Goal: Task Accomplishment & Management: Complete application form

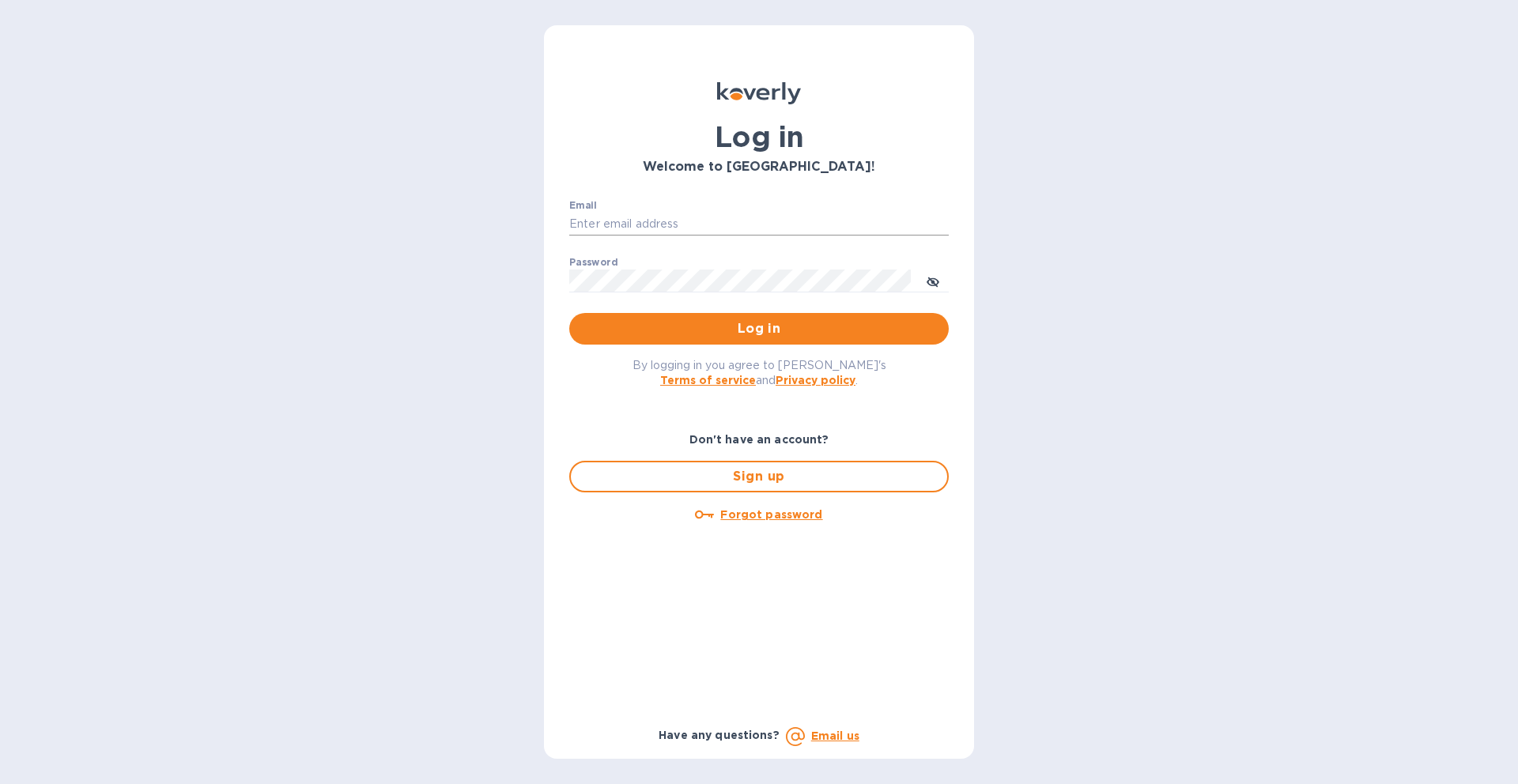
click at [718, 233] on input "Email" at bounding box center [759, 224] width 380 height 24
type input "laney@petitmondewine.com"
click at [569, 313] on button "Log in" at bounding box center [759, 328] width 380 height 32
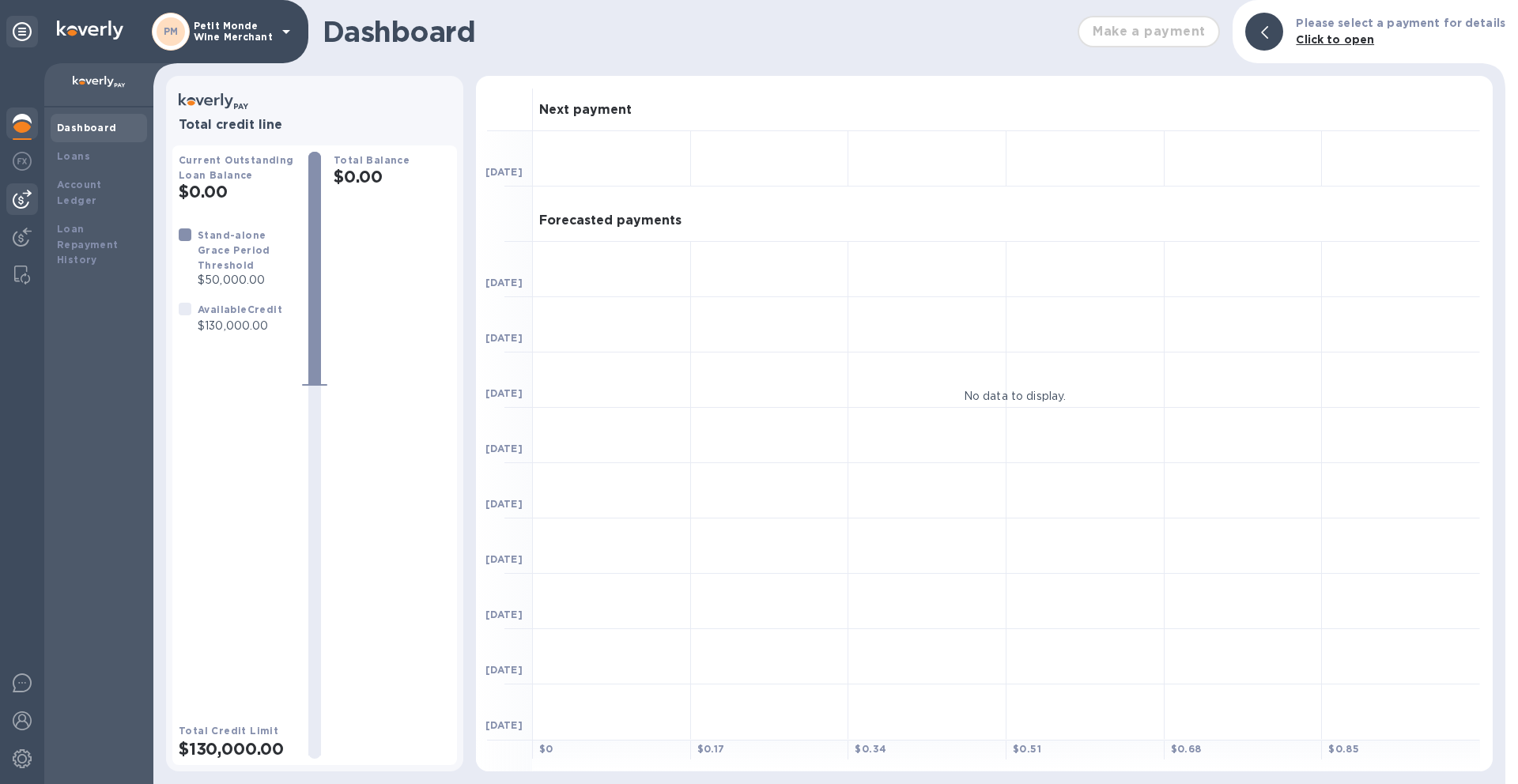
click at [17, 203] on img at bounding box center [22, 199] width 19 height 19
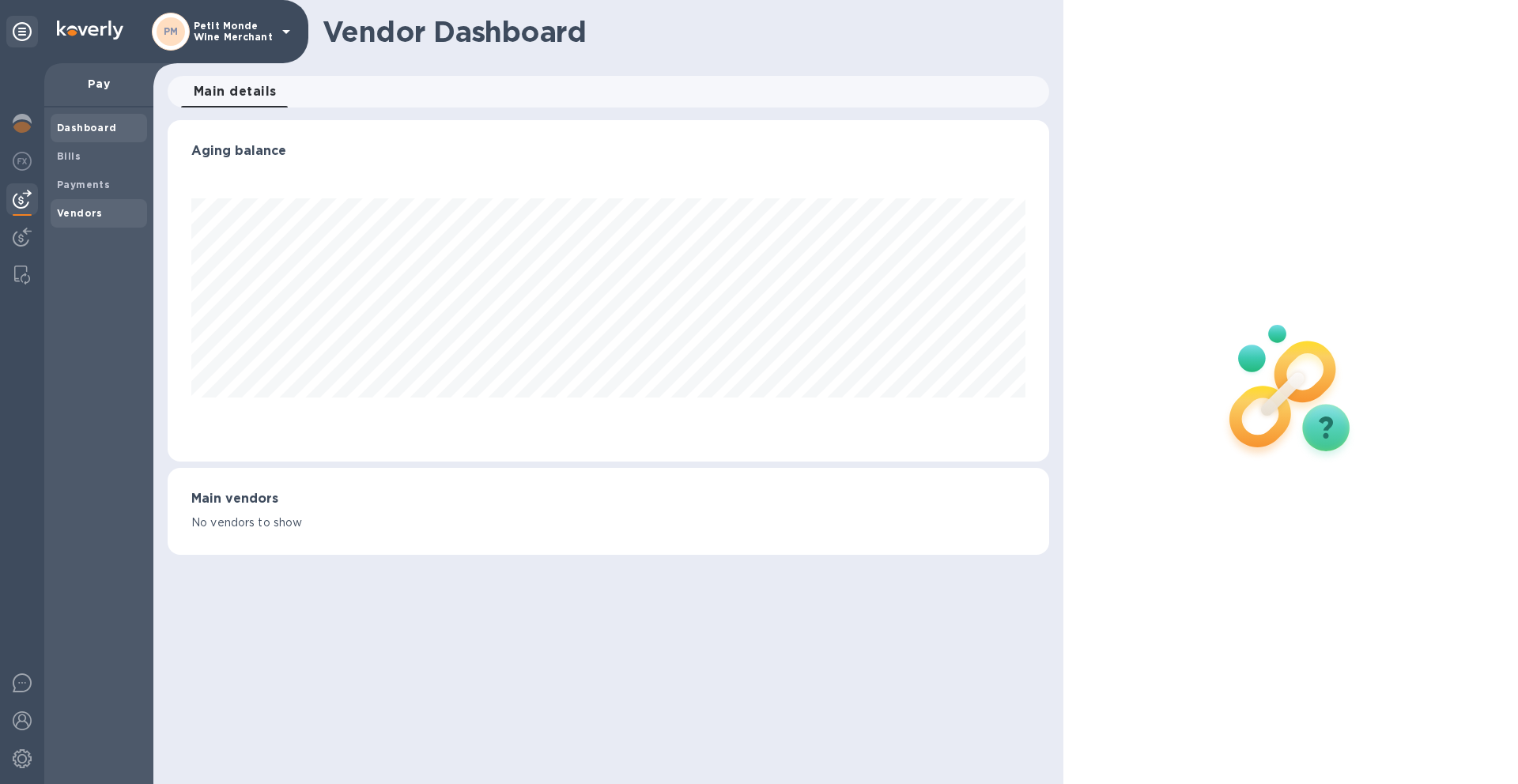
click at [87, 219] on span "Vendors" at bounding box center [80, 212] width 46 height 15
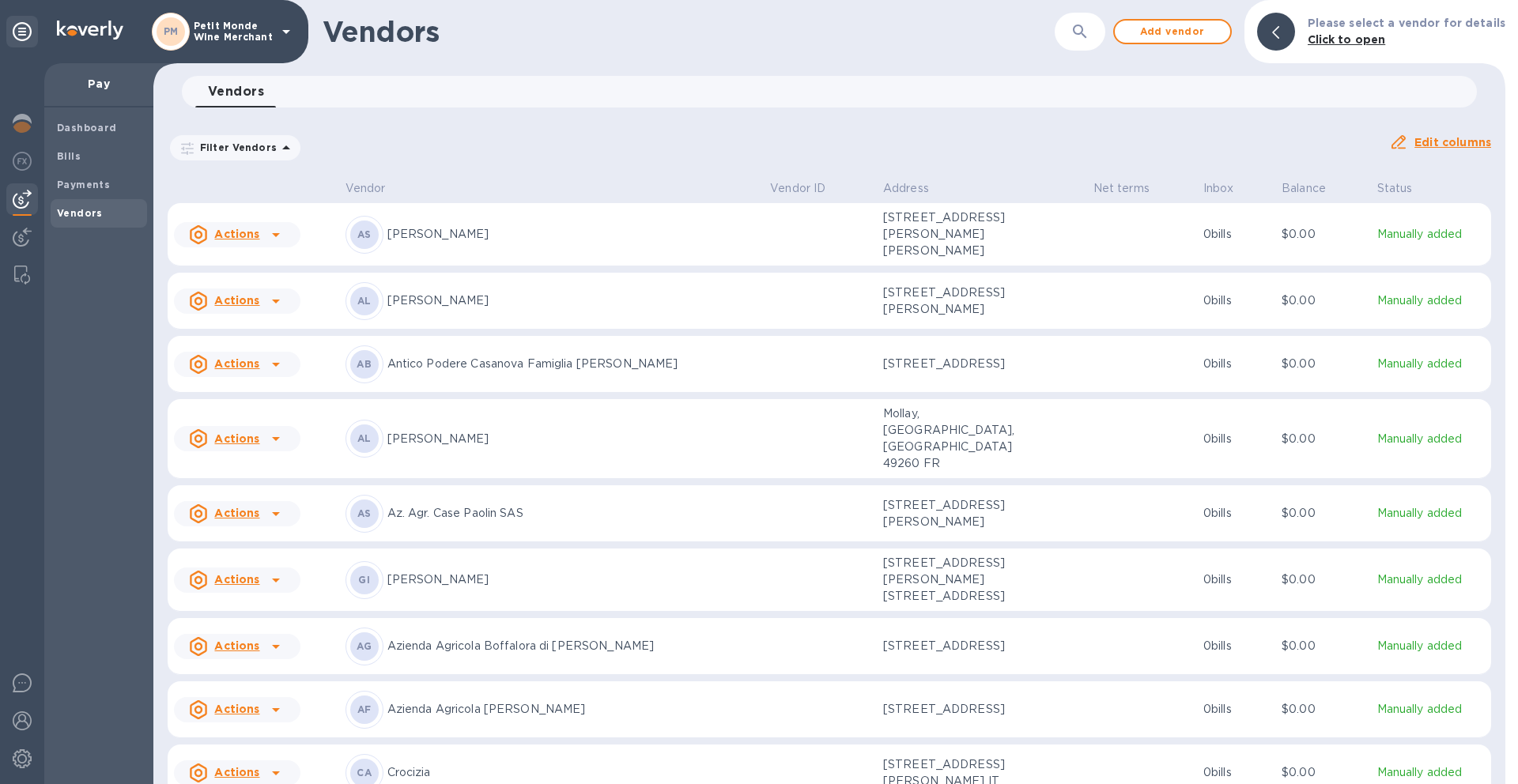
click at [85, 211] on b "Vendors" at bounding box center [80, 212] width 46 height 12
click at [1089, 27] on icon "button" at bounding box center [1079, 31] width 19 height 19
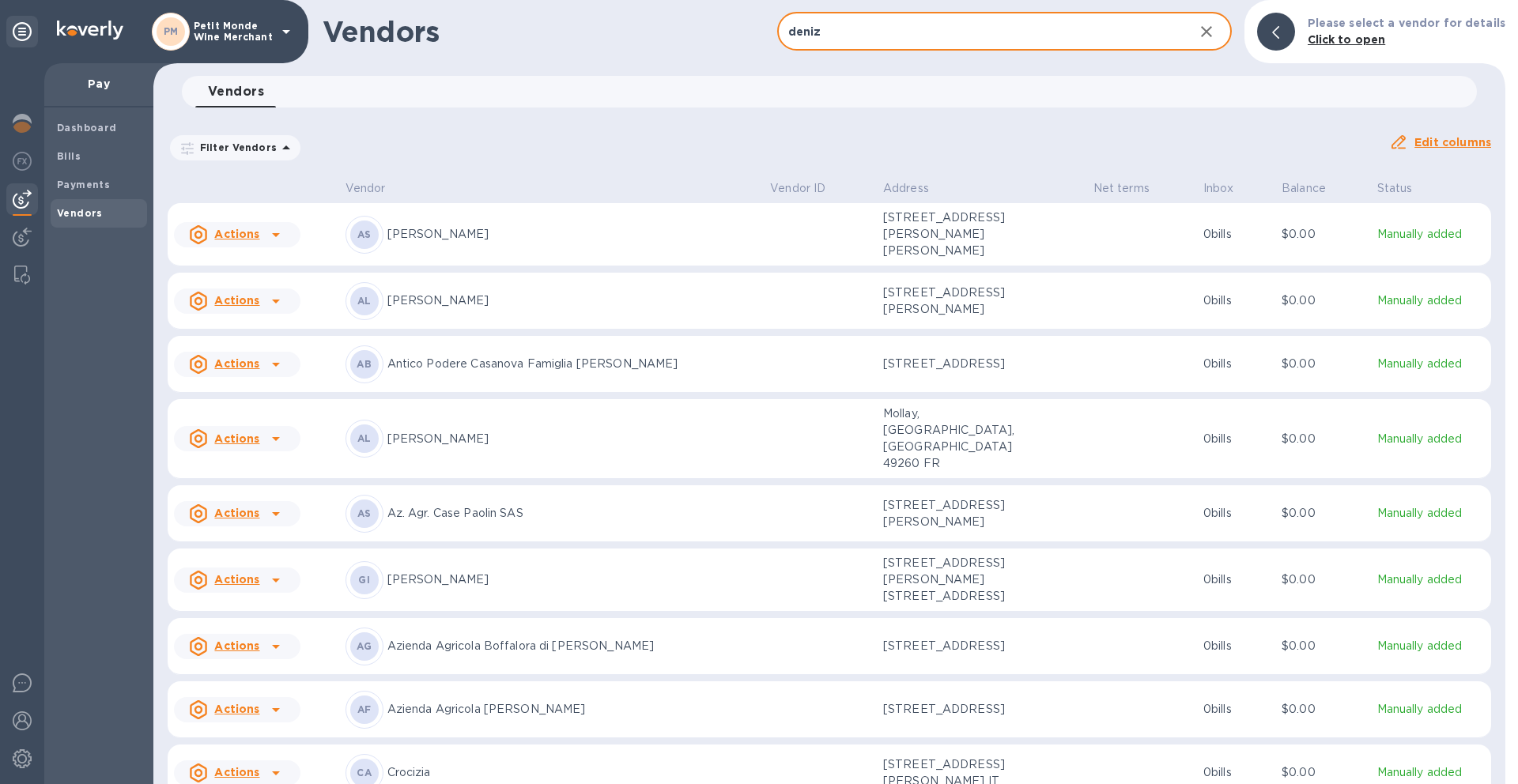
type input "deniz"
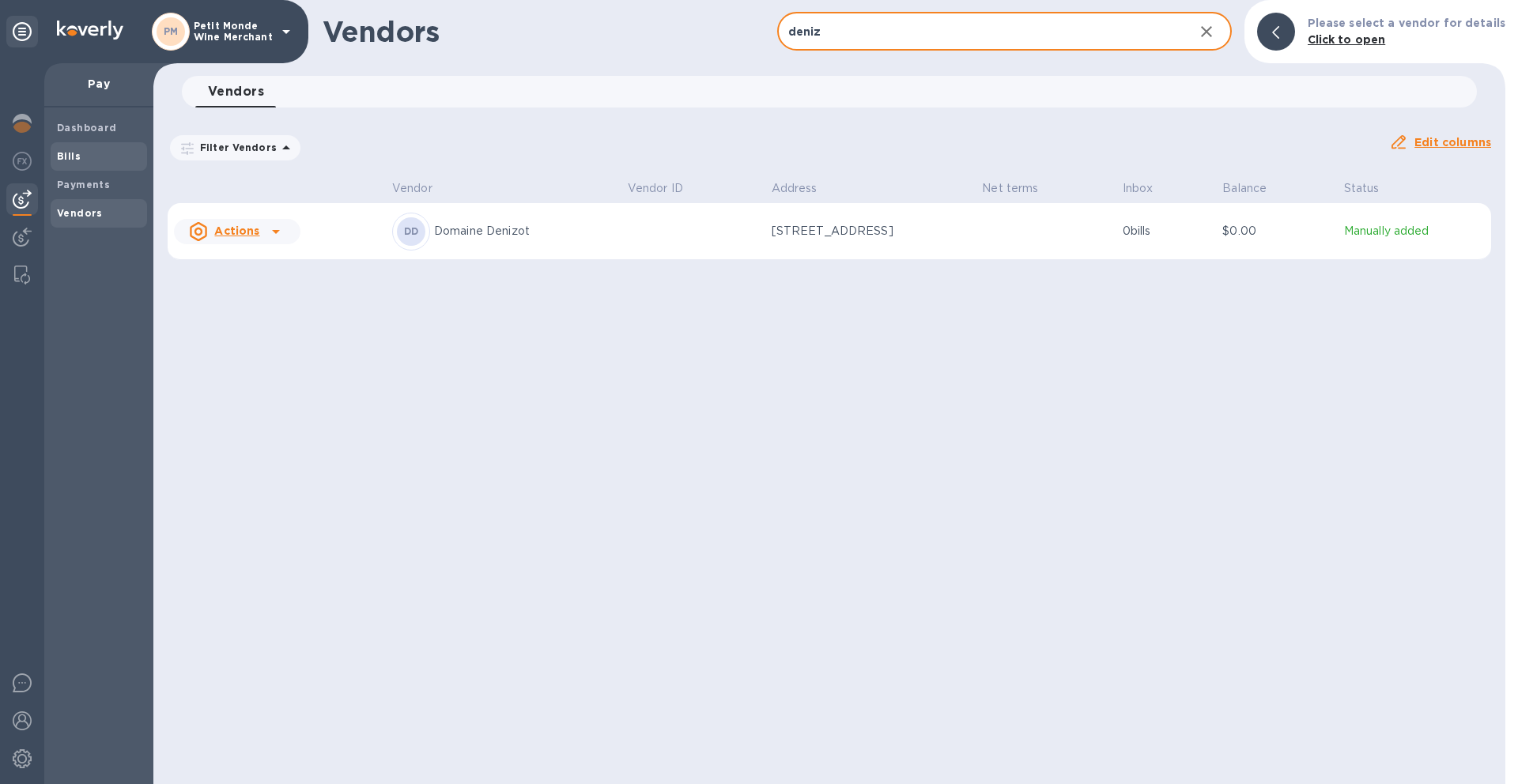
click at [69, 156] on b "Bills" at bounding box center [69, 155] width 24 height 12
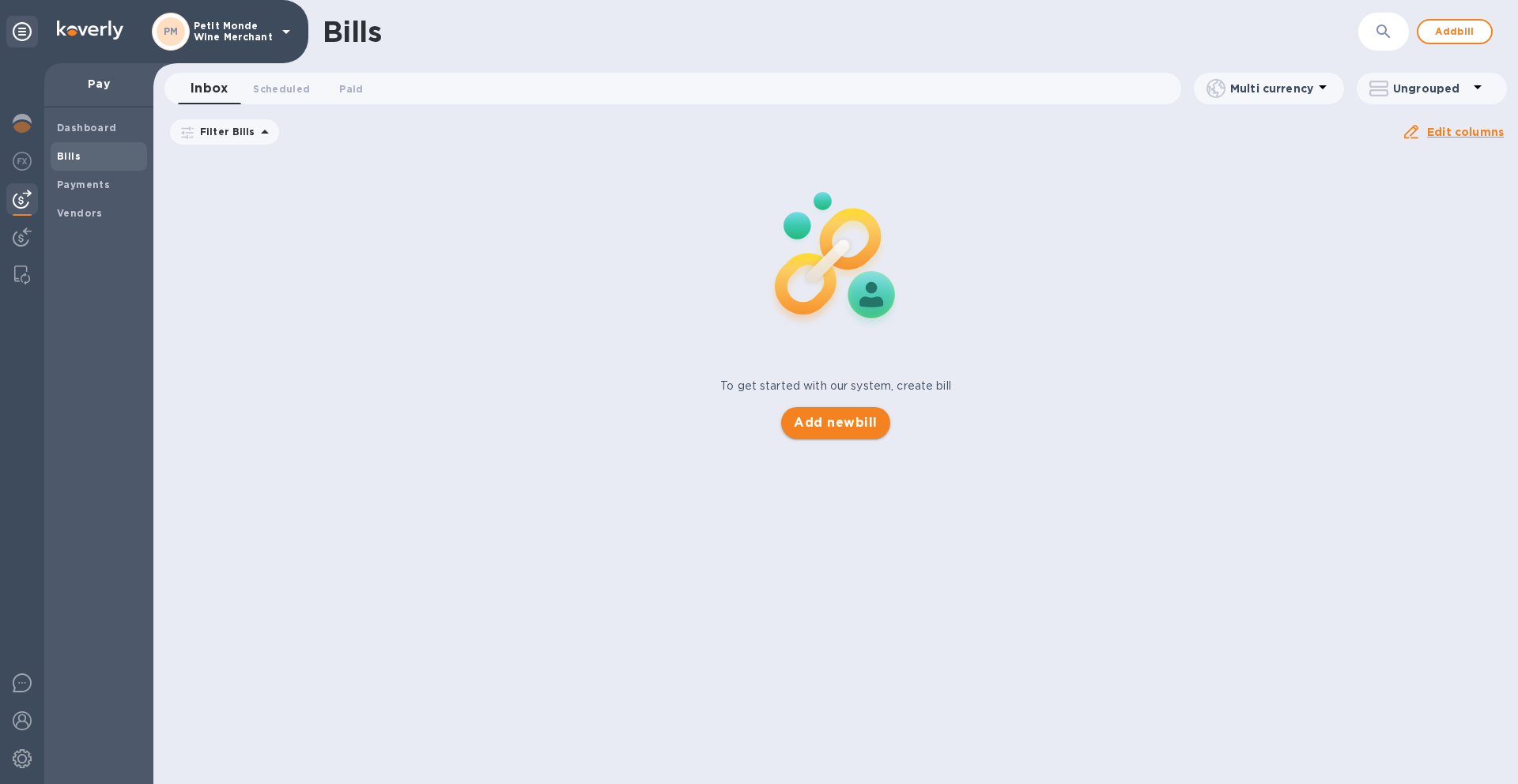
click at [853, 429] on span "Add new bill" at bounding box center [834, 422] width 83 height 19
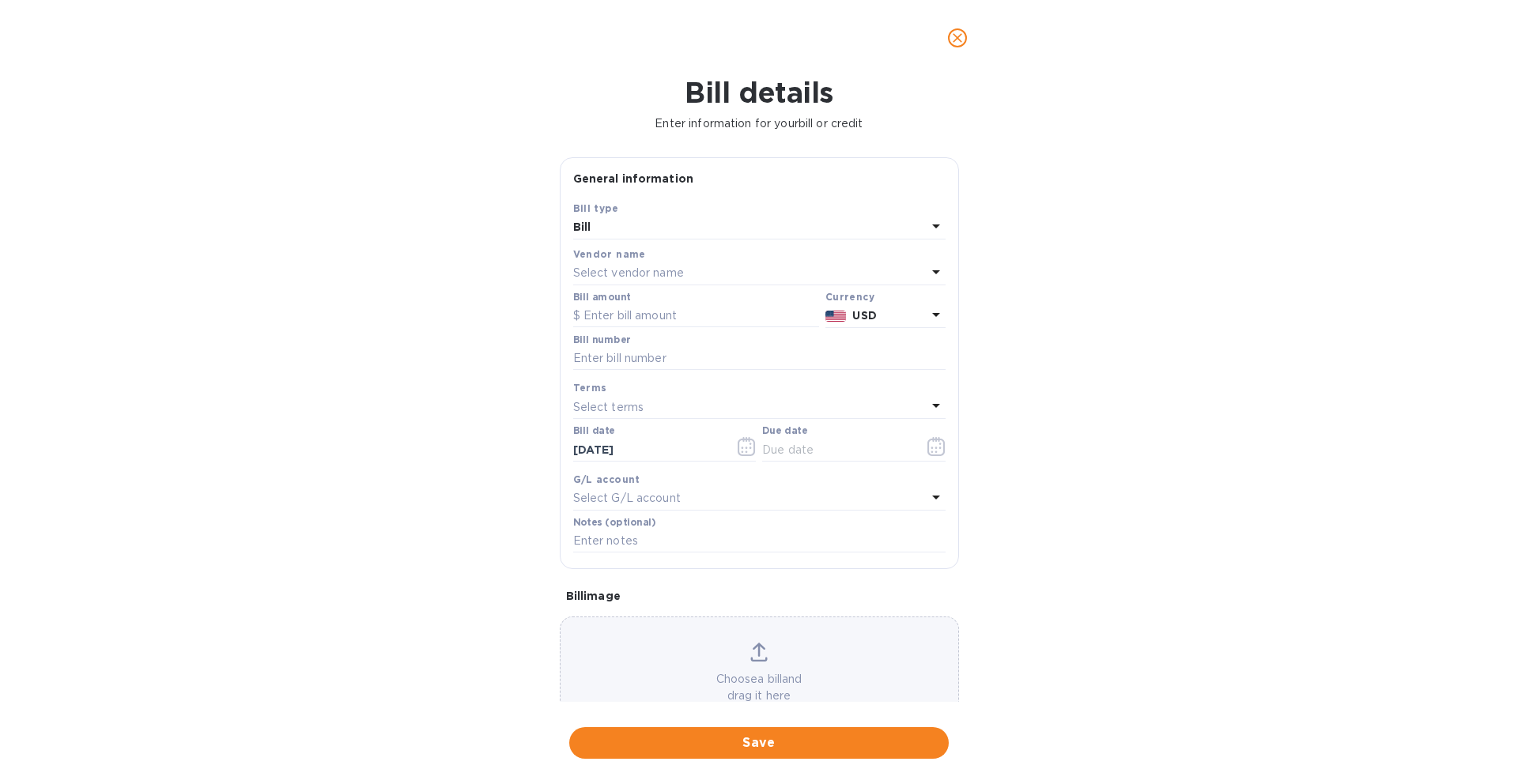
click at [669, 265] on p "Select vendor name" at bounding box center [628, 273] width 111 height 16
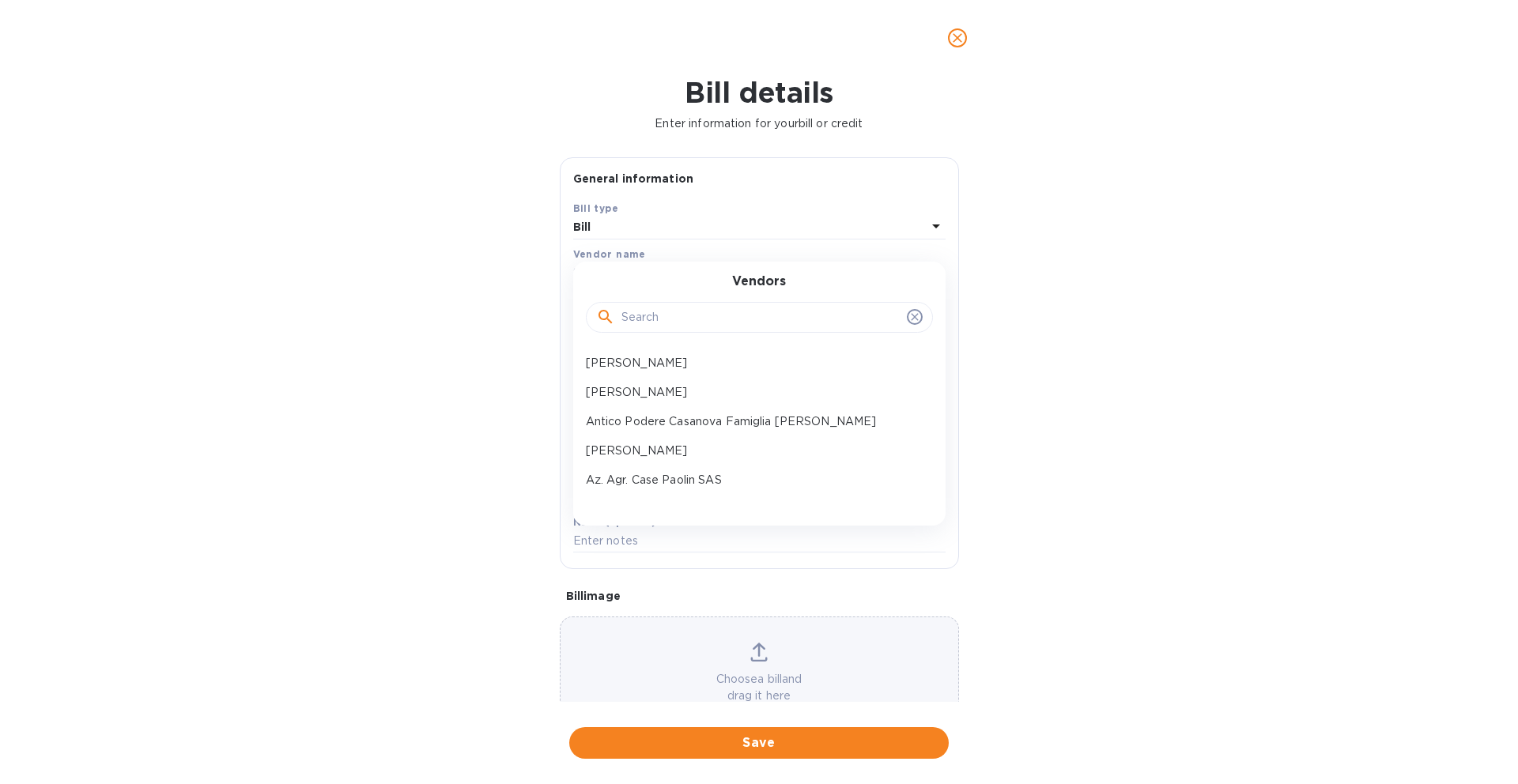
click at [642, 316] on input "text" at bounding box center [760, 318] width 279 height 24
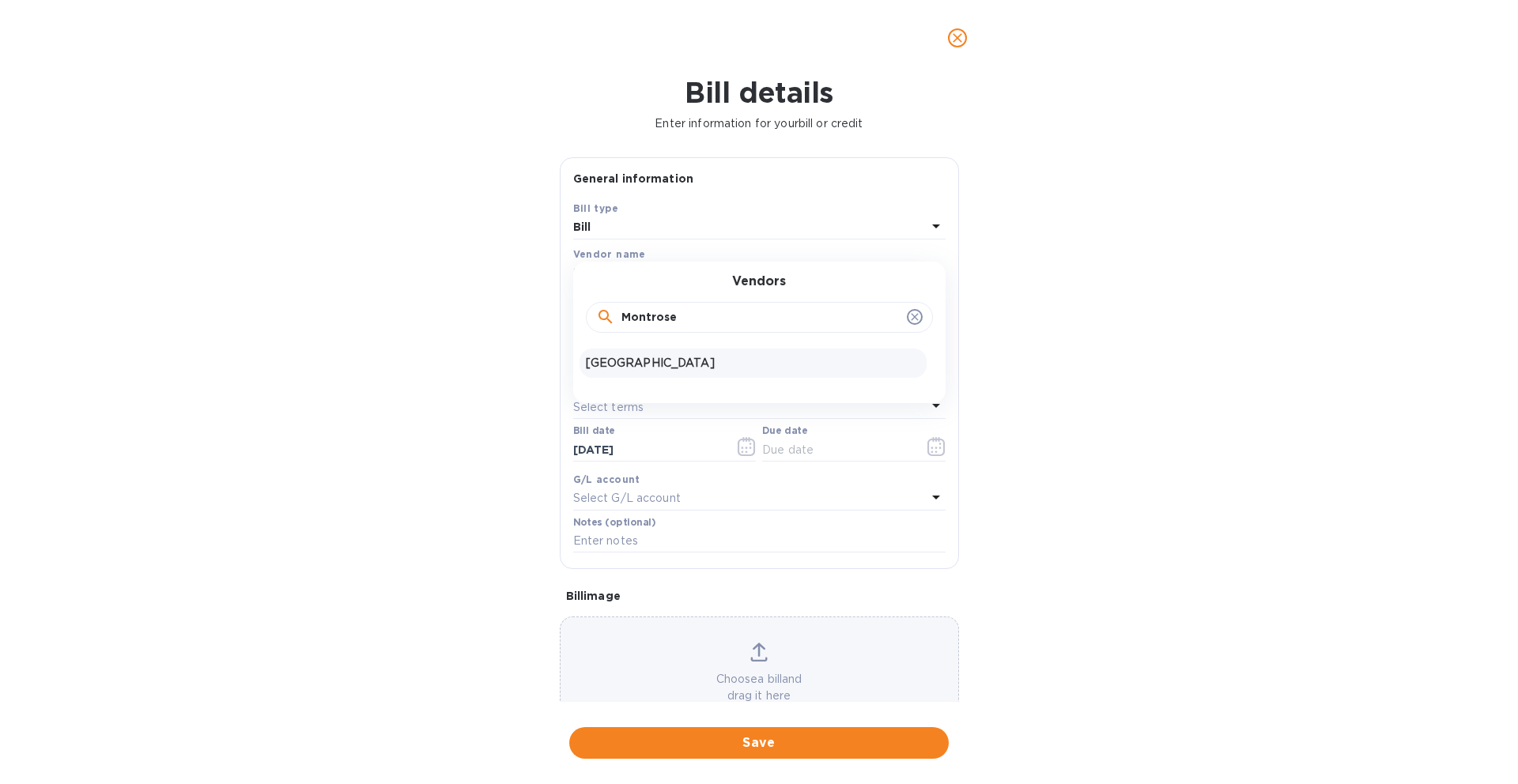
type input "Montrose"
click at [622, 363] on p "[GEOGRAPHIC_DATA]" at bounding box center [753, 363] width 334 height 16
click at [858, 319] on b "USD" at bounding box center [864, 315] width 24 height 13
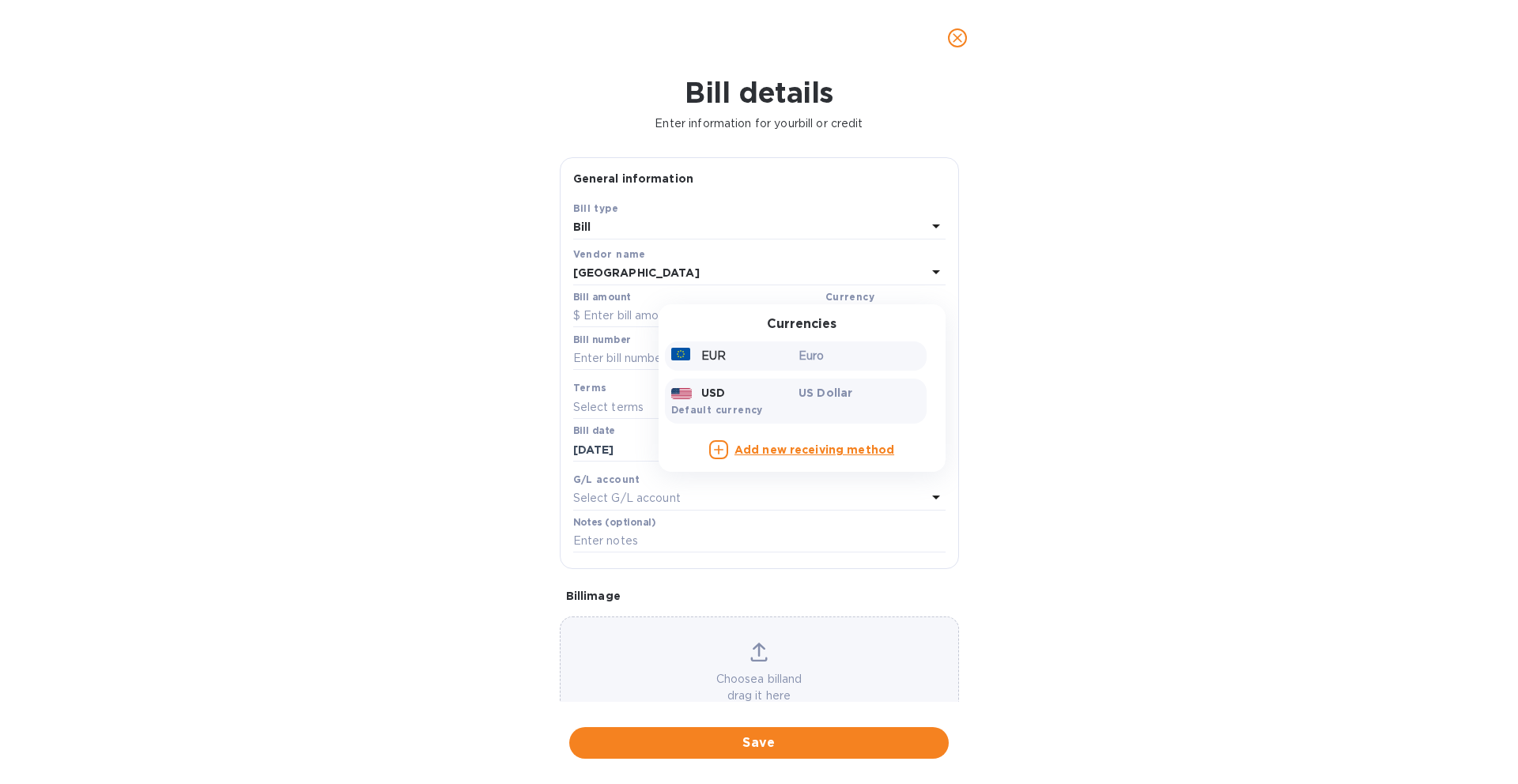
click at [823, 359] on p "Euro" at bounding box center [859, 356] width 122 height 16
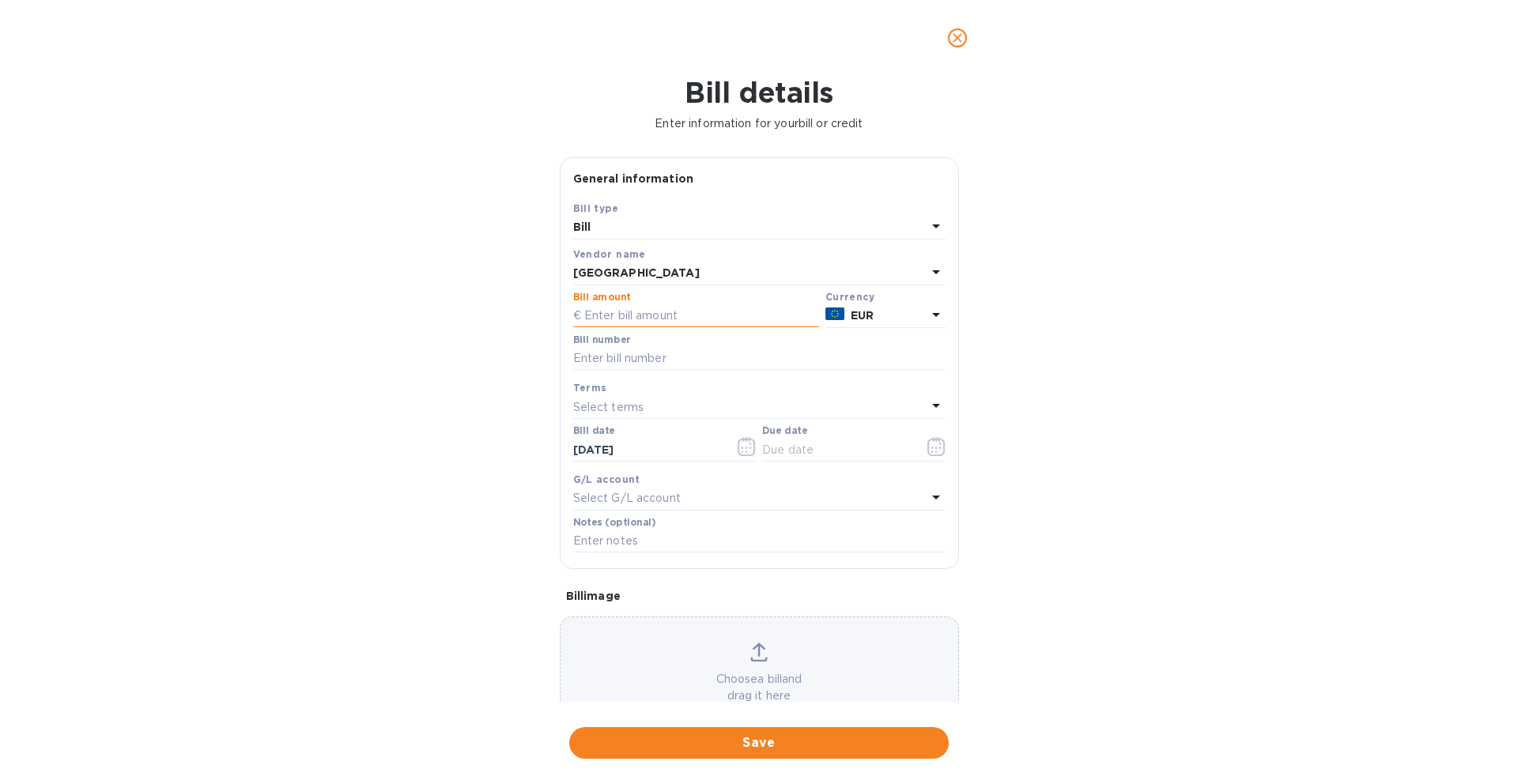
click at [651, 311] on input "text" at bounding box center [695, 316] width 246 height 24
paste input "5,694.47"
type input "5,694.47"
click at [664, 356] on input "text" at bounding box center [759, 358] width 372 height 24
paste input "2434"
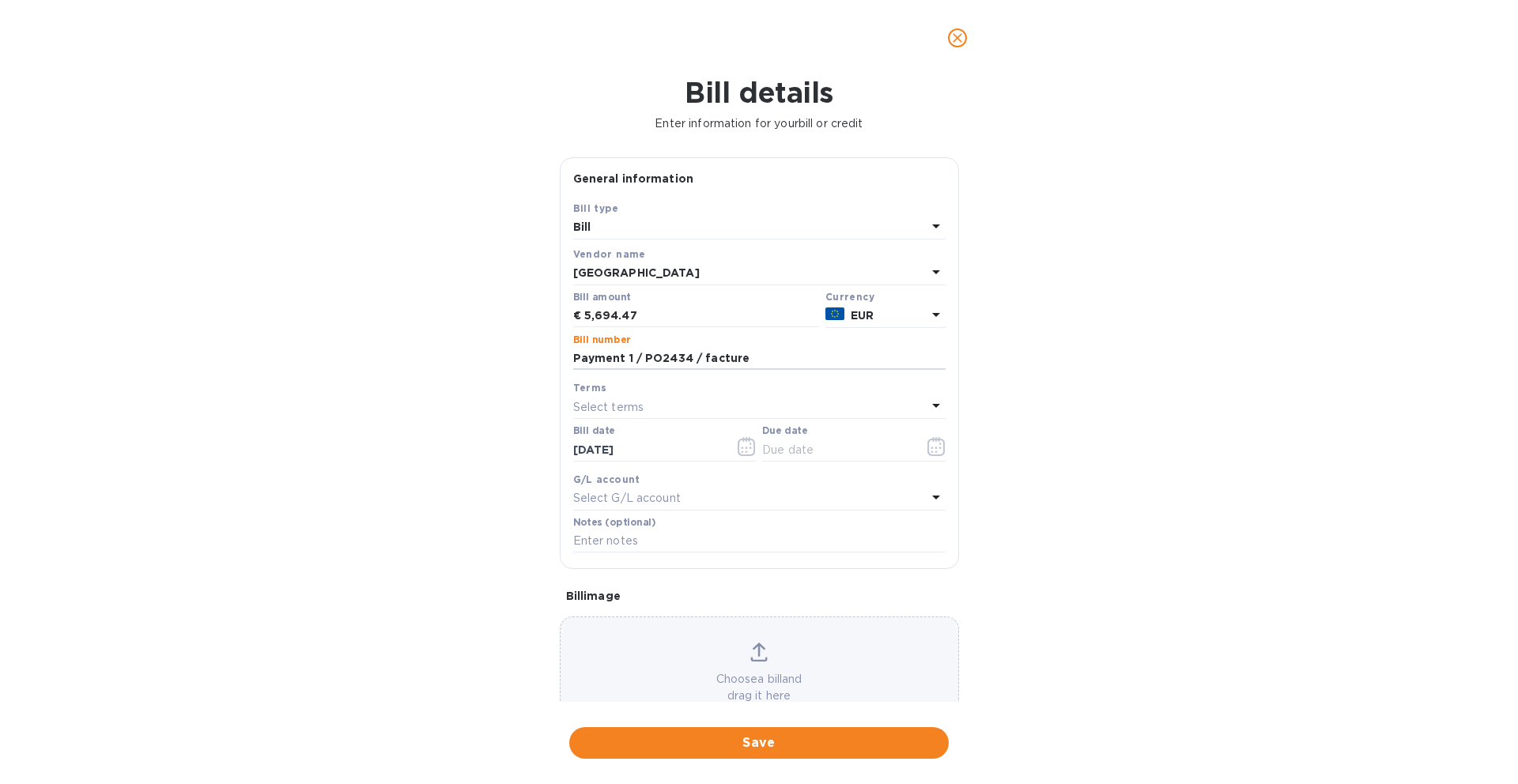
paste input "24100721"
type input "Payment 1 / PO2434 / facture24100721"
click at [769, 398] on div "Select terms" at bounding box center [749, 407] width 353 height 22
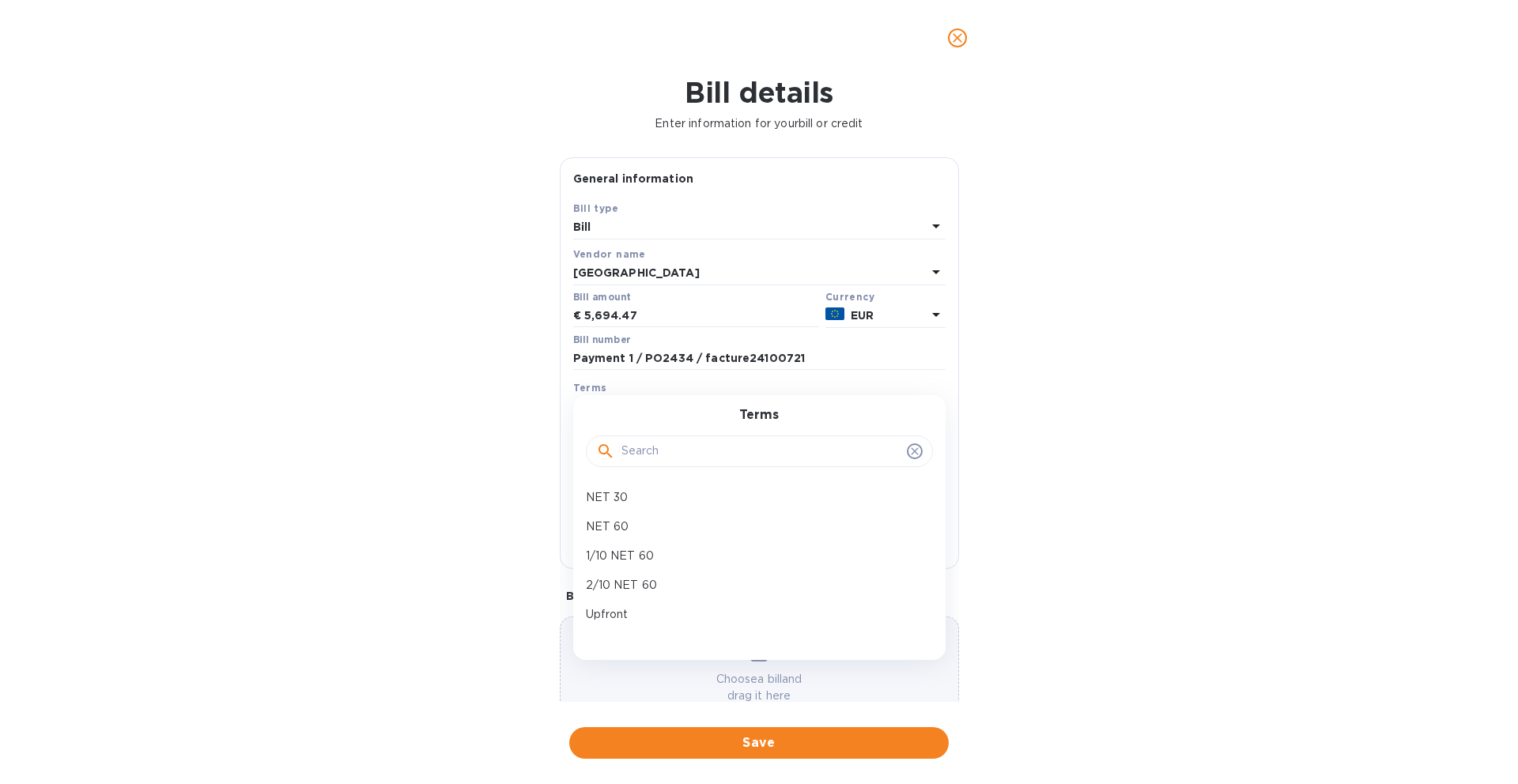
click at [690, 450] on input "text" at bounding box center [760, 451] width 279 height 24
type input "upf"
click at [675, 499] on p "Upfront" at bounding box center [753, 497] width 334 height 16
type input "[DATE]"
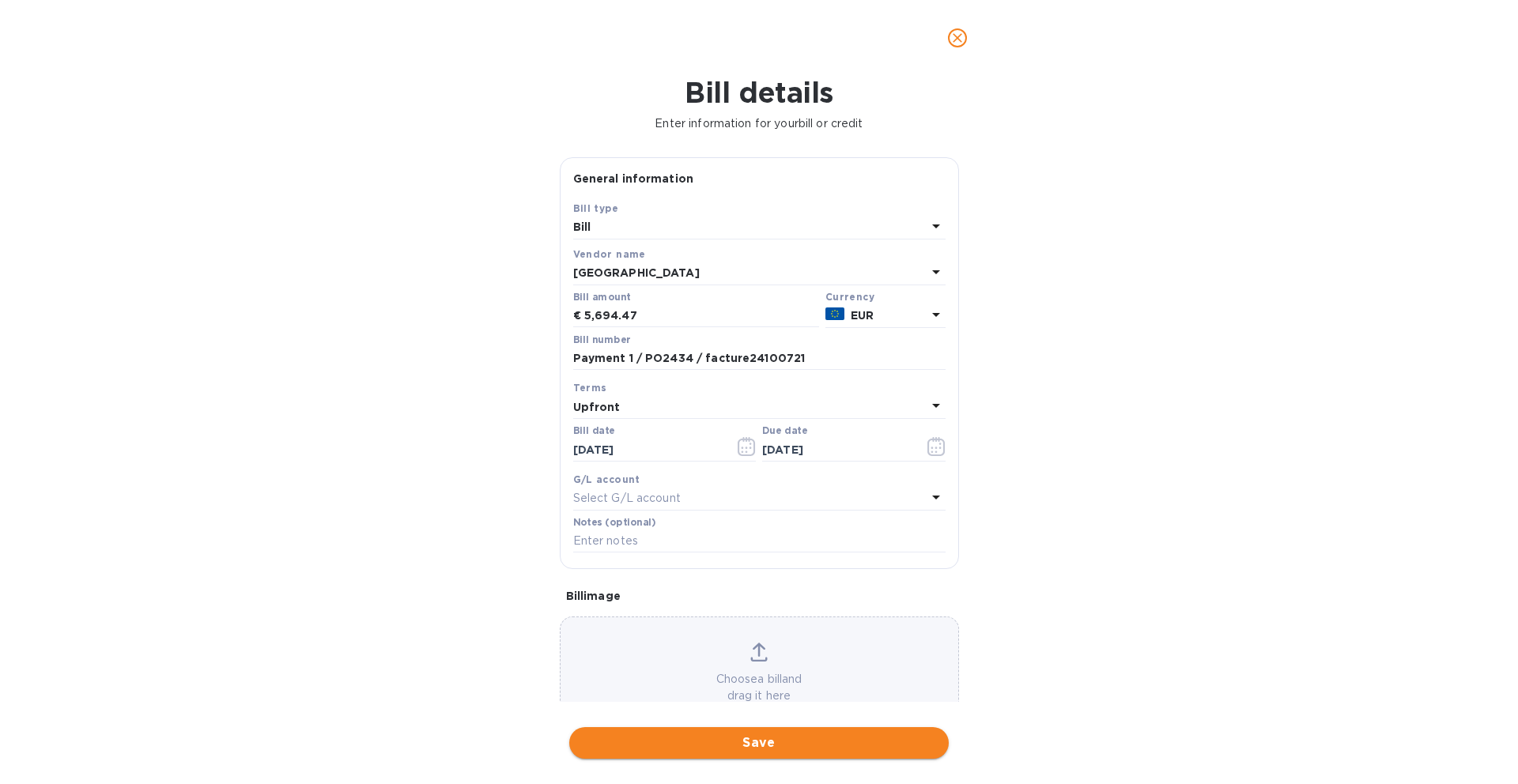
click at [715, 745] on span "Save" at bounding box center [759, 742] width 354 height 19
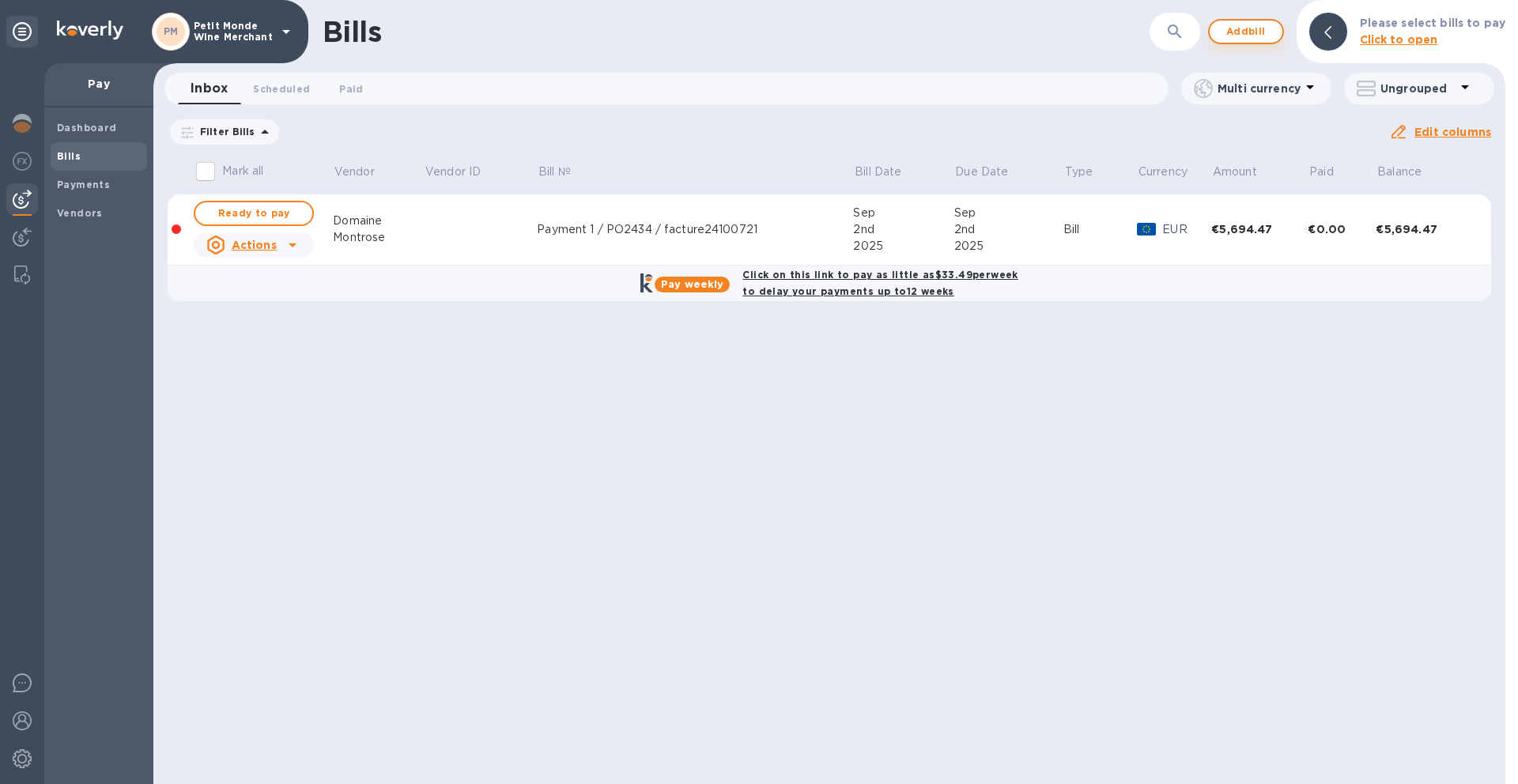
click at [1257, 23] on span "Add bill" at bounding box center [1246, 31] width 47 height 19
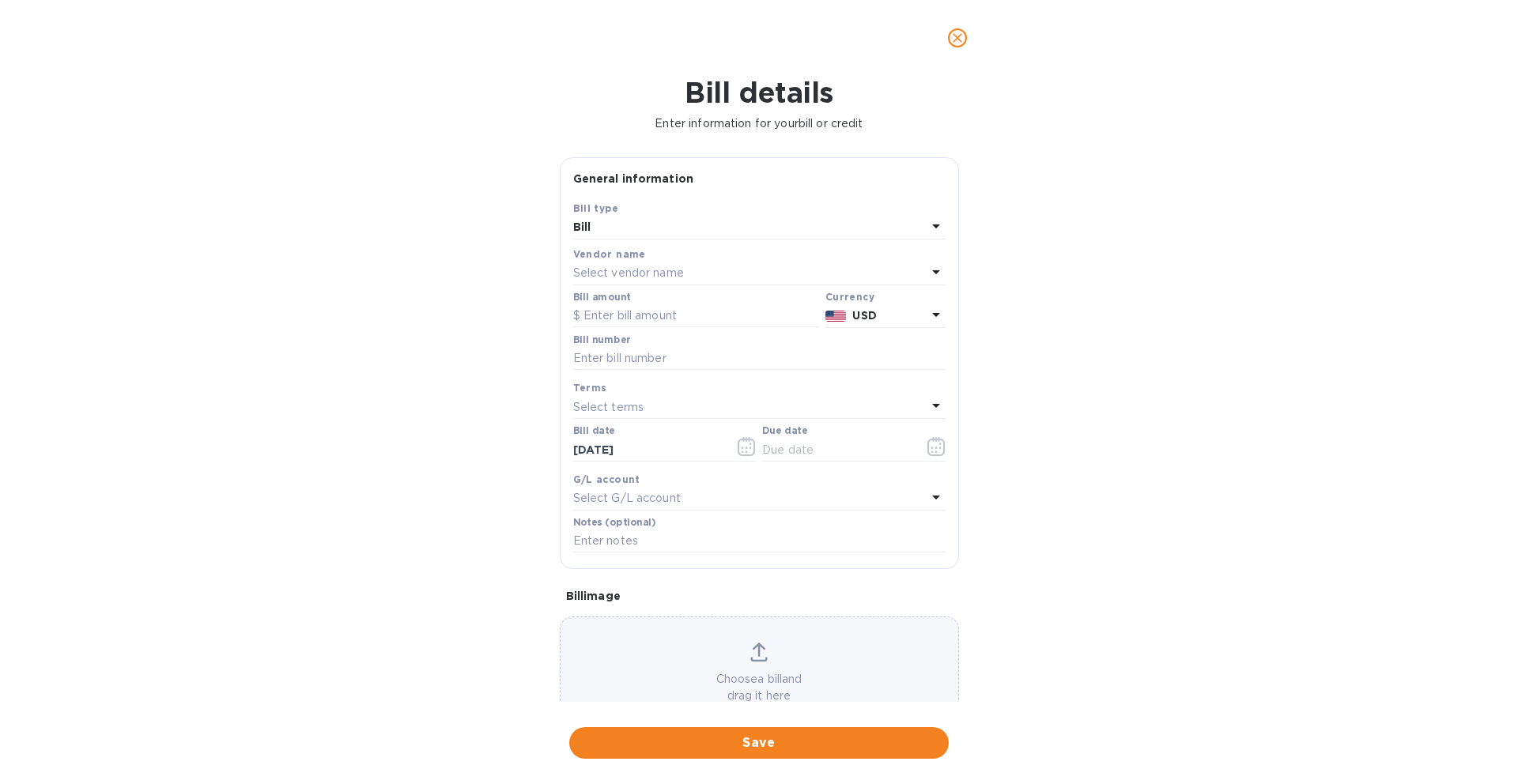
click at [631, 262] on div "Select vendor name" at bounding box center [749, 273] width 353 height 22
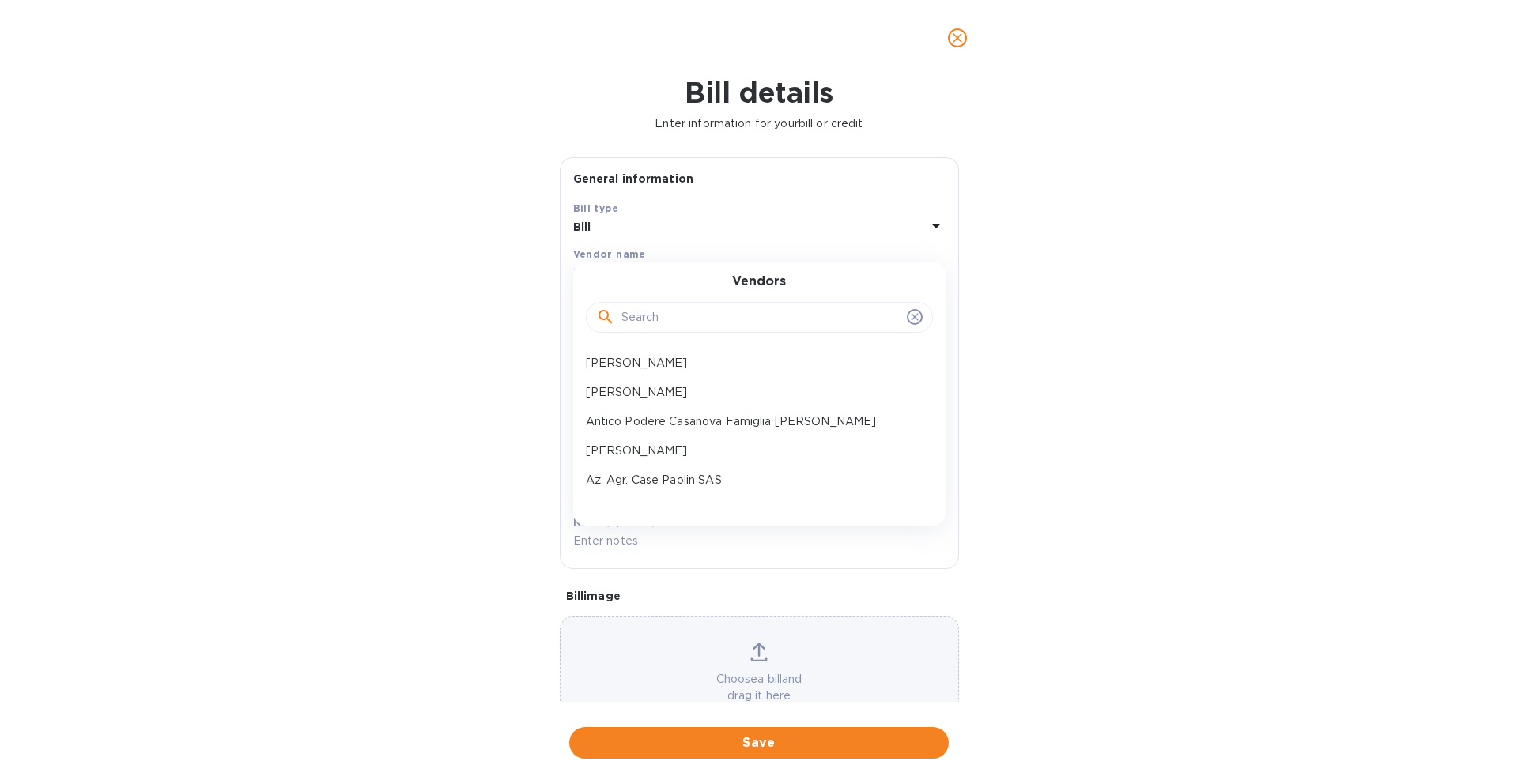
click at [648, 328] on input "text" at bounding box center [760, 318] width 279 height 24
type input "sehe"
click at [663, 361] on p "Cidre Sehedic" at bounding box center [753, 363] width 334 height 16
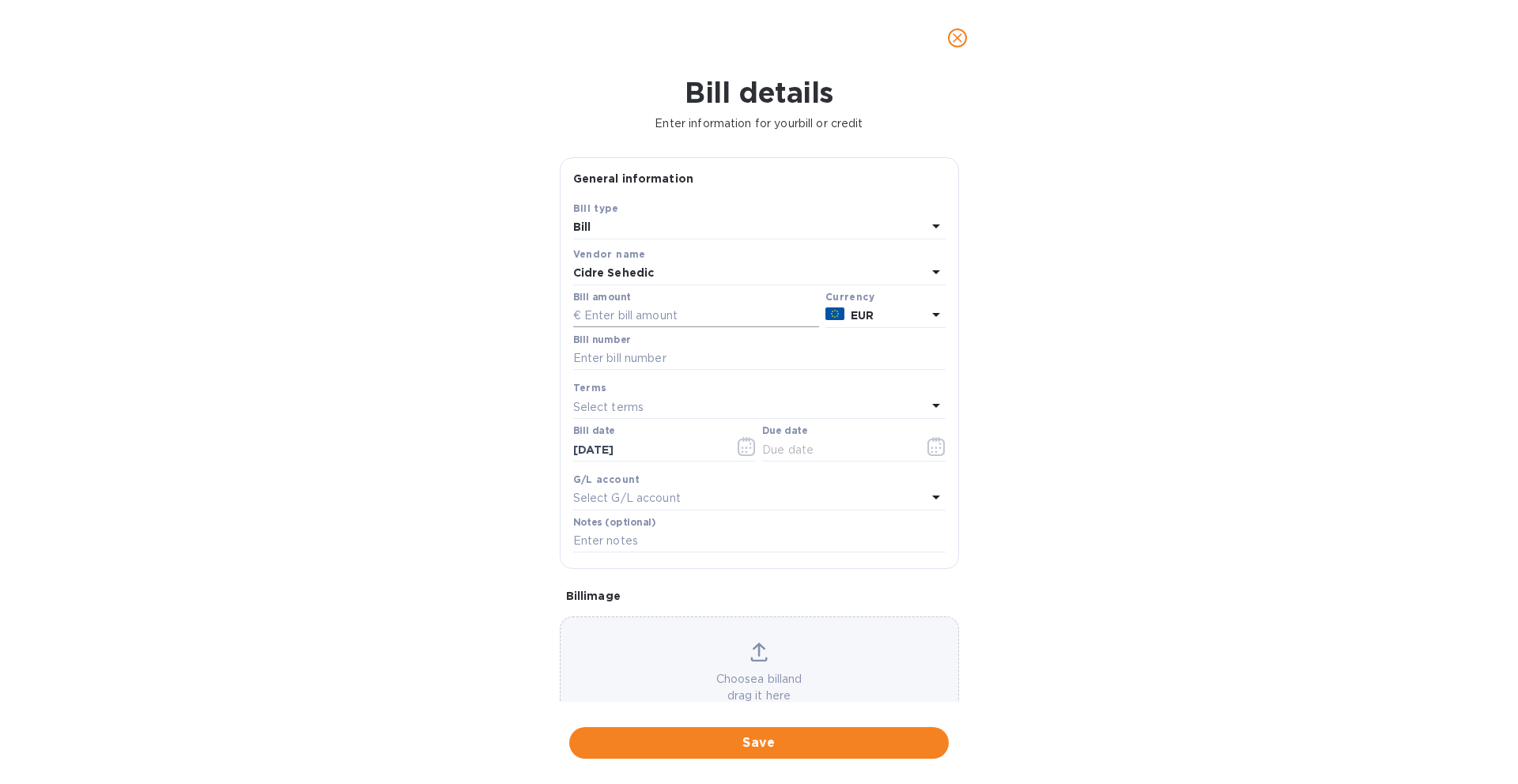
click at [636, 319] on input "text" at bounding box center [695, 316] width 246 height 24
paste input "1,977.61"
type input "1,977.61"
click at [724, 352] on input "text" at bounding box center [759, 358] width 372 height 24
paste input "2446"
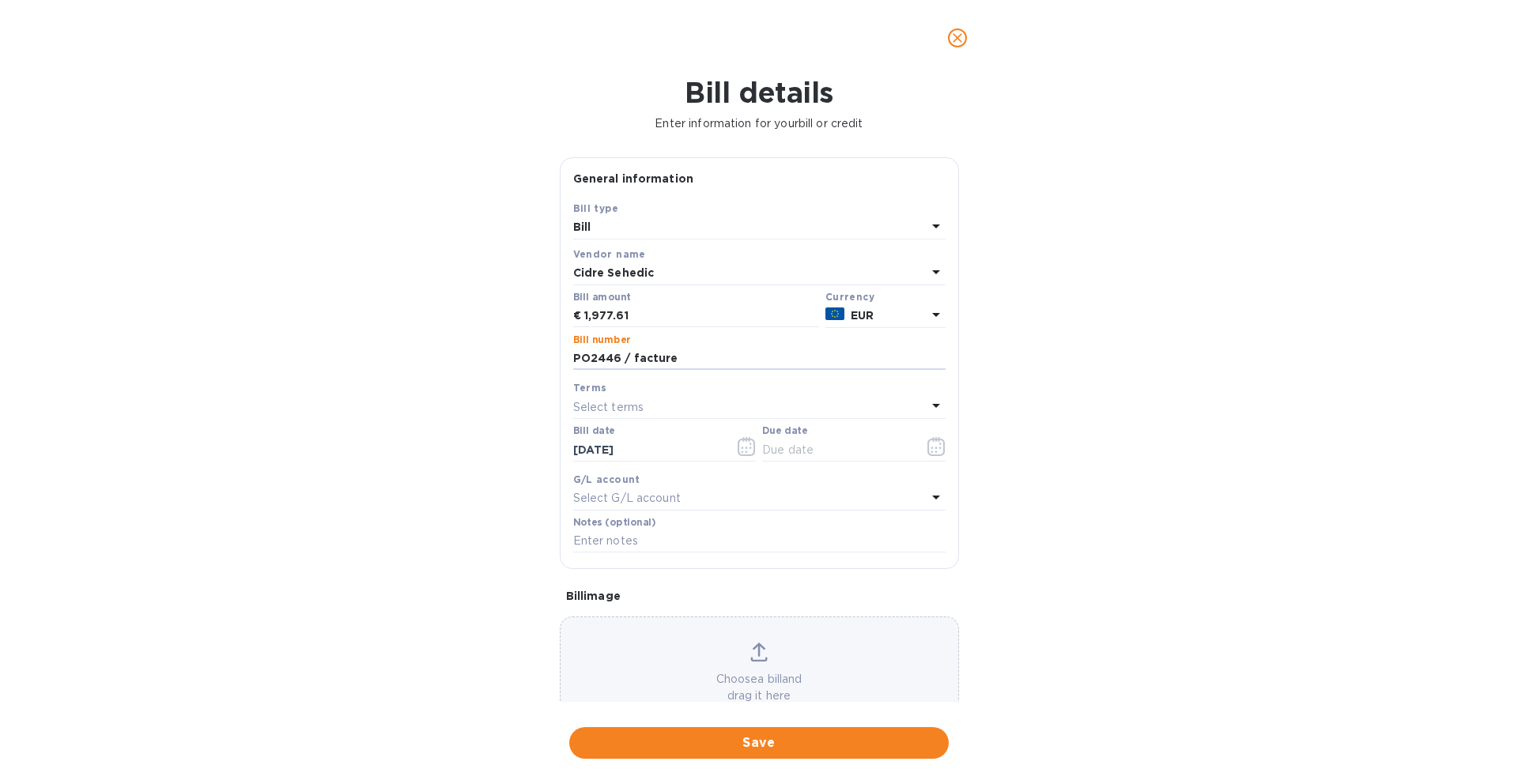
paste input "F2500366"
type input "PO2446 / factureF2500366"
click at [671, 398] on div "Select terms" at bounding box center [749, 407] width 353 height 22
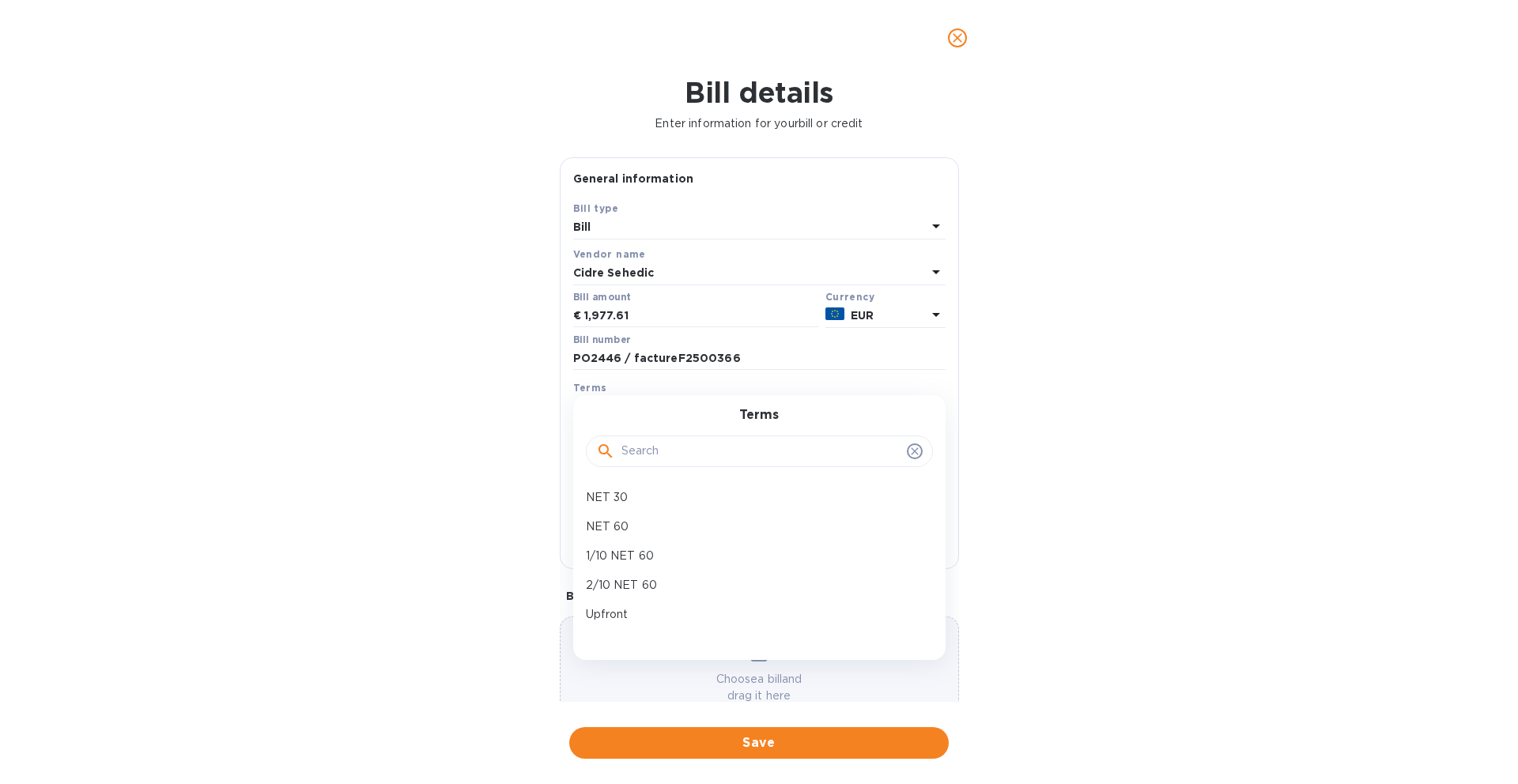
click at [669, 447] on input "text" at bounding box center [760, 451] width 279 height 24
type input "upfr"
click at [679, 485] on div "Upfront" at bounding box center [753, 497] width 347 height 29
type input "[DATE]"
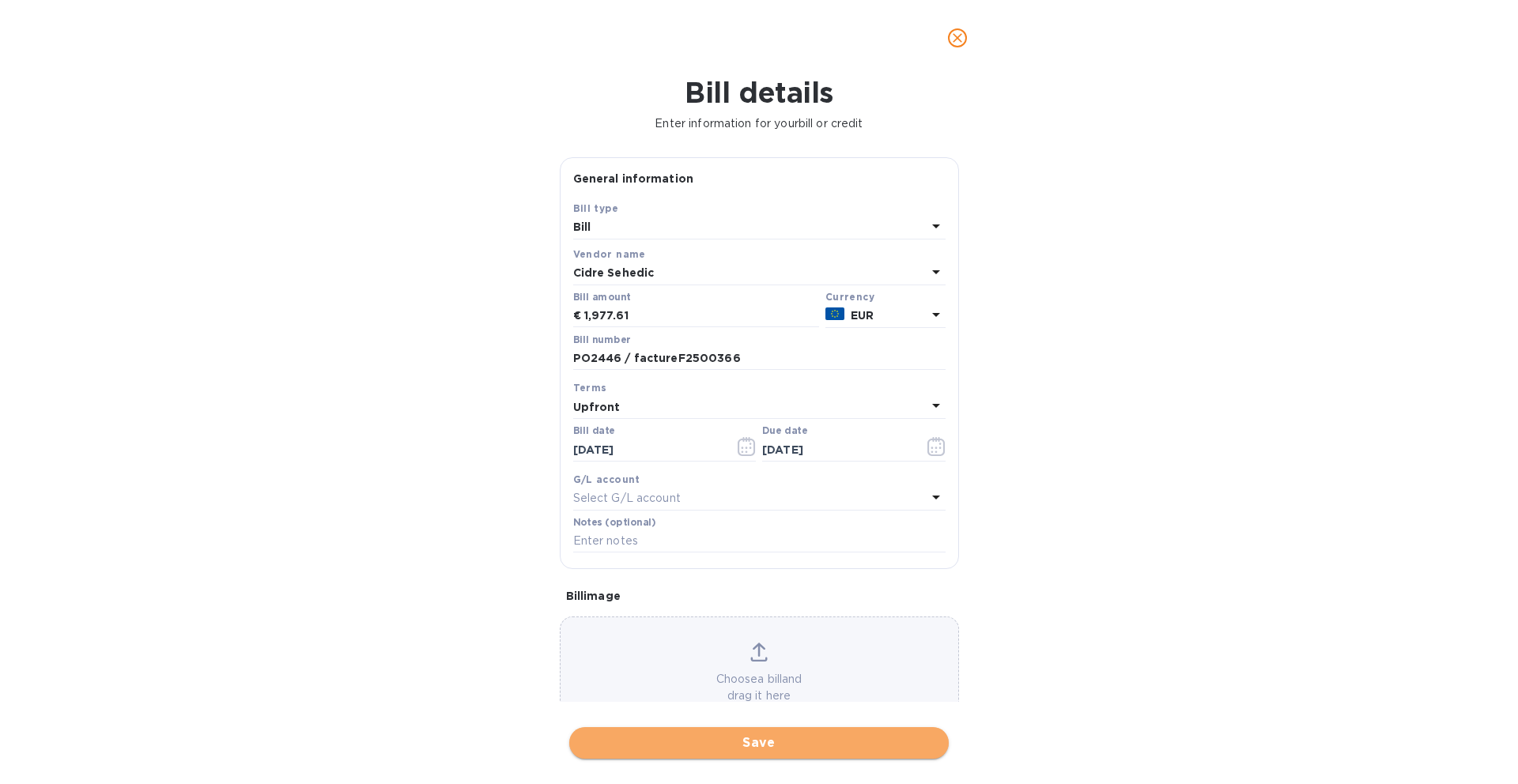
click at [743, 744] on span "Save" at bounding box center [759, 742] width 354 height 19
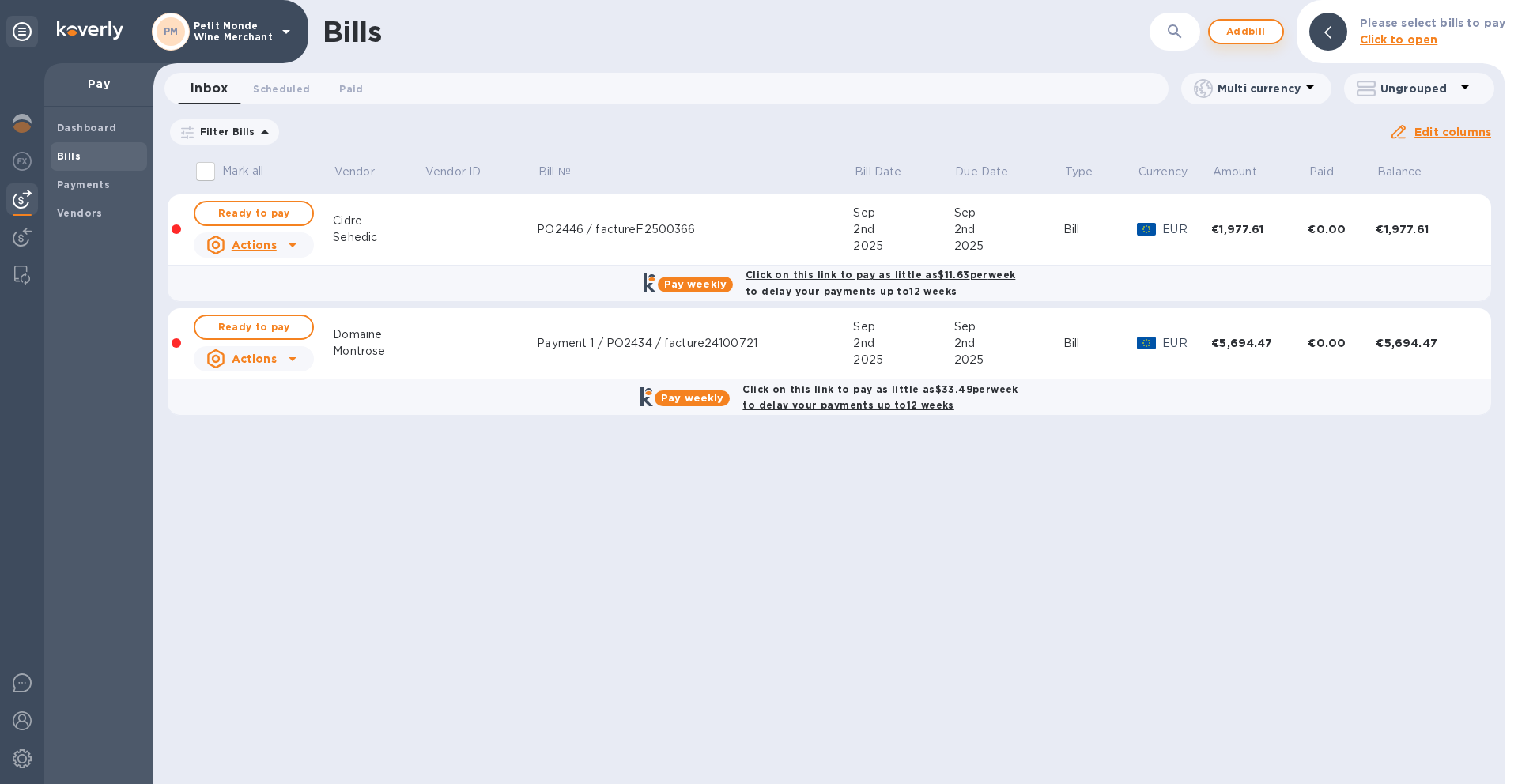
click at [1230, 43] on button "Add bill" at bounding box center [1246, 32] width 76 height 25
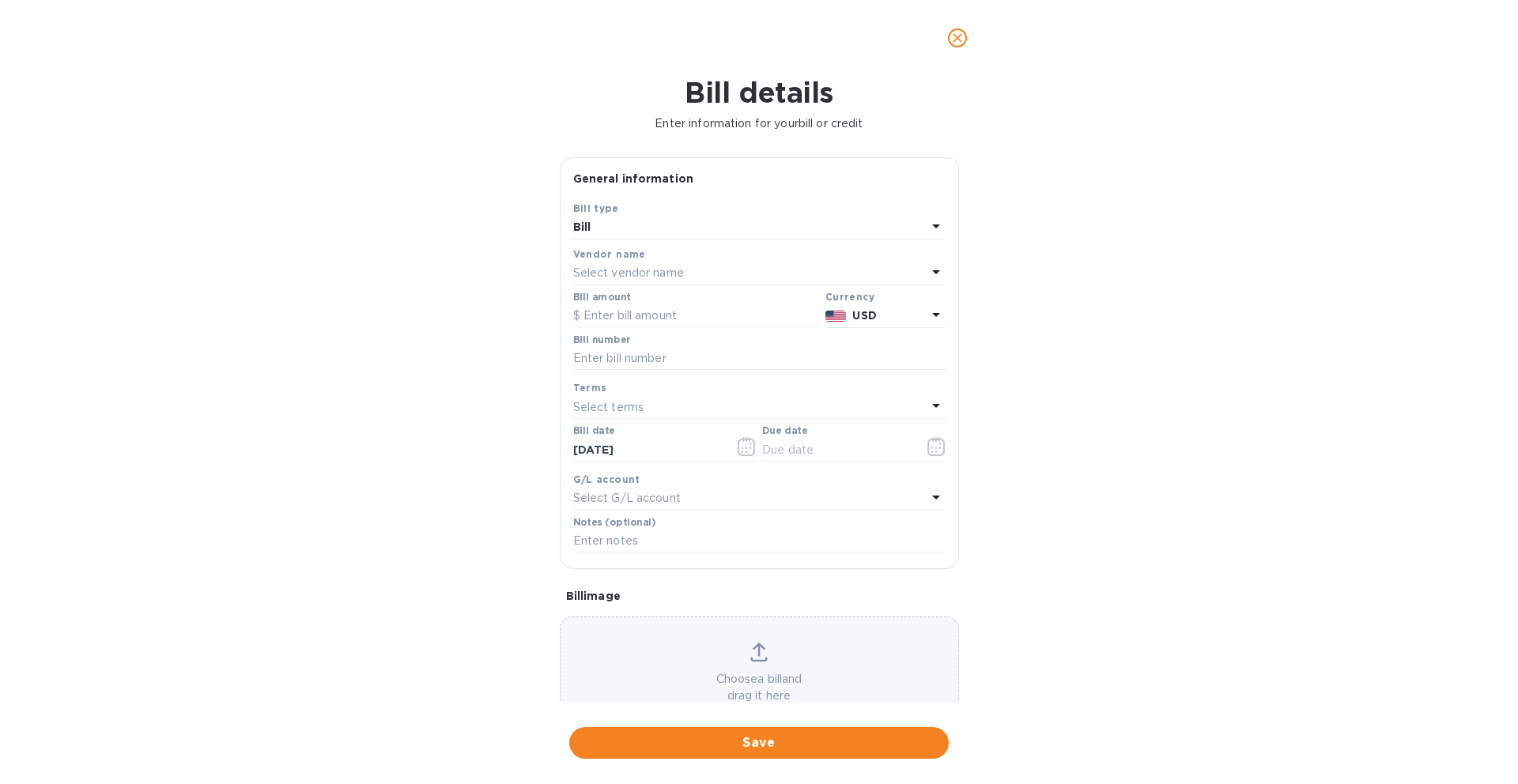
click at [657, 276] on p "Select vendor name" at bounding box center [628, 273] width 111 height 16
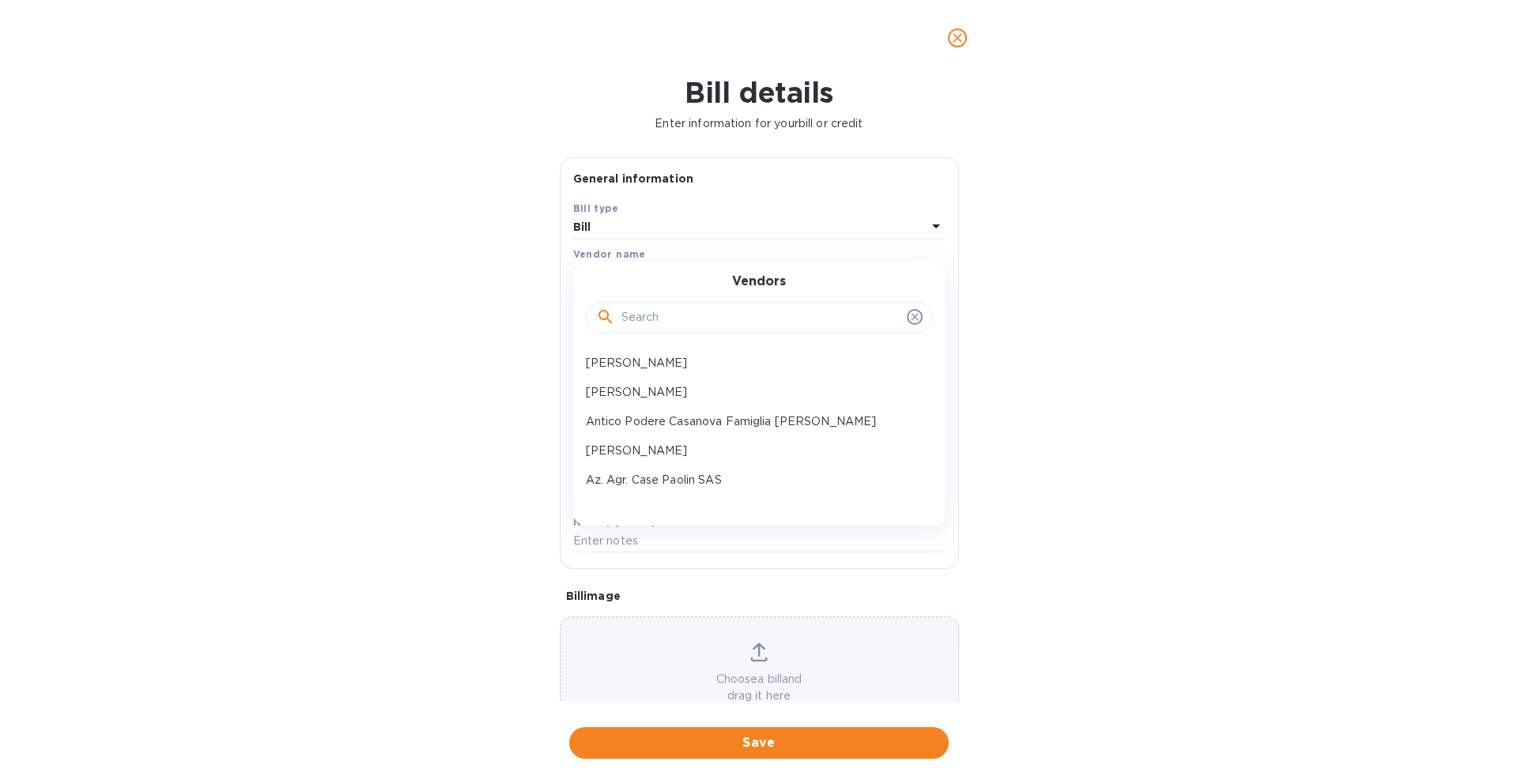
click at [652, 327] on input "text" at bounding box center [760, 318] width 279 height 24
type input "deniz"
click at [720, 360] on p "Domaine Denizot" at bounding box center [753, 363] width 334 height 16
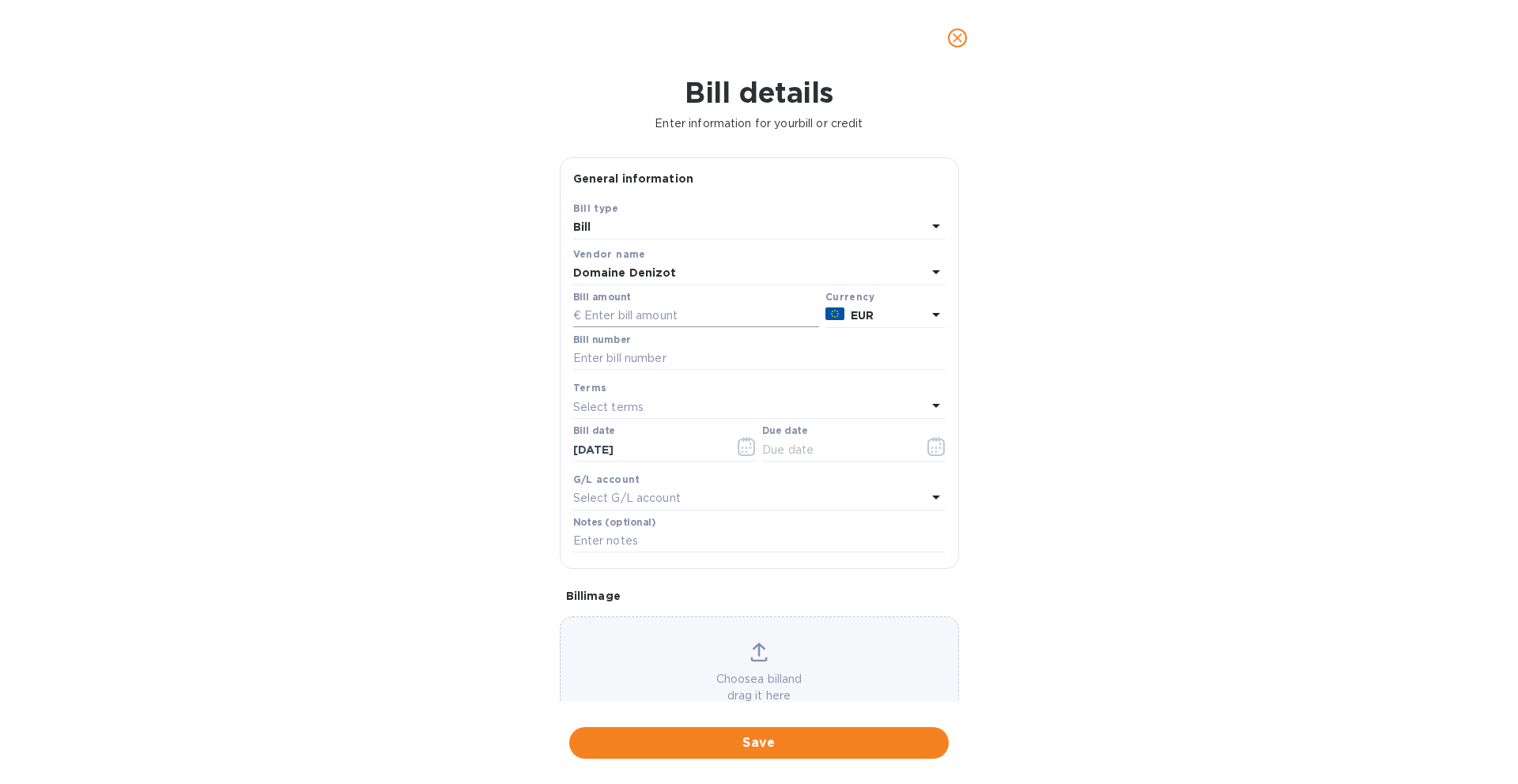
click at [665, 315] on input "text" at bounding box center [695, 316] width 246 height 24
paste input "5,186.16"
type input "5,186.16"
click at [645, 356] on input "text" at bounding box center [759, 358] width 372 height 24
paste input "240425"
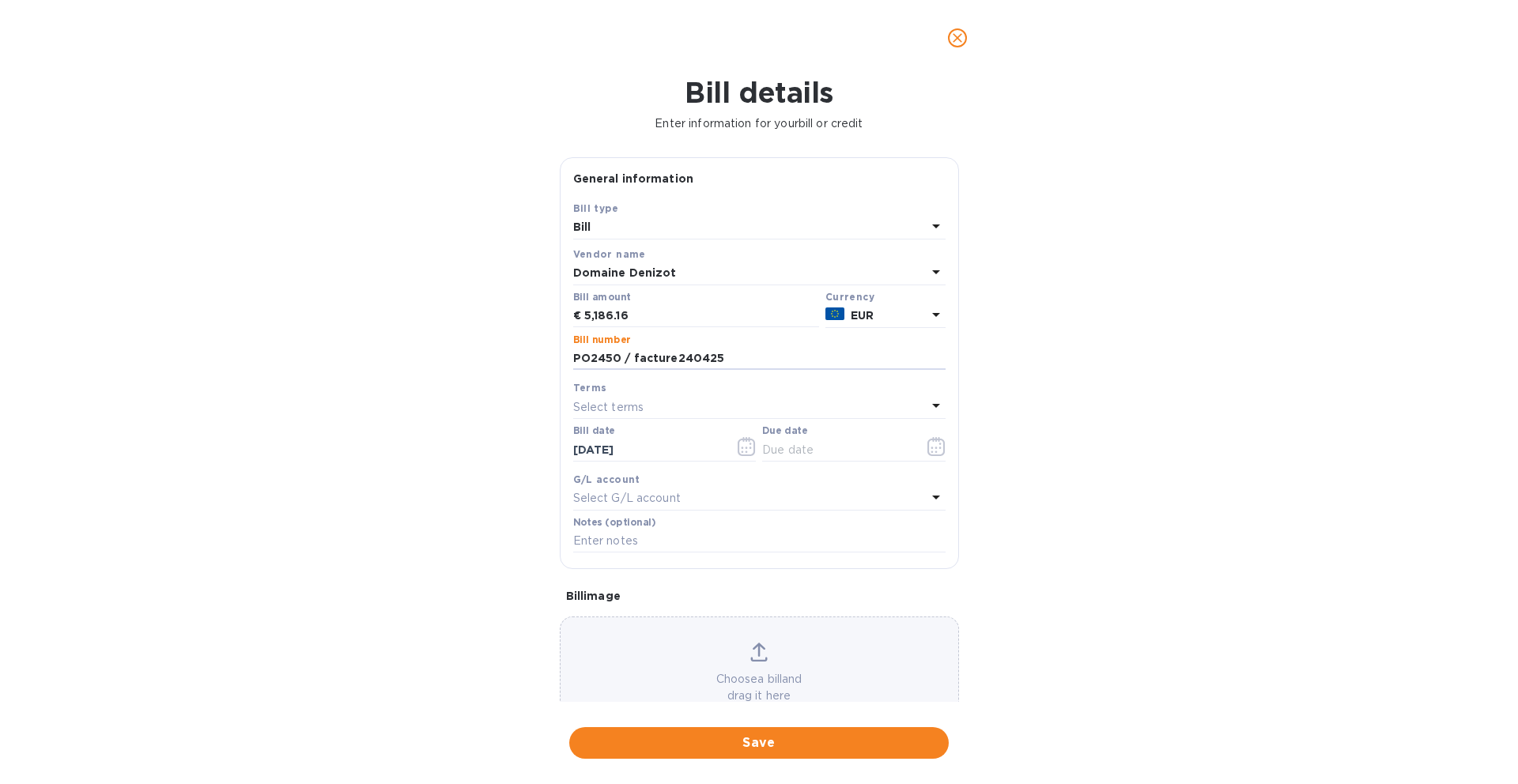
type input "PO2450 / facture240425"
click at [729, 407] on div "Select terms" at bounding box center [749, 407] width 353 height 22
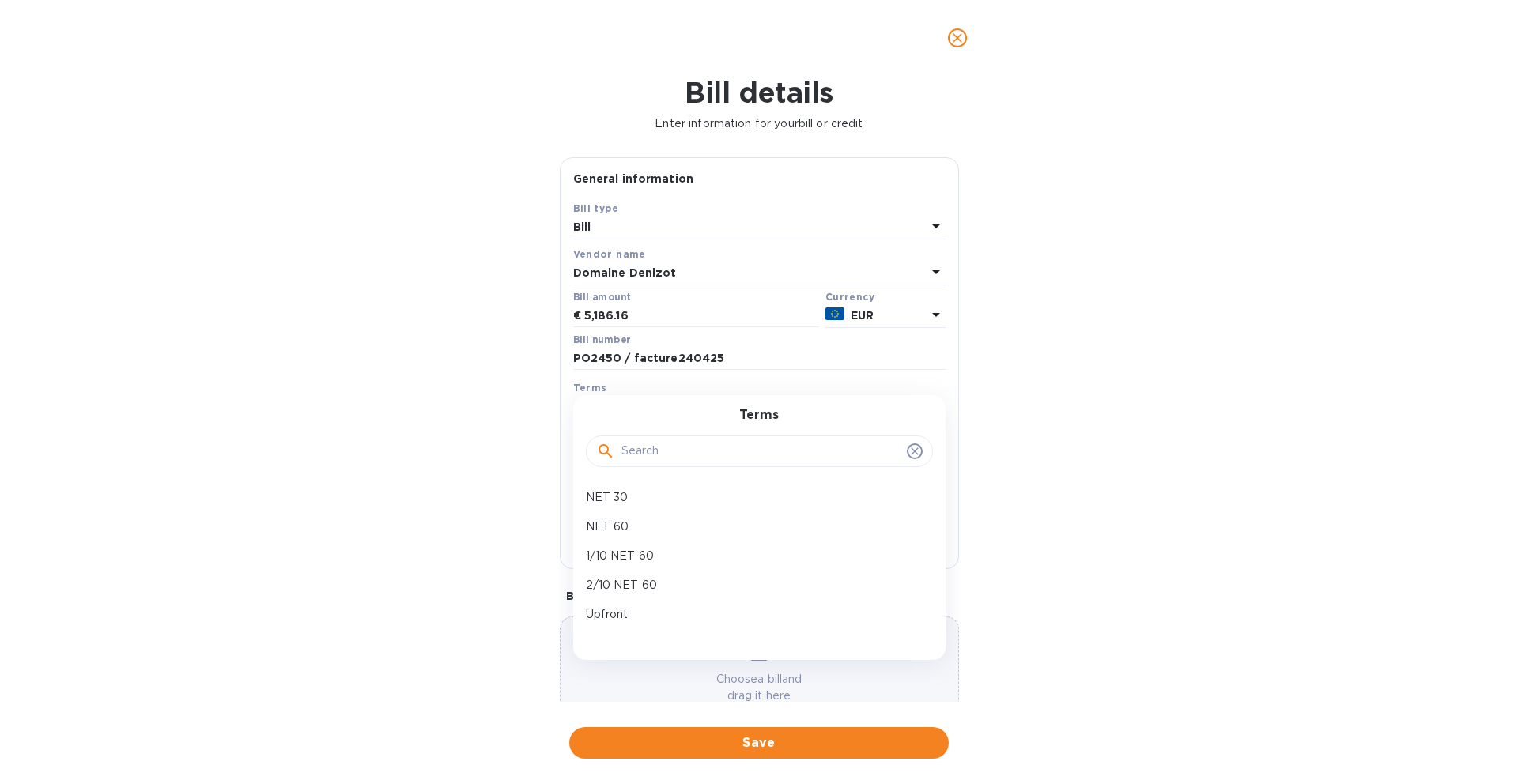
click at [710, 445] on input "text" at bounding box center [760, 451] width 279 height 24
type input "upfr"
click at [663, 498] on p "Upfront" at bounding box center [753, 497] width 334 height 16
type input "[DATE]"
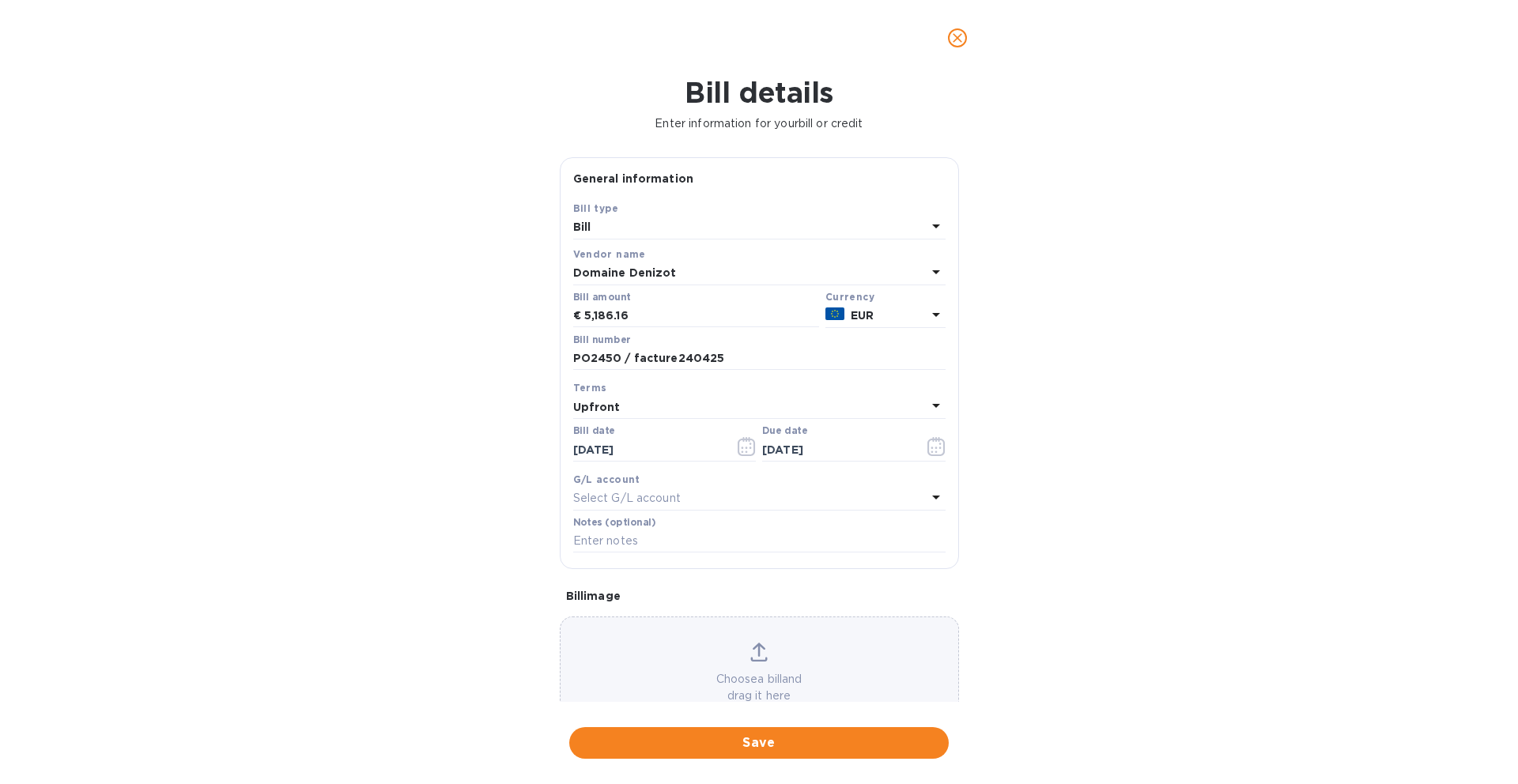
click at [706, 742] on span "Save" at bounding box center [759, 742] width 354 height 19
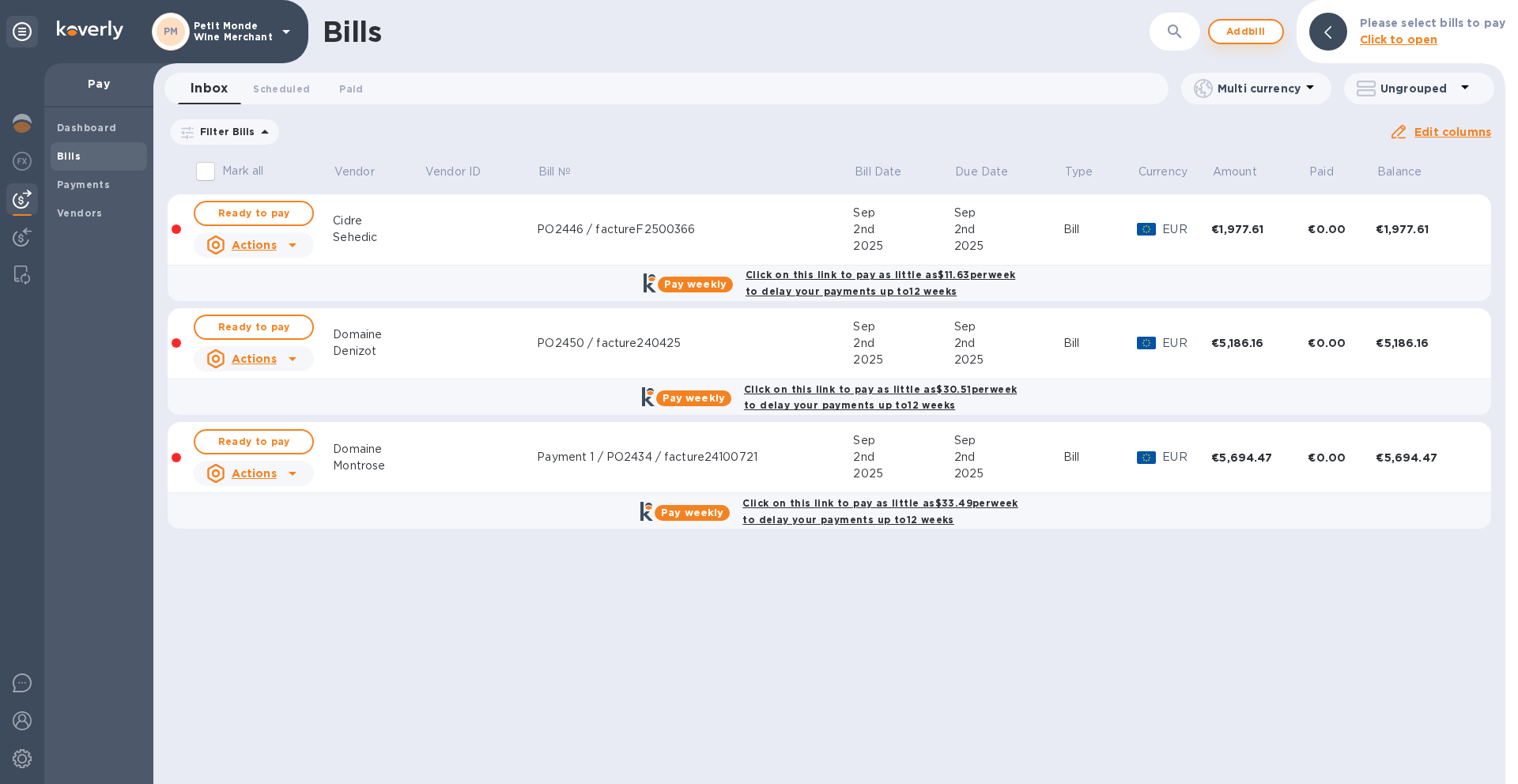
click at [1244, 33] on span "Add bill" at bounding box center [1246, 31] width 47 height 19
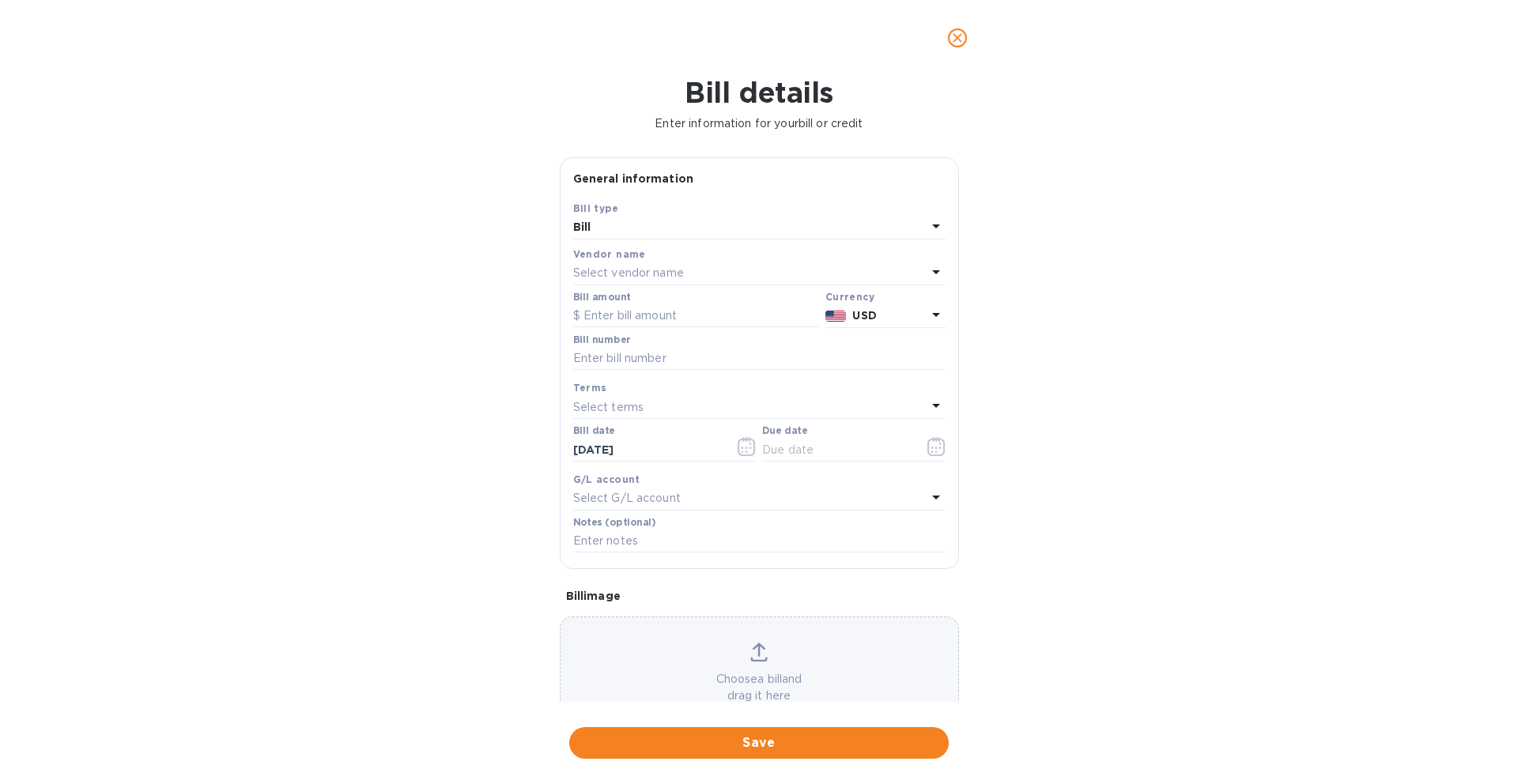
click at [646, 266] on p "Select vendor name" at bounding box center [628, 273] width 111 height 16
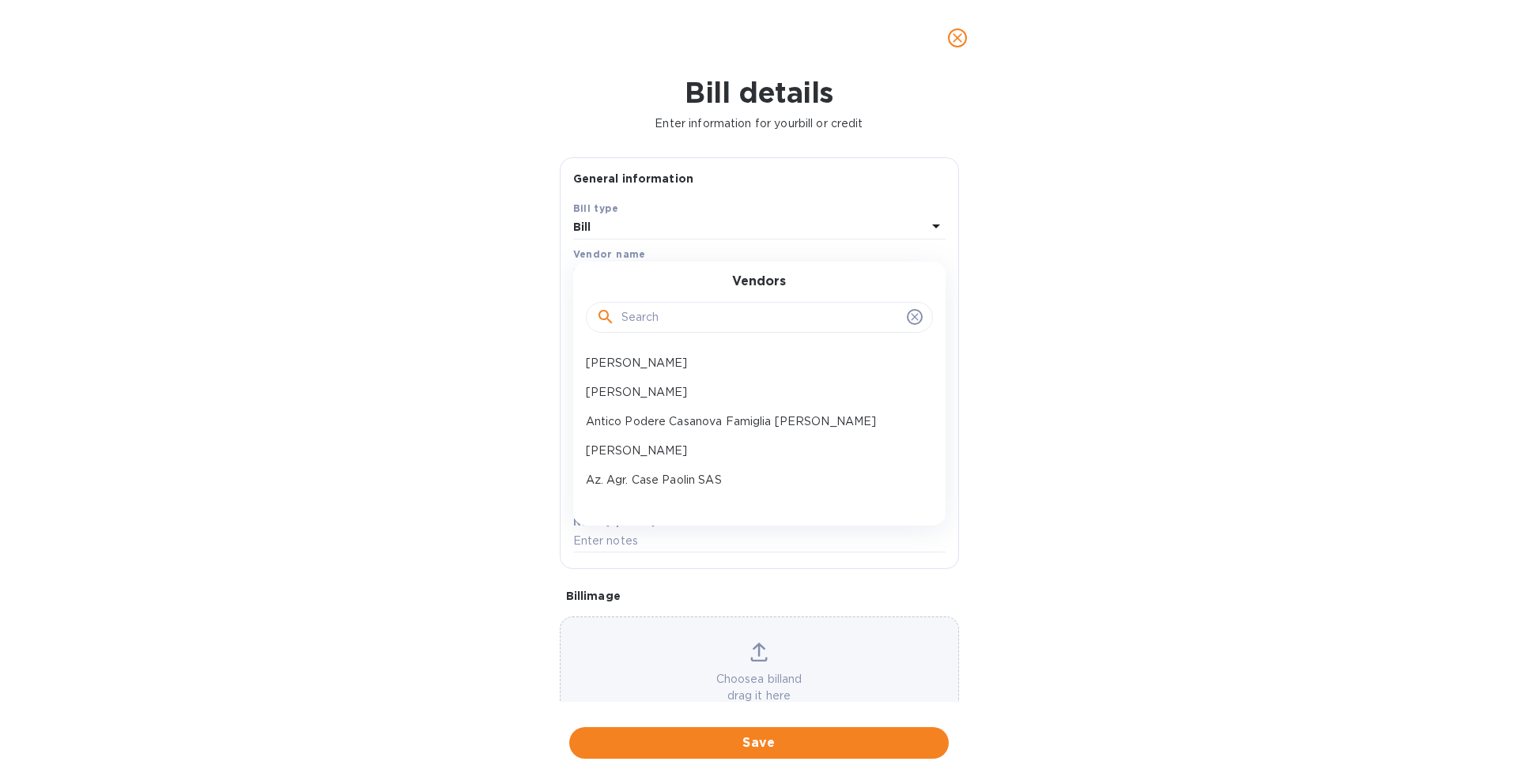
click at [647, 317] on input "text" at bounding box center [760, 318] width 279 height 24
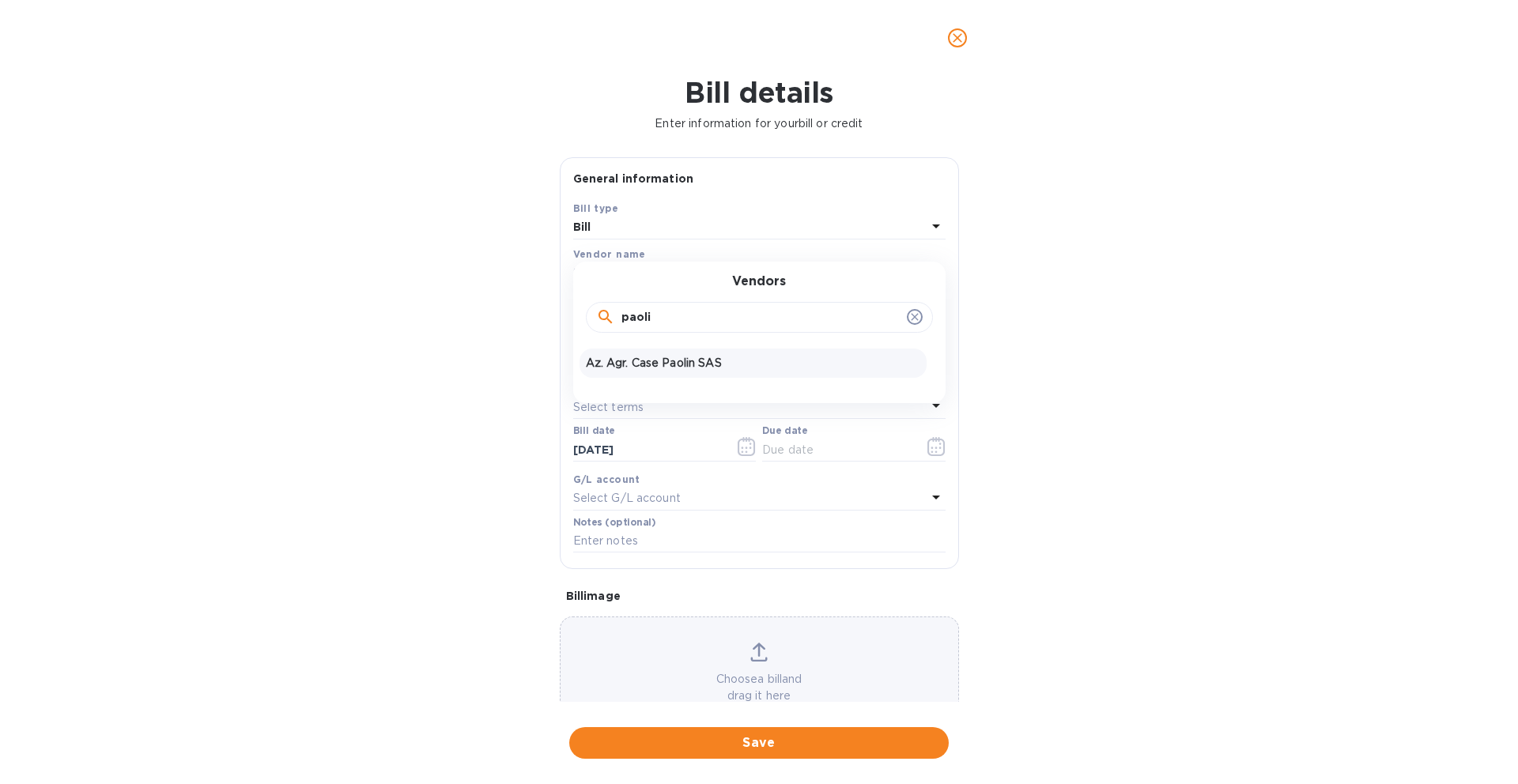
type input "paoli"
click at [689, 367] on p "Az. Agr. Case Paolin SAS" at bounding box center [753, 363] width 334 height 16
click at [618, 309] on input "text" at bounding box center [695, 316] width 246 height 24
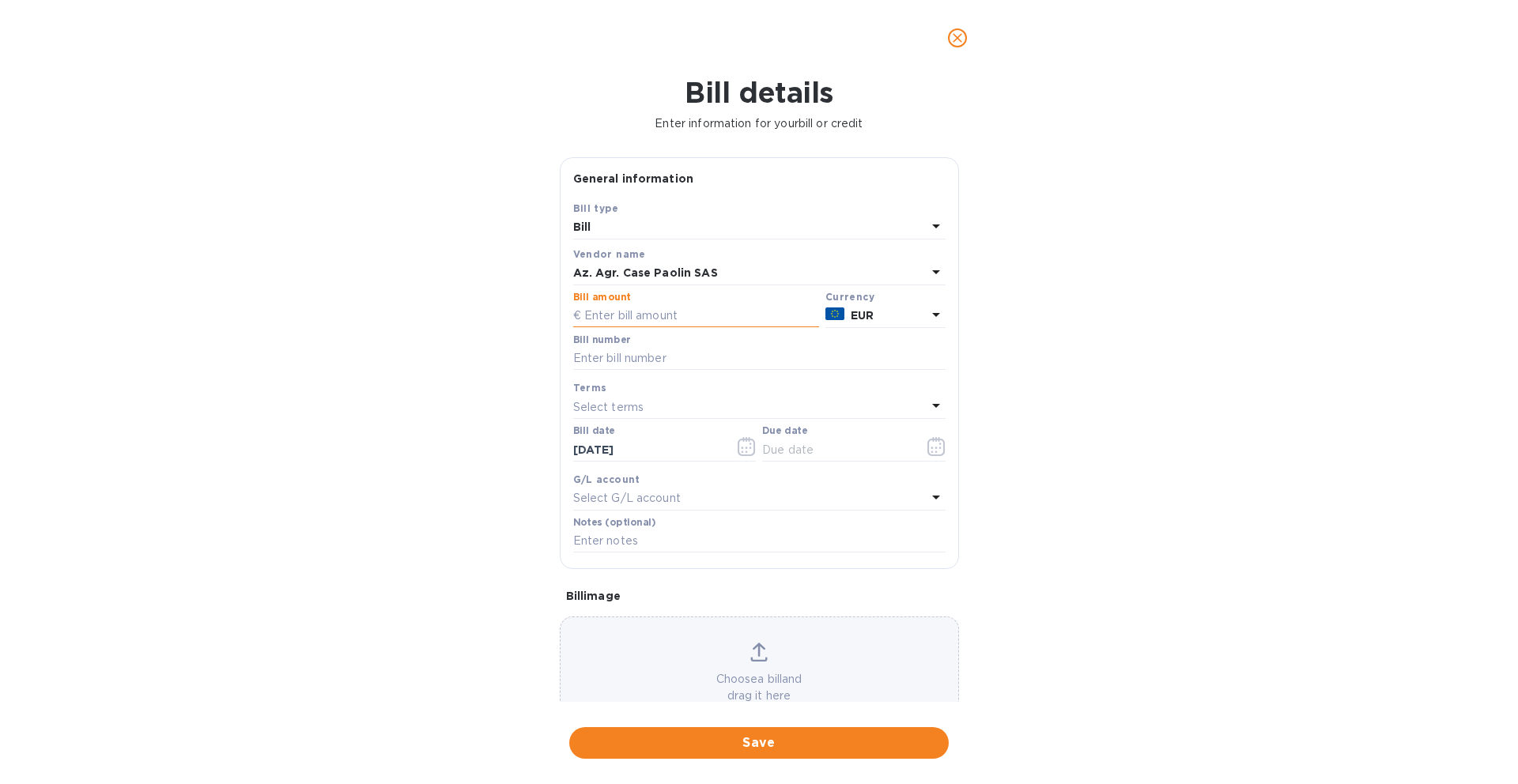
paste input "10,874.40"
drag, startPoint x: 656, startPoint y: 321, endPoint x: 544, endPoint y: 302, distance: 113.6
click at [544, 302] on div "Bill details Enter information for your bill or credit General information Save…" at bounding box center [759, 430] width 1518 height 708
paste input "5,437.2"
type input "5,437.20"
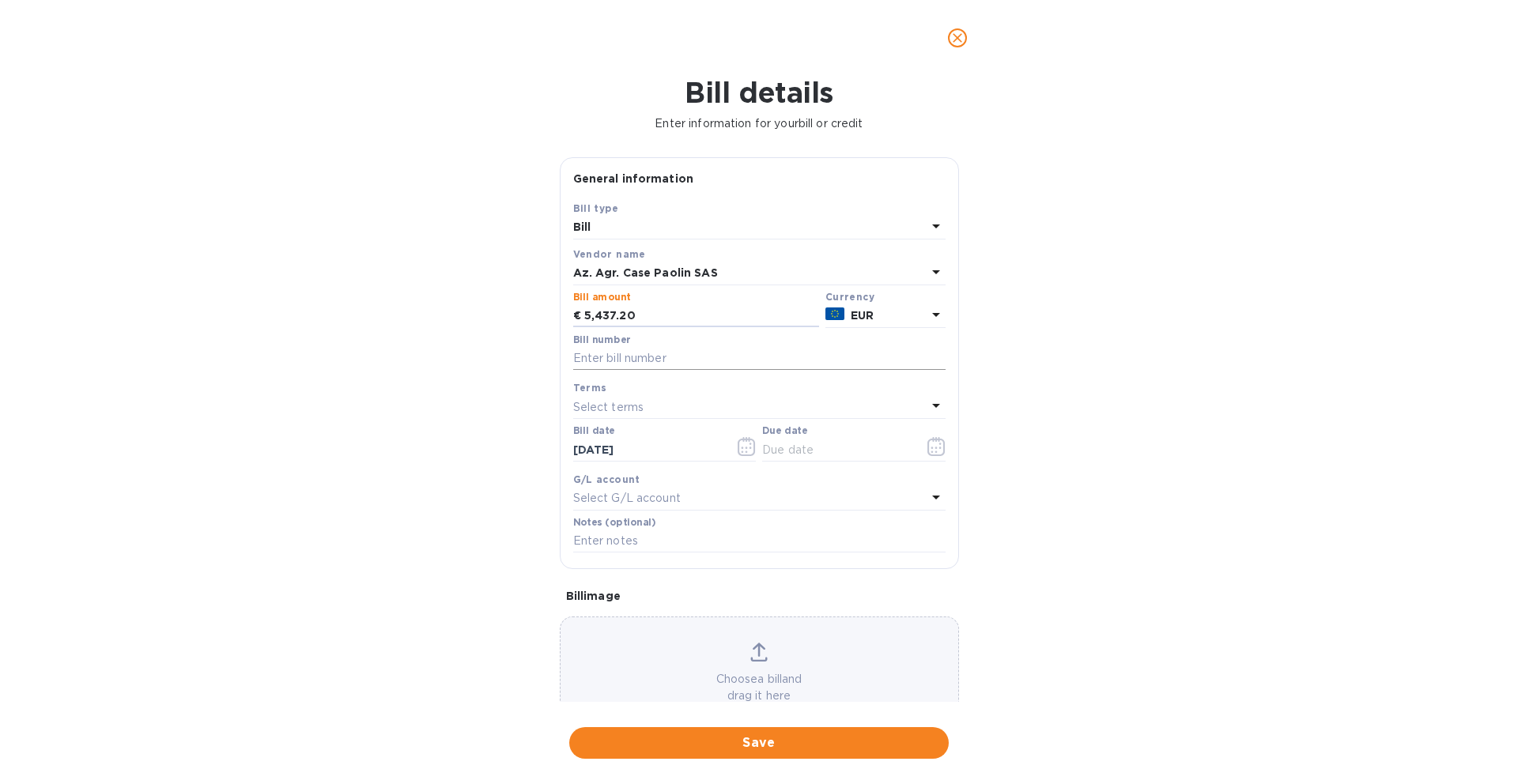
click at [628, 358] on input "text" at bounding box center [759, 358] width 372 height 24
paste input "2407"
paste input "E/31/2025"
type input "Payment 1 / PO2407 / factureE/31/2025"
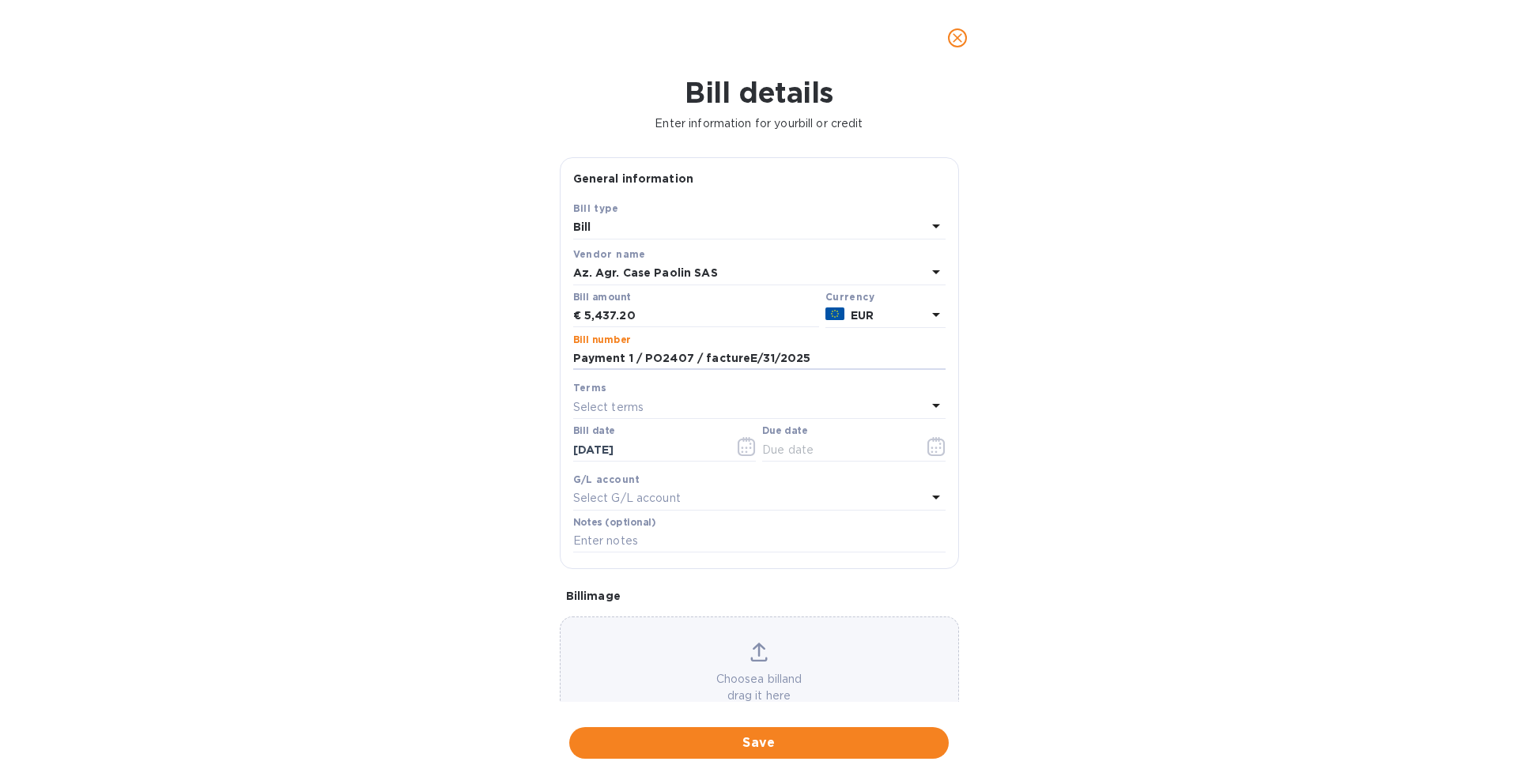
click at [718, 413] on div "Select terms" at bounding box center [749, 407] width 353 height 22
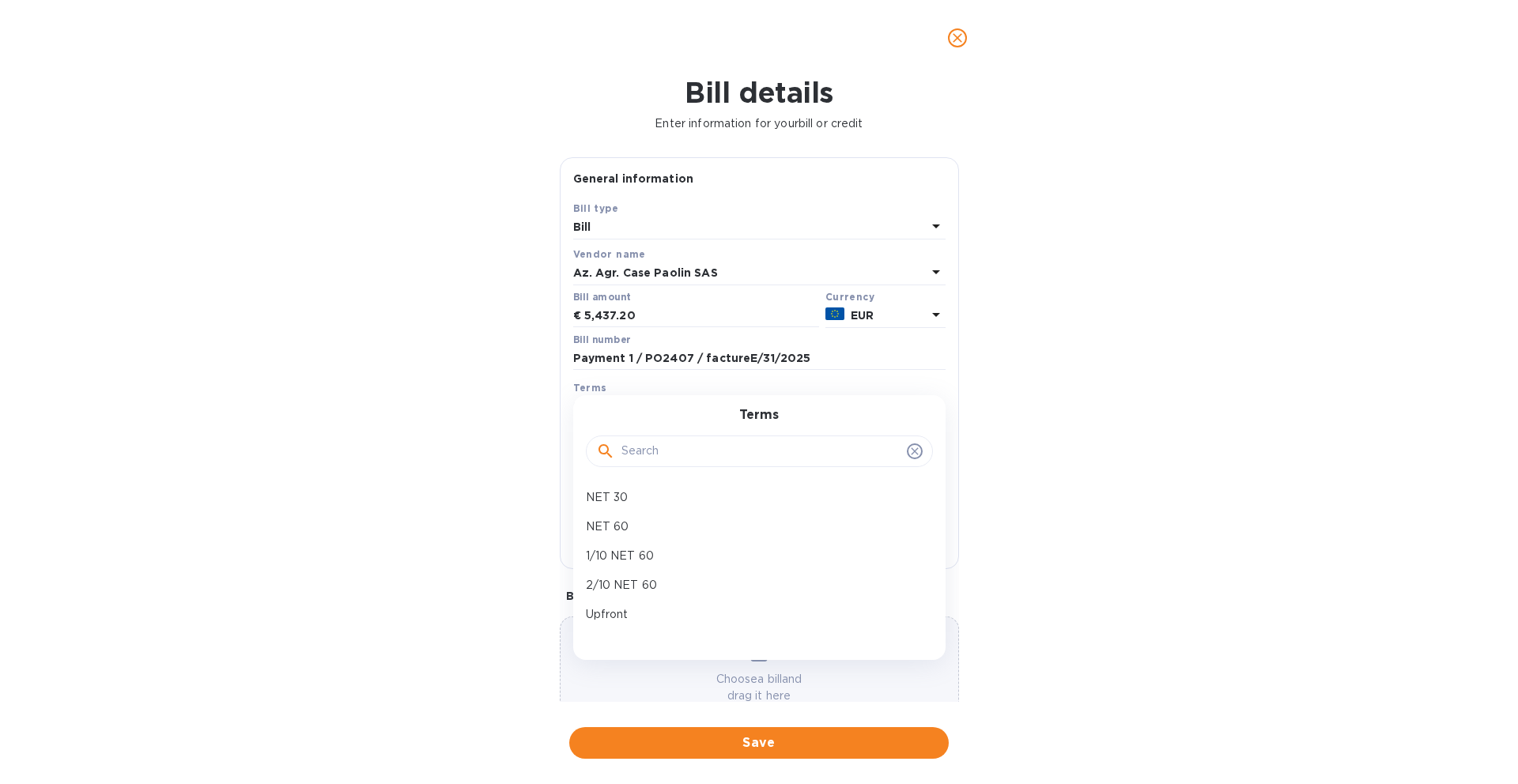
click at [662, 456] on input "text" at bounding box center [760, 451] width 279 height 24
type input "upfr"
click at [662, 496] on p "Upfront" at bounding box center [753, 497] width 334 height 16
type input "[DATE]"
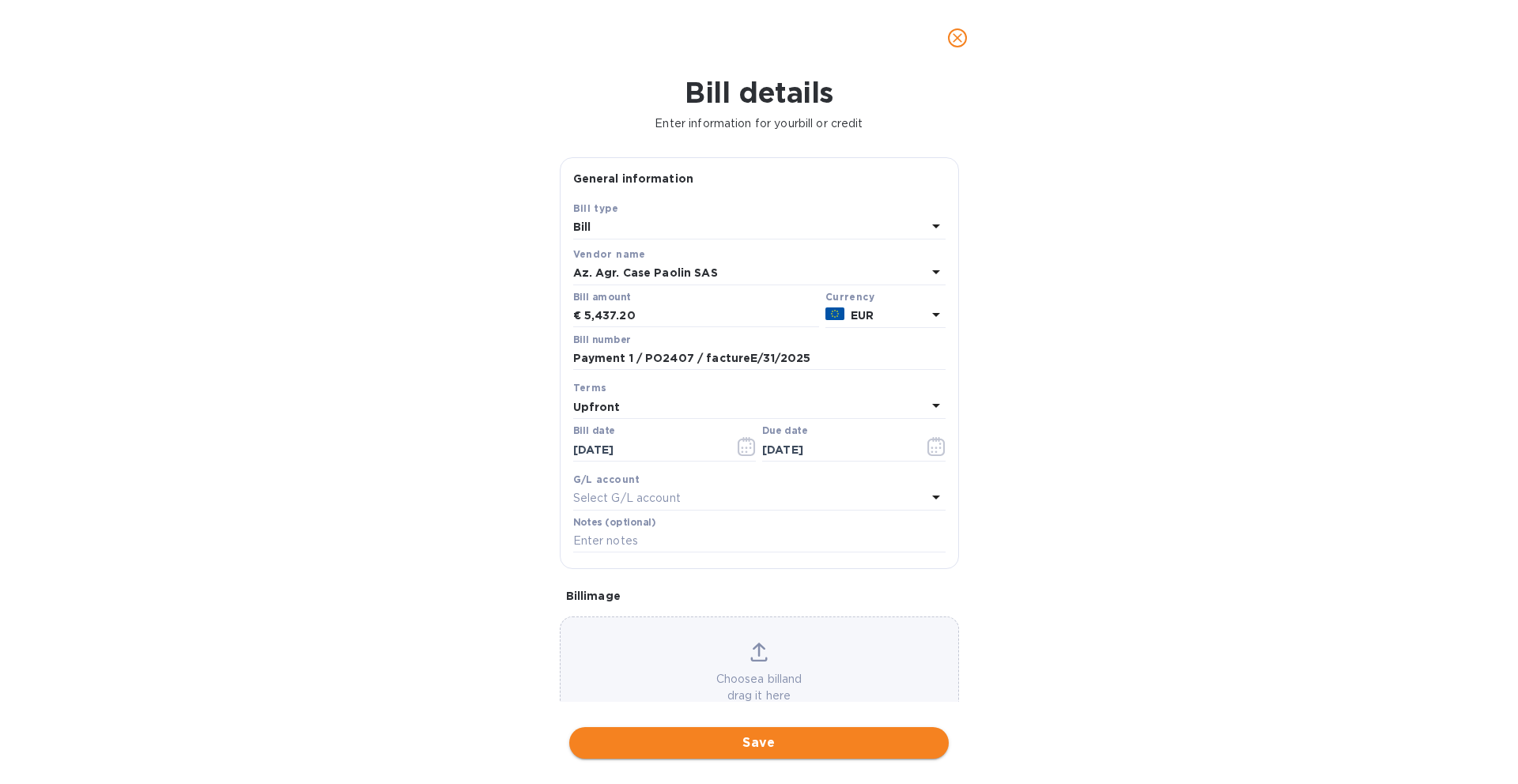
click at [701, 756] on button "Save" at bounding box center [759, 742] width 380 height 32
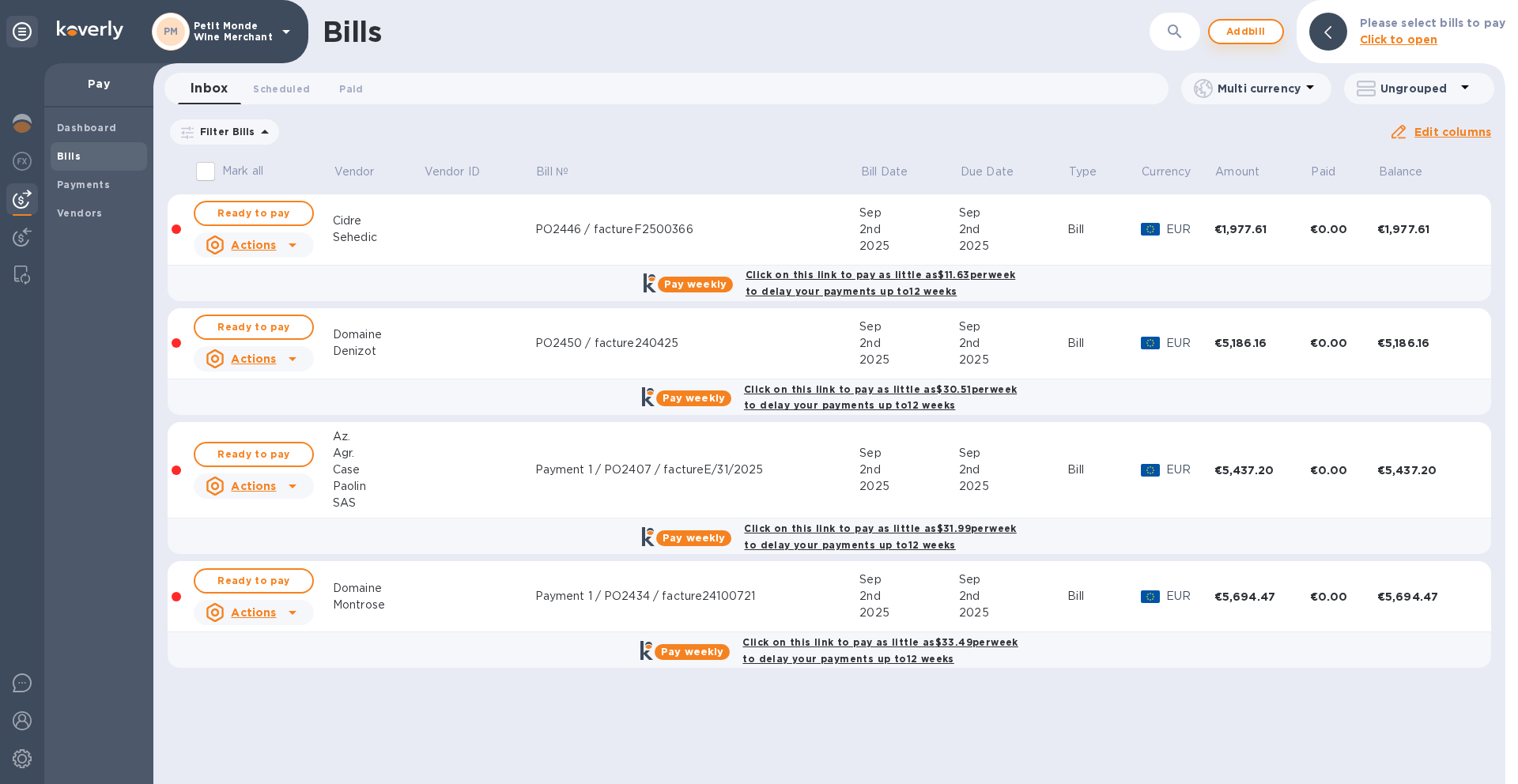
click at [1250, 26] on span "Add bill" at bounding box center [1246, 31] width 47 height 19
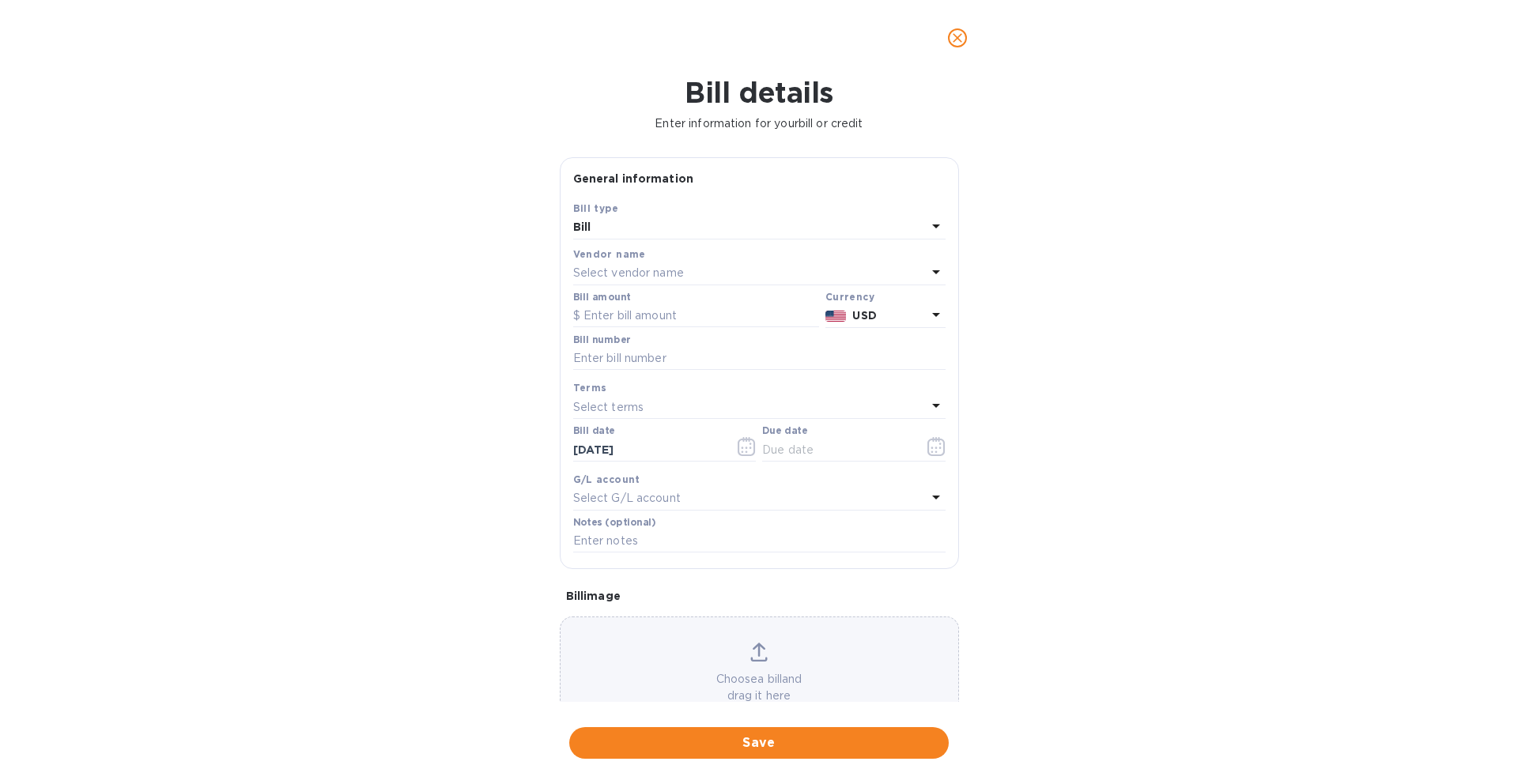
click at [685, 270] on div "Select vendor name" at bounding box center [749, 273] width 353 height 22
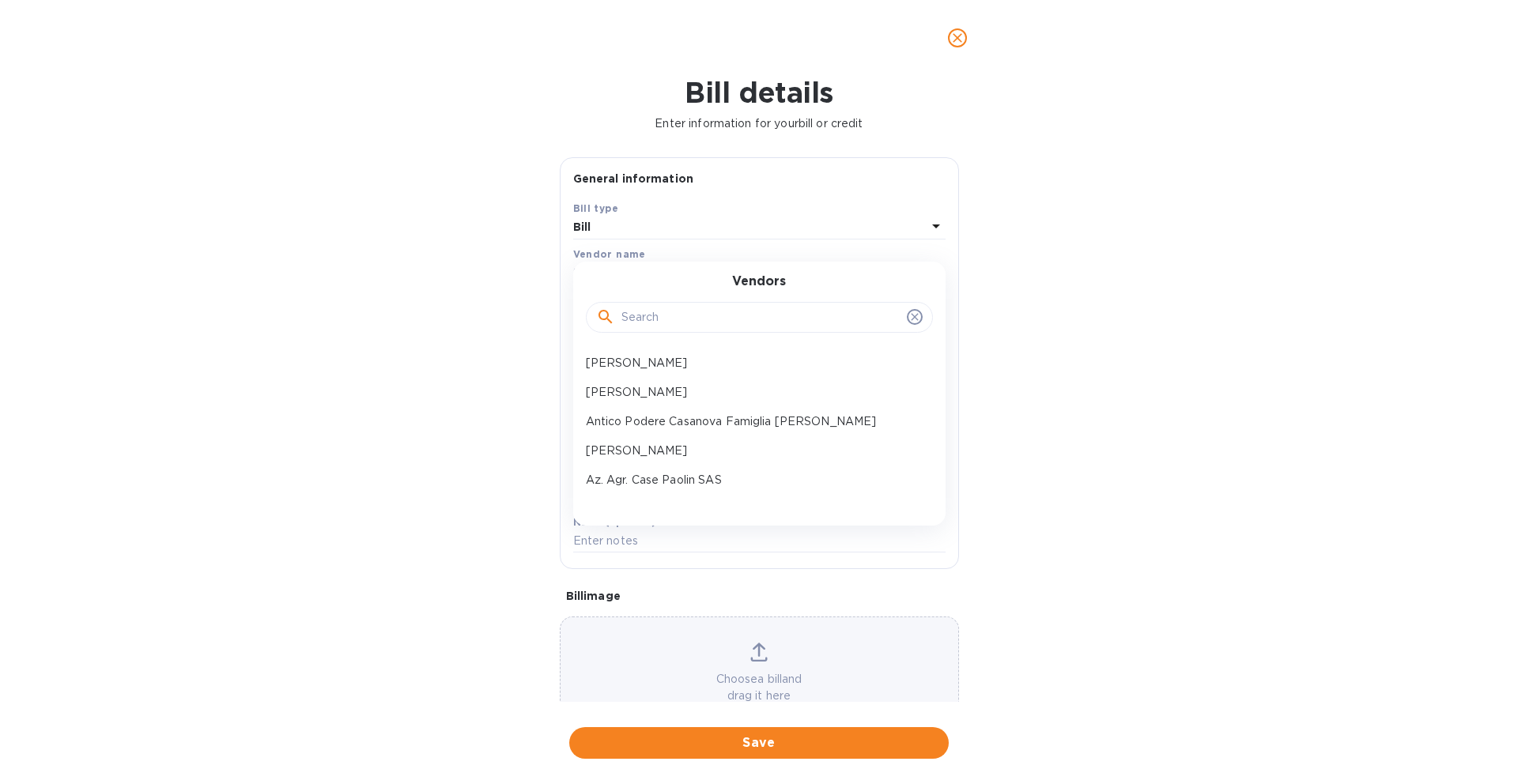
click at [666, 321] on input "text" at bounding box center [760, 318] width 279 height 24
click at [667, 321] on input "text" at bounding box center [760, 318] width 279 height 24
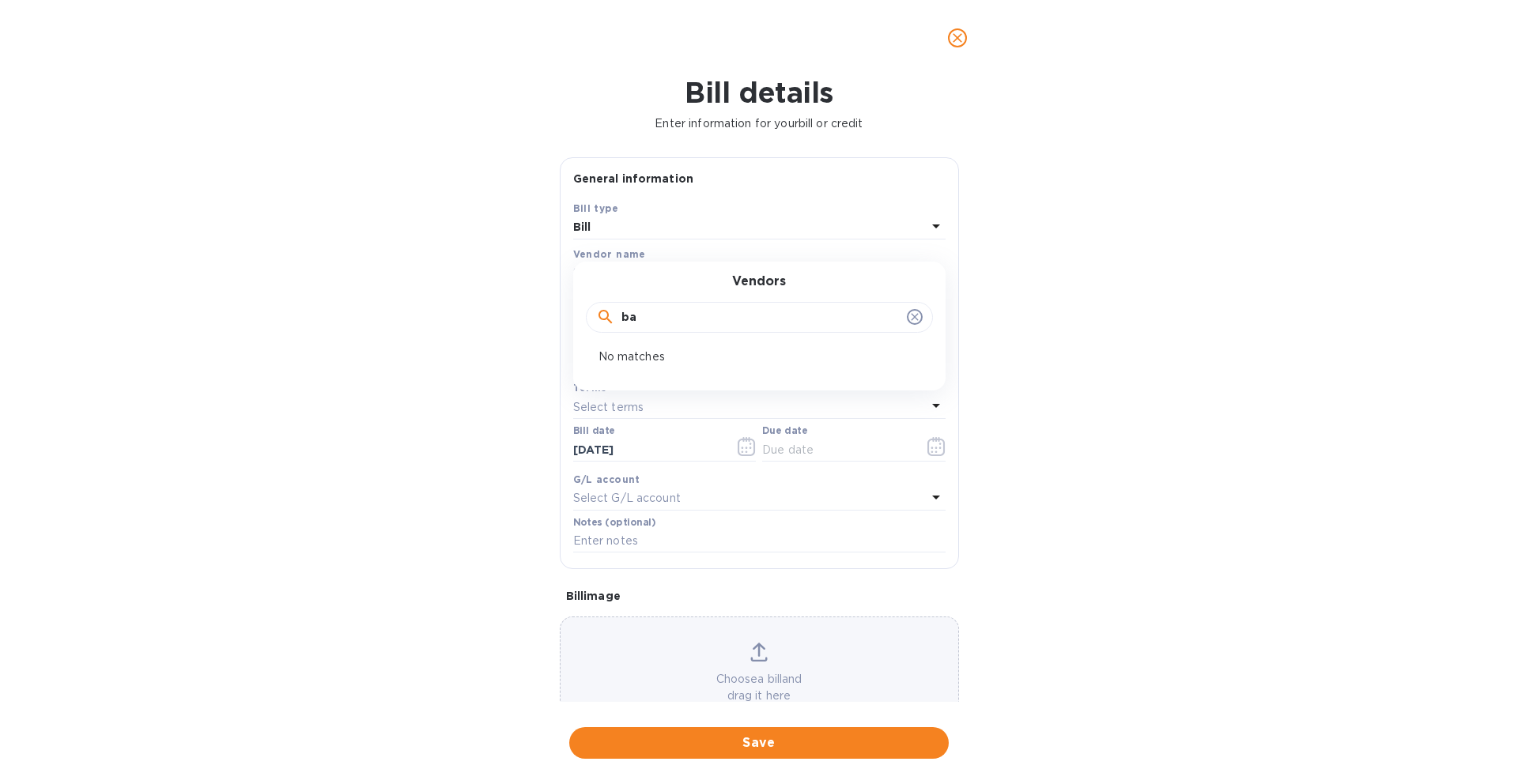
type input "b"
type input "baro"
click at [636, 358] on p "Château [GEOGRAPHIC_DATA]" at bounding box center [753, 363] width 334 height 16
click at [637, 314] on input "text" at bounding box center [695, 316] width 246 height 24
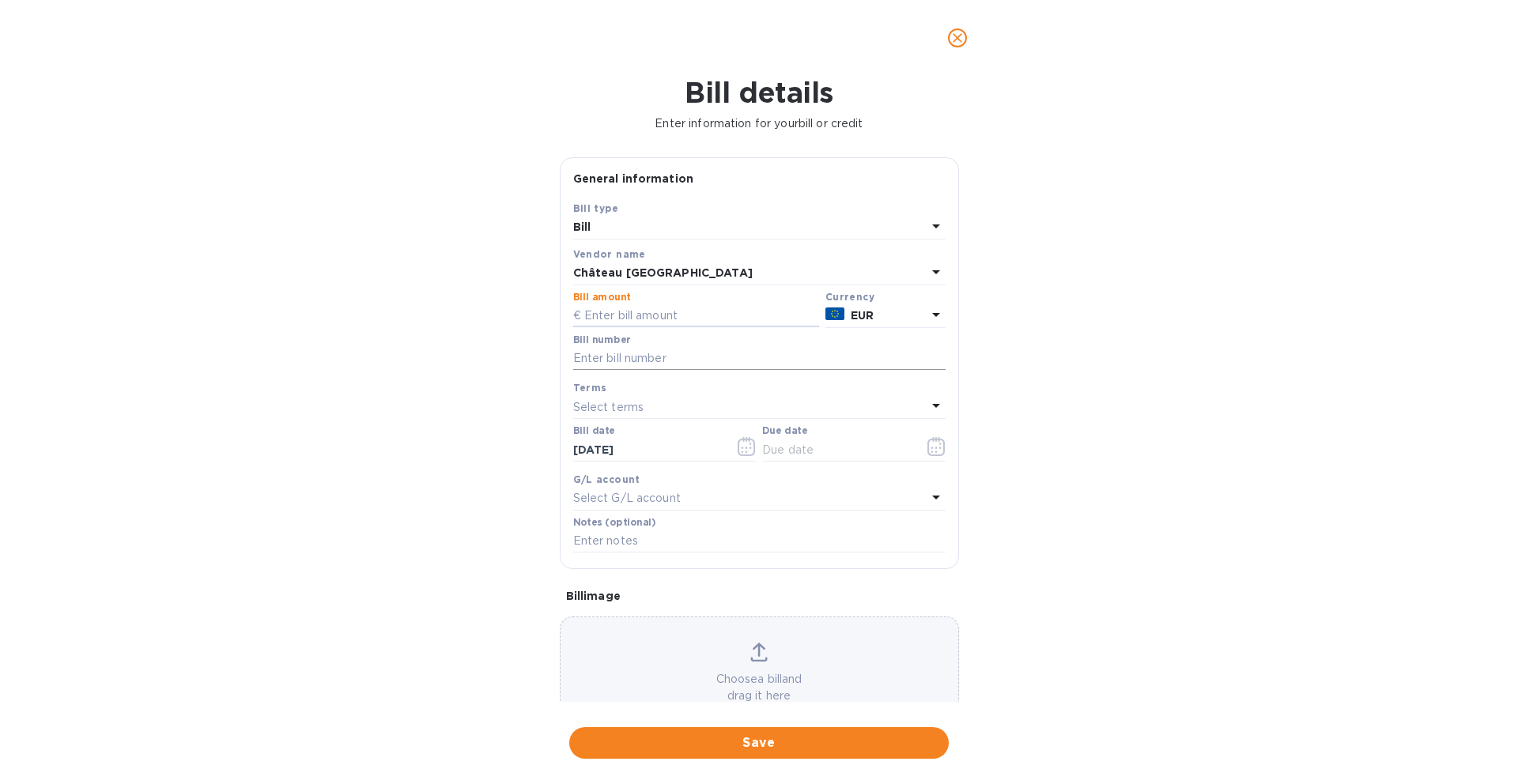
paste input "3,360.00"
type input "3,360.00"
click at [631, 364] on input "text" at bounding box center [759, 358] width 372 height 24
paste input "2449"
click at [746, 368] on input "PO2449 / facture" at bounding box center [759, 358] width 372 height 24
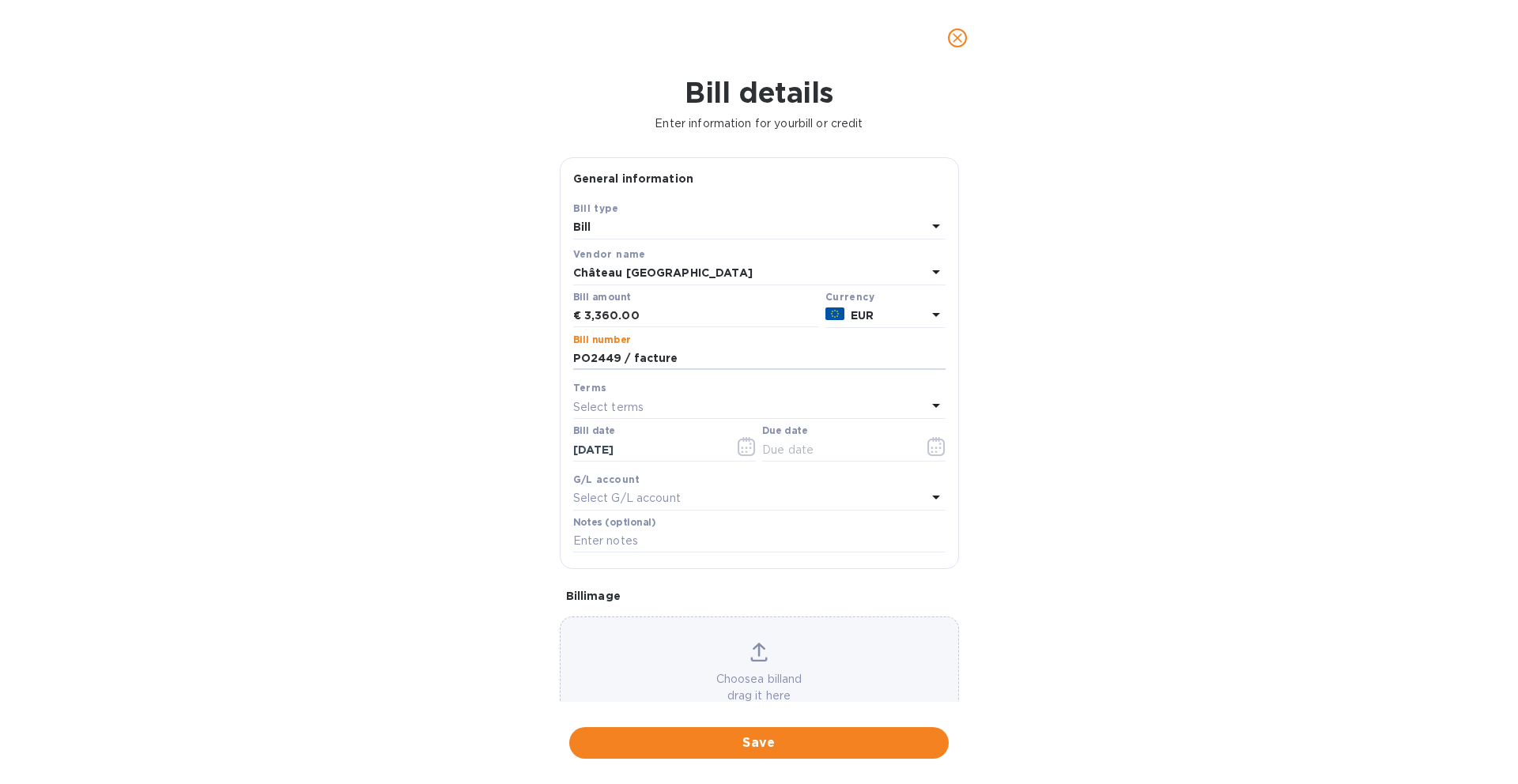
paste input "FA 2025 0393"
type input "PO2449 / factureFA 2025 0393"
click at [709, 400] on div "Select terms" at bounding box center [749, 407] width 353 height 22
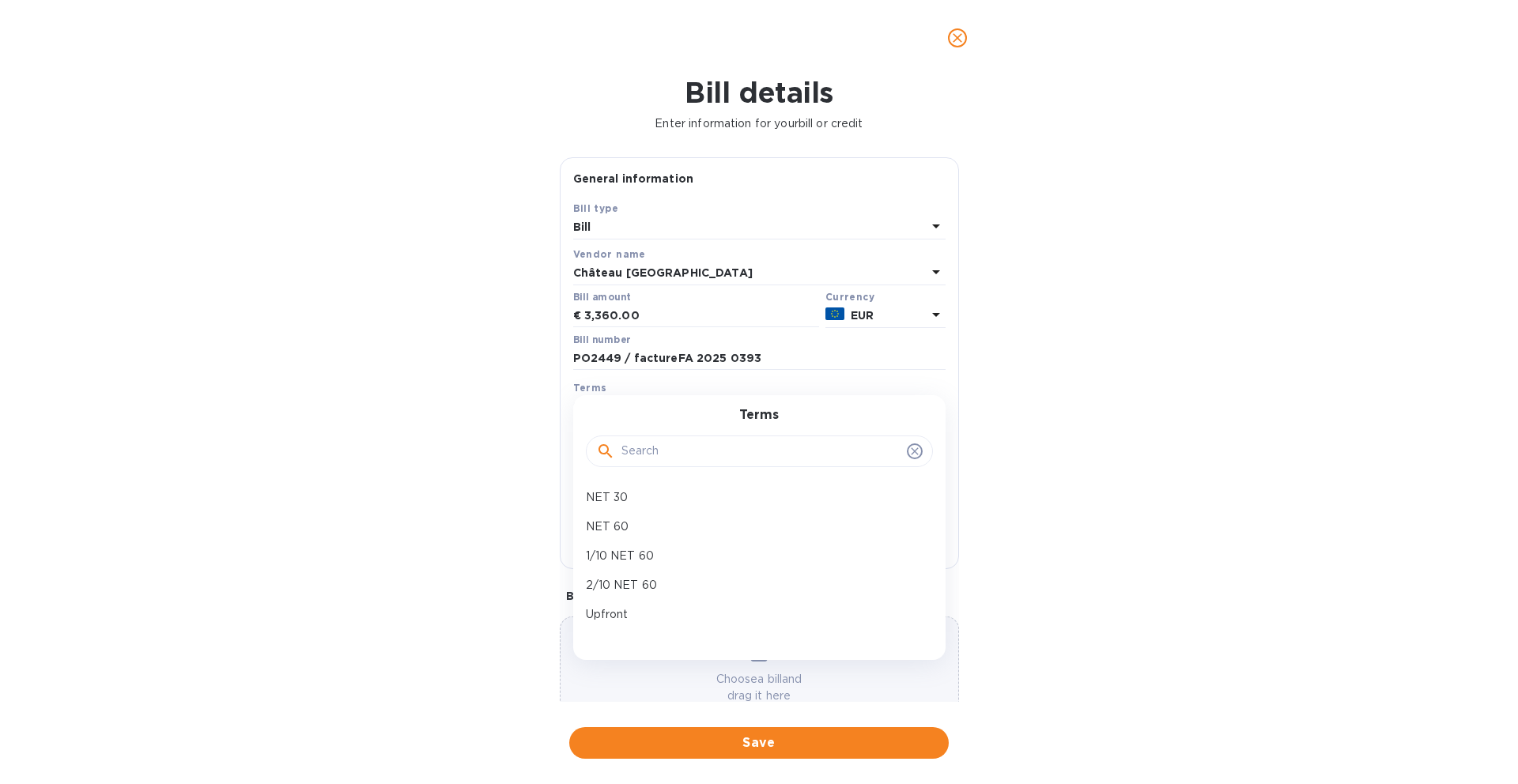
click at [675, 451] on input "text" at bounding box center [760, 451] width 279 height 24
type input "upfr"
click at [645, 506] on div "Upfront" at bounding box center [753, 497] width 347 height 29
type input "[DATE]"
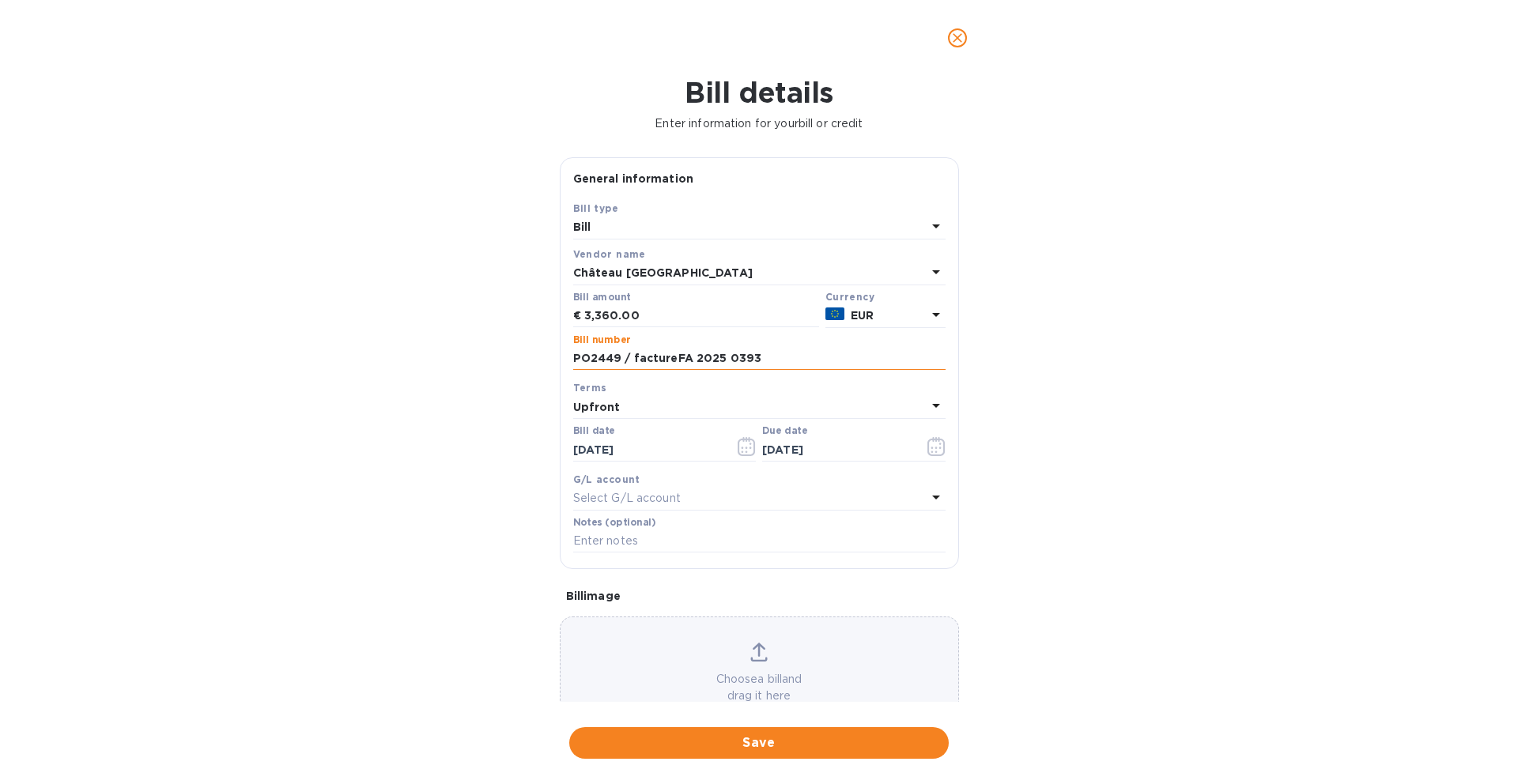
click at [671, 360] on input "PO2449 / factureFA 2025 0393" at bounding box center [759, 358] width 372 height 24
type input "PO2449 / facture FA 2025 0393"
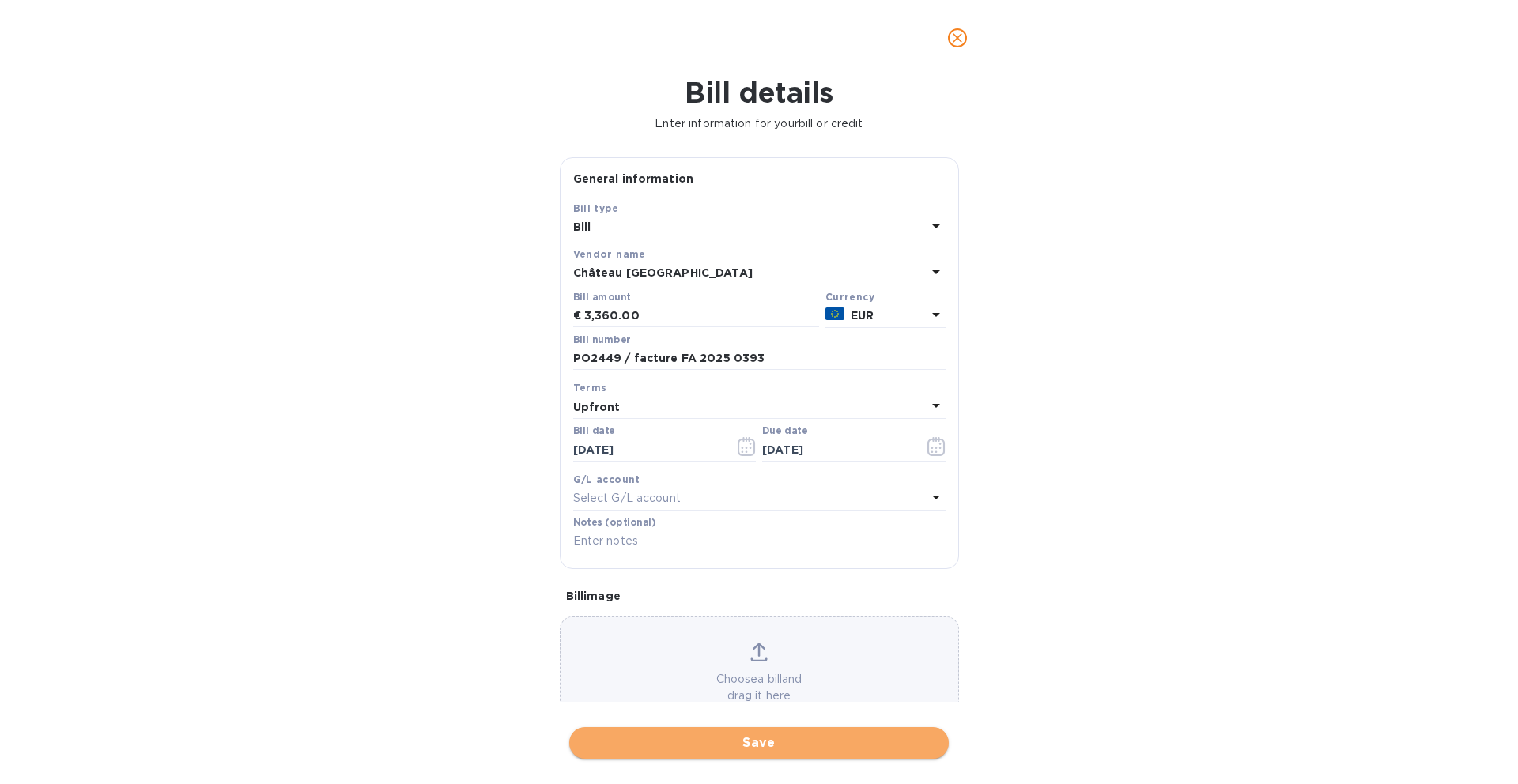
click at [724, 748] on span "Save" at bounding box center [759, 742] width 354 height 19
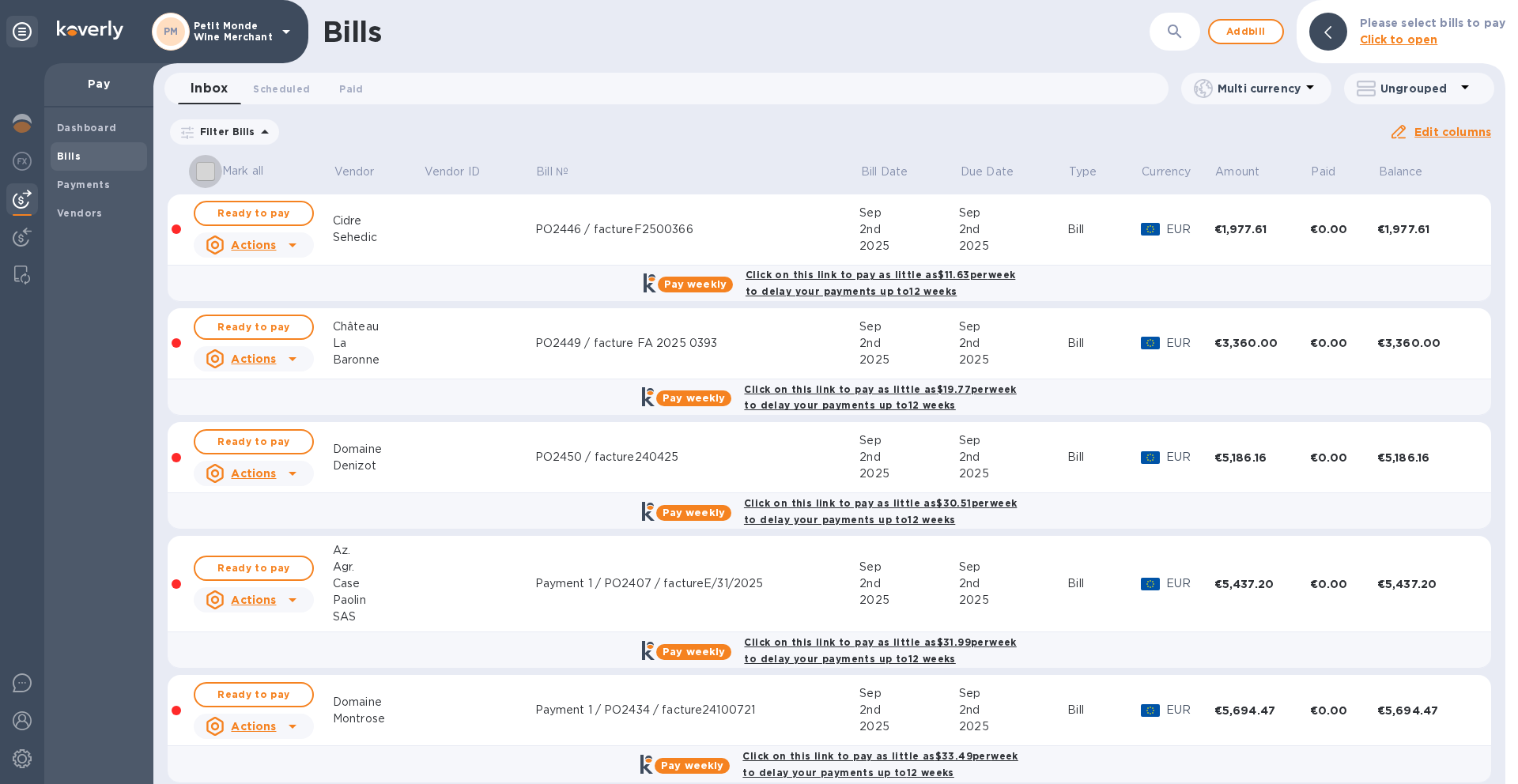
click at [206, 170] on input "Mark all" at bounding box center [205, 172] width 34 height 34
checkbox input "true"
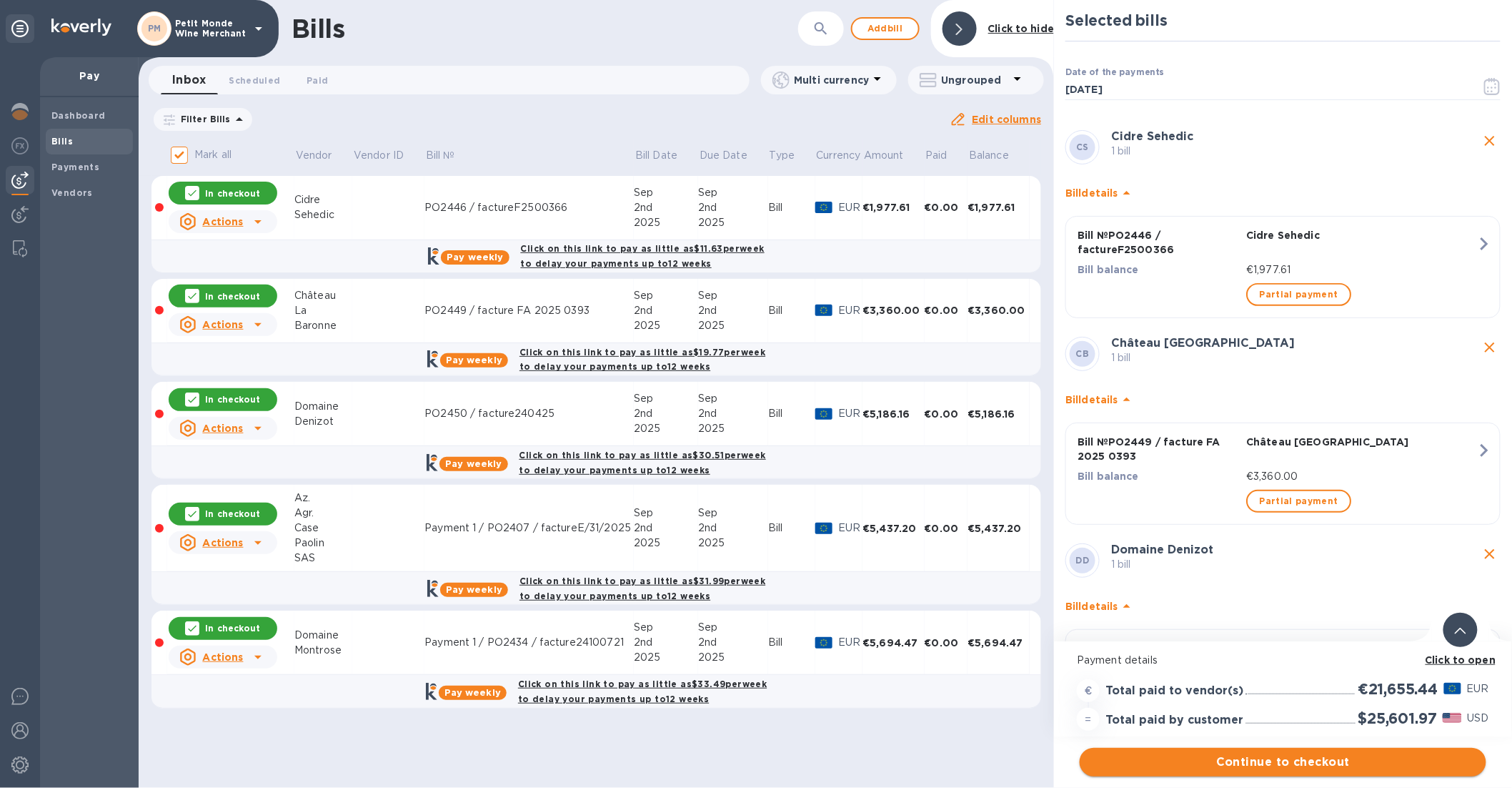
click at [1352, 708] on span "Continue to checkout" at bounding box center [1284, 762] width 384 height 17
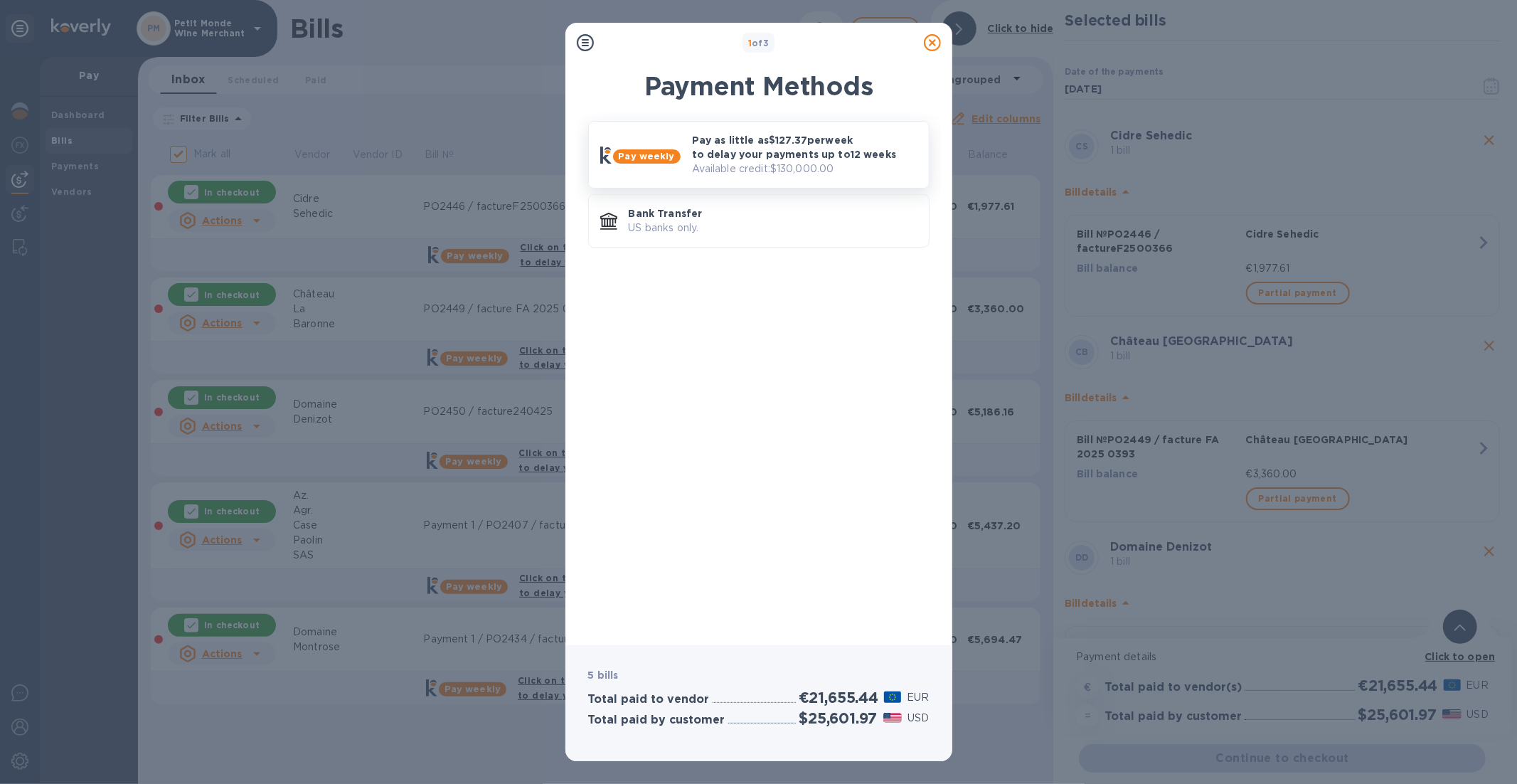
click at [775, 153] on p "Pay as little as $127.37 per week to delay your payments up to 12 weeks" at bounding box center [805, 147] width 225 height 29
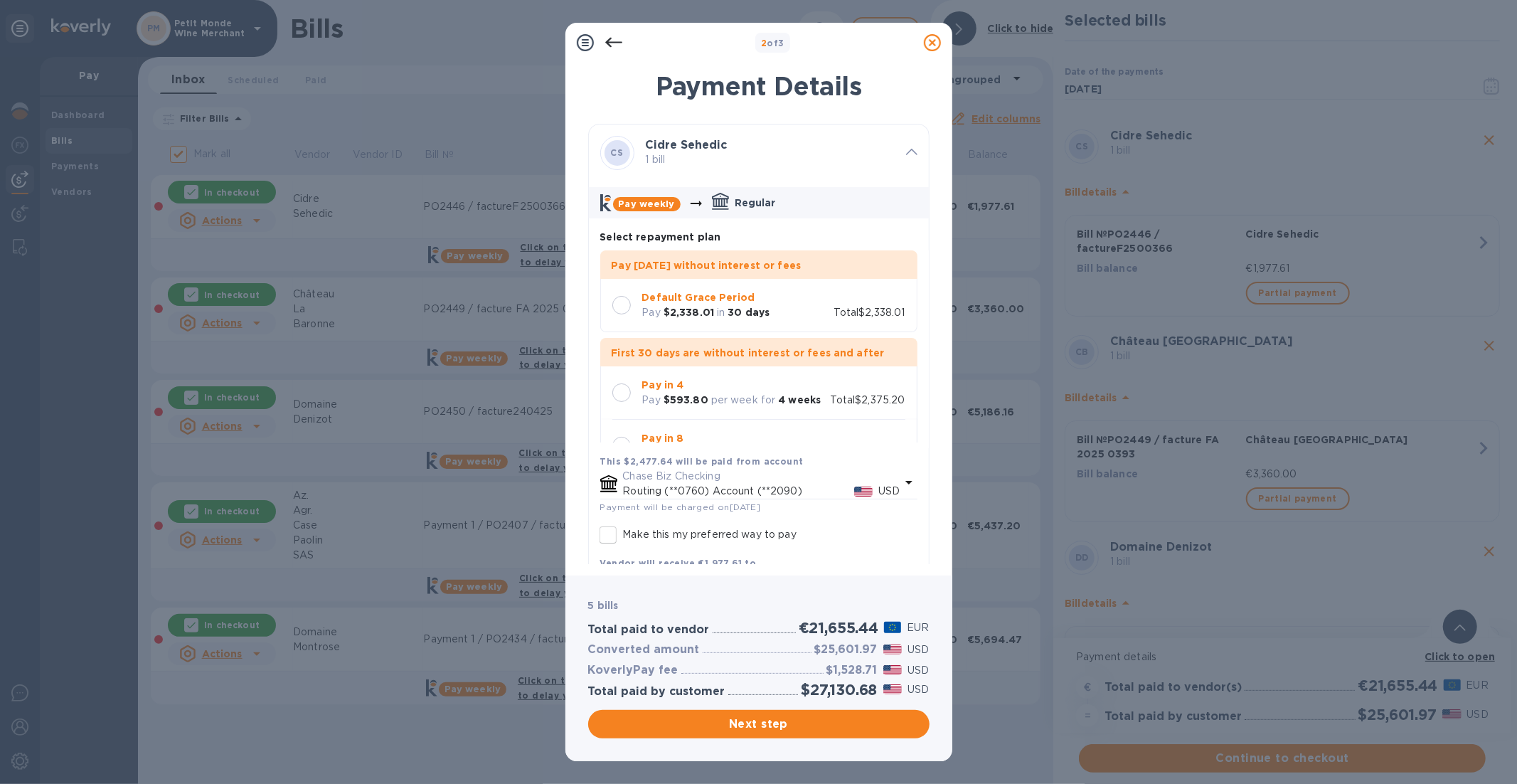
click at [623, 306] on div at bounding box center [622, 305] width 19 height 19
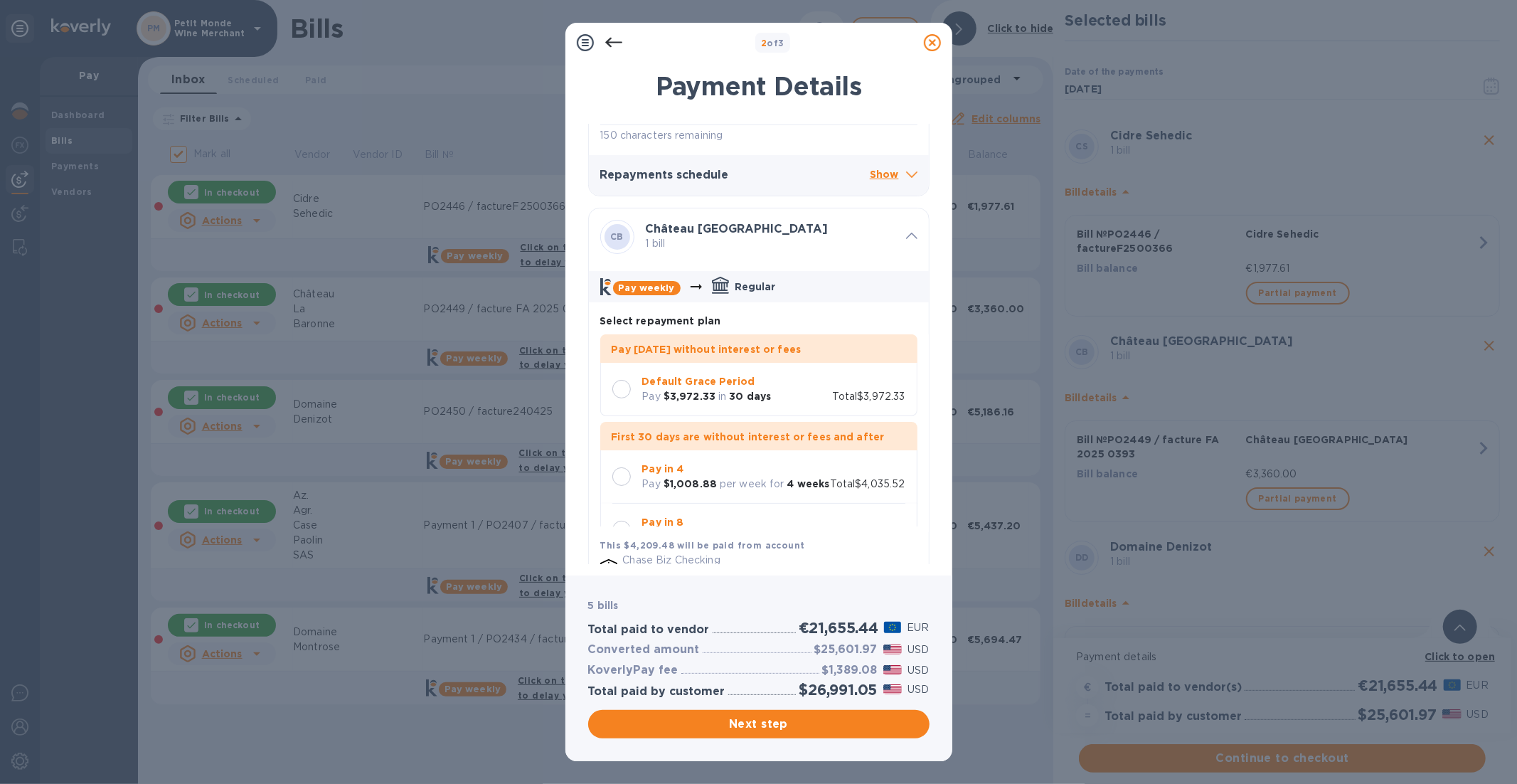
click at [620, 388] on div at bounding box center [622, 389] width 19 height 19
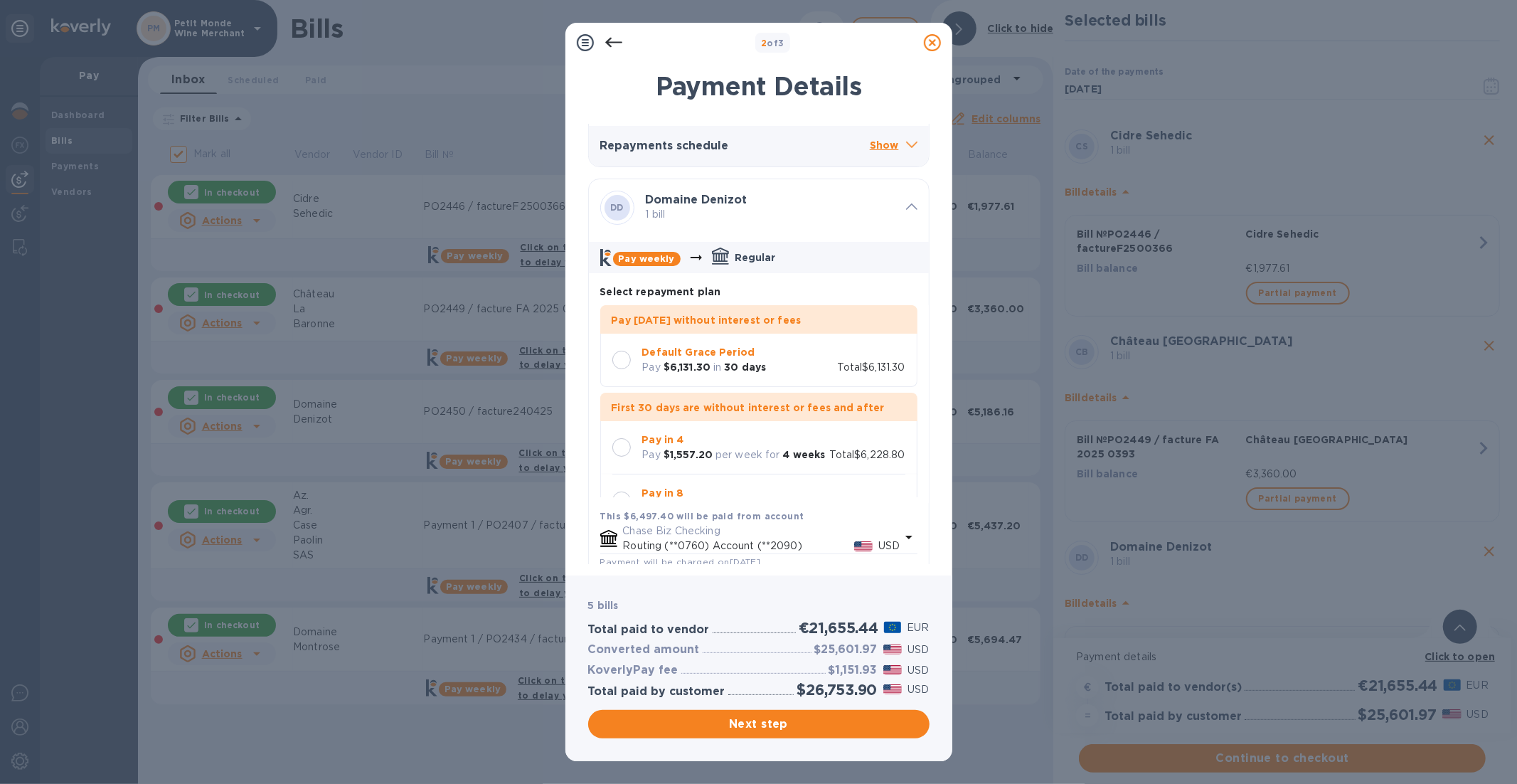
click at [619, 369] on div at bounding box center [622, 359] width 19 height 19
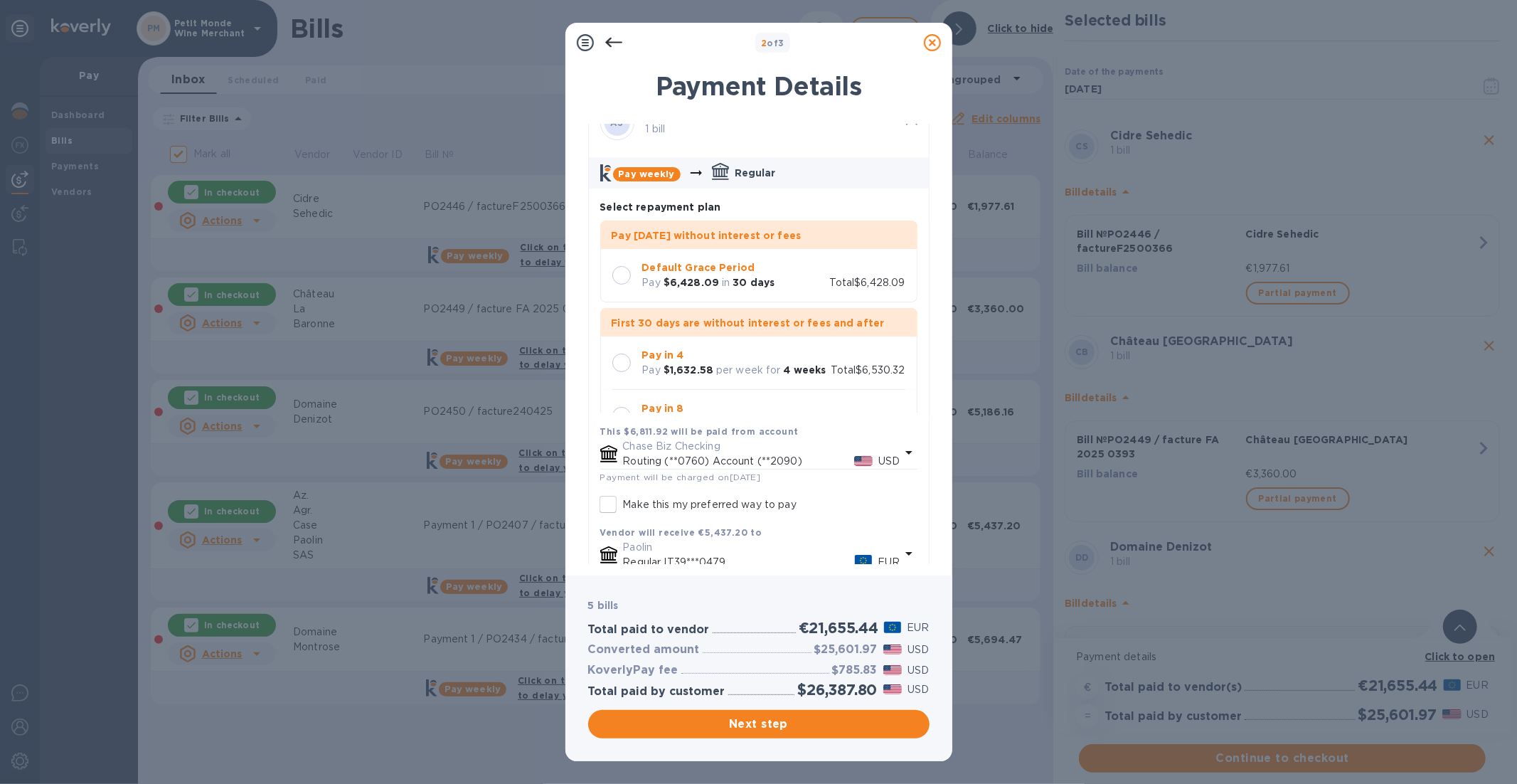
click at [628, 283] on div at bounding box center [622, 275] width 19 height 19
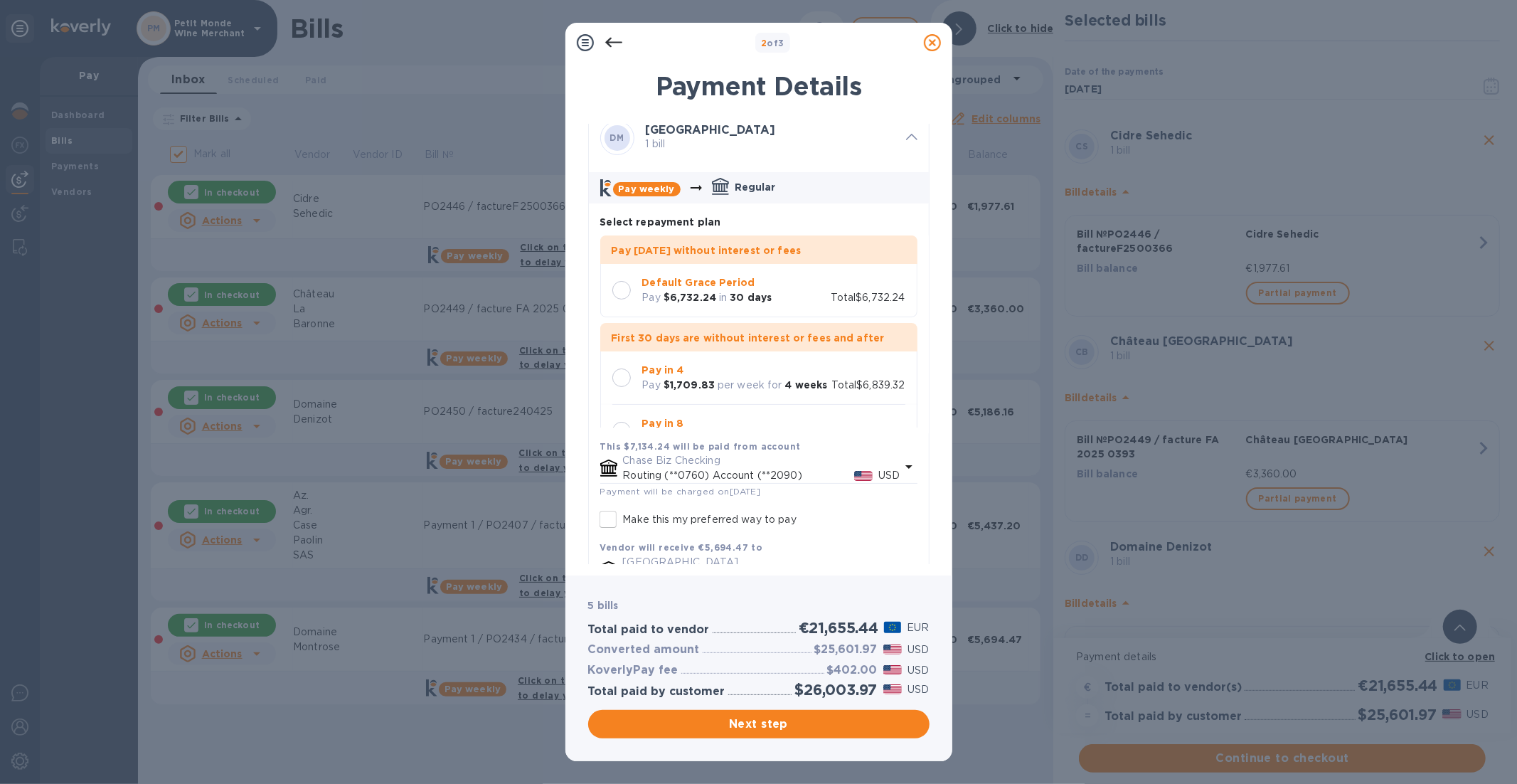
click at [627, 305] on div at bounding box center [622, 290] width 30 height 30
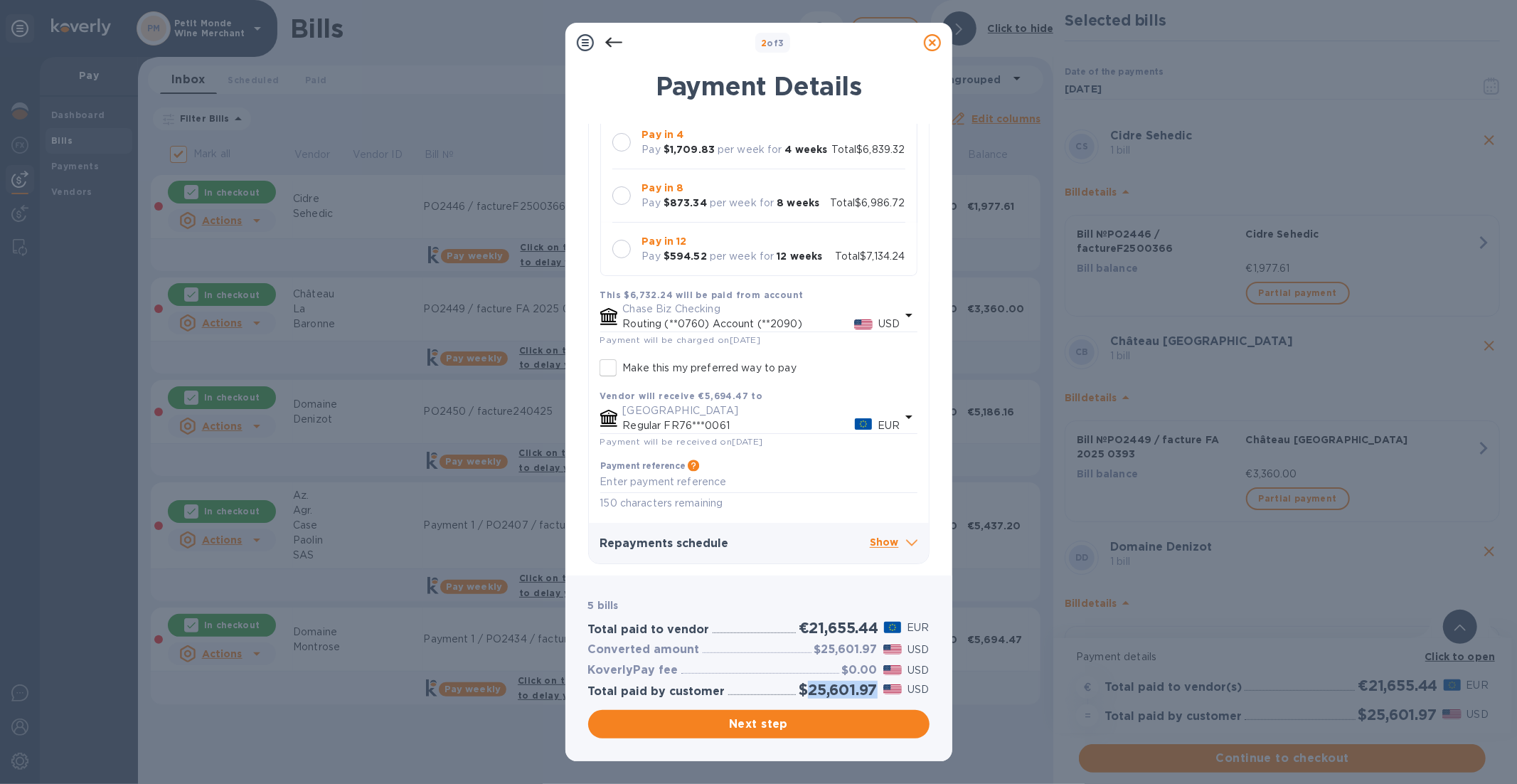
drag, startPoint x: 805, startPoint y: 693, endPoint x: 873, endPoint y: 688, distance: 68.2
click at [873, 693] on h2 "$25,601.97" at bounding box center [838, 689] width 78 height 18
drag, startPoint x: 799, startPoint y: 690, endPoint x: 875, endPoint y: 689, distance: 76.0
click at [875, 689] on h2 "$25,601.97" at bounding box center [838, 689] width 78 height 18
copy h2 "$25,601.97"
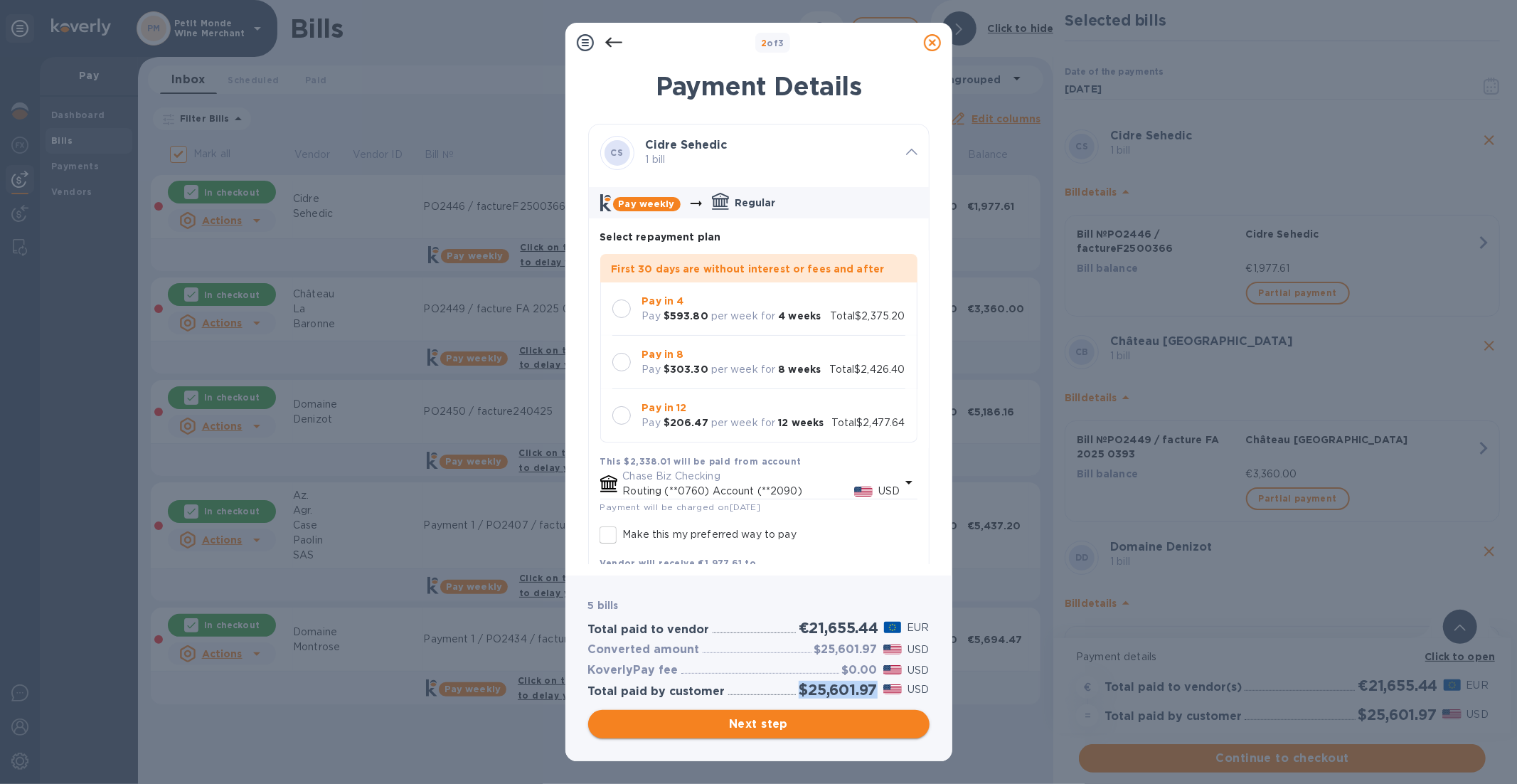
click at [738, 705] on span "Next step" at bounding box center [759, 724] width 319 height 17
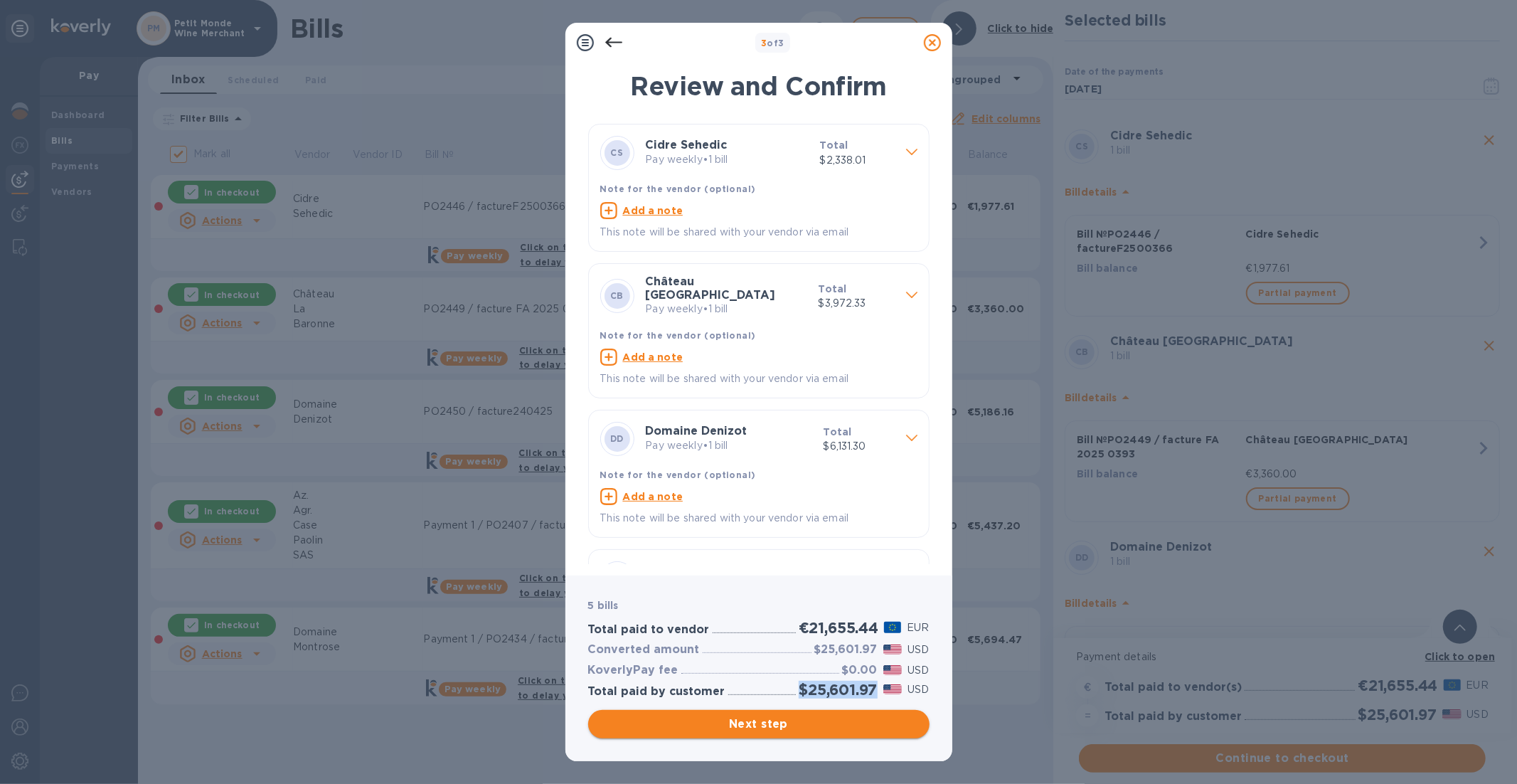
click at [751, 705] on span "Next step" at bounding box center [759, 724] width 319 height 17
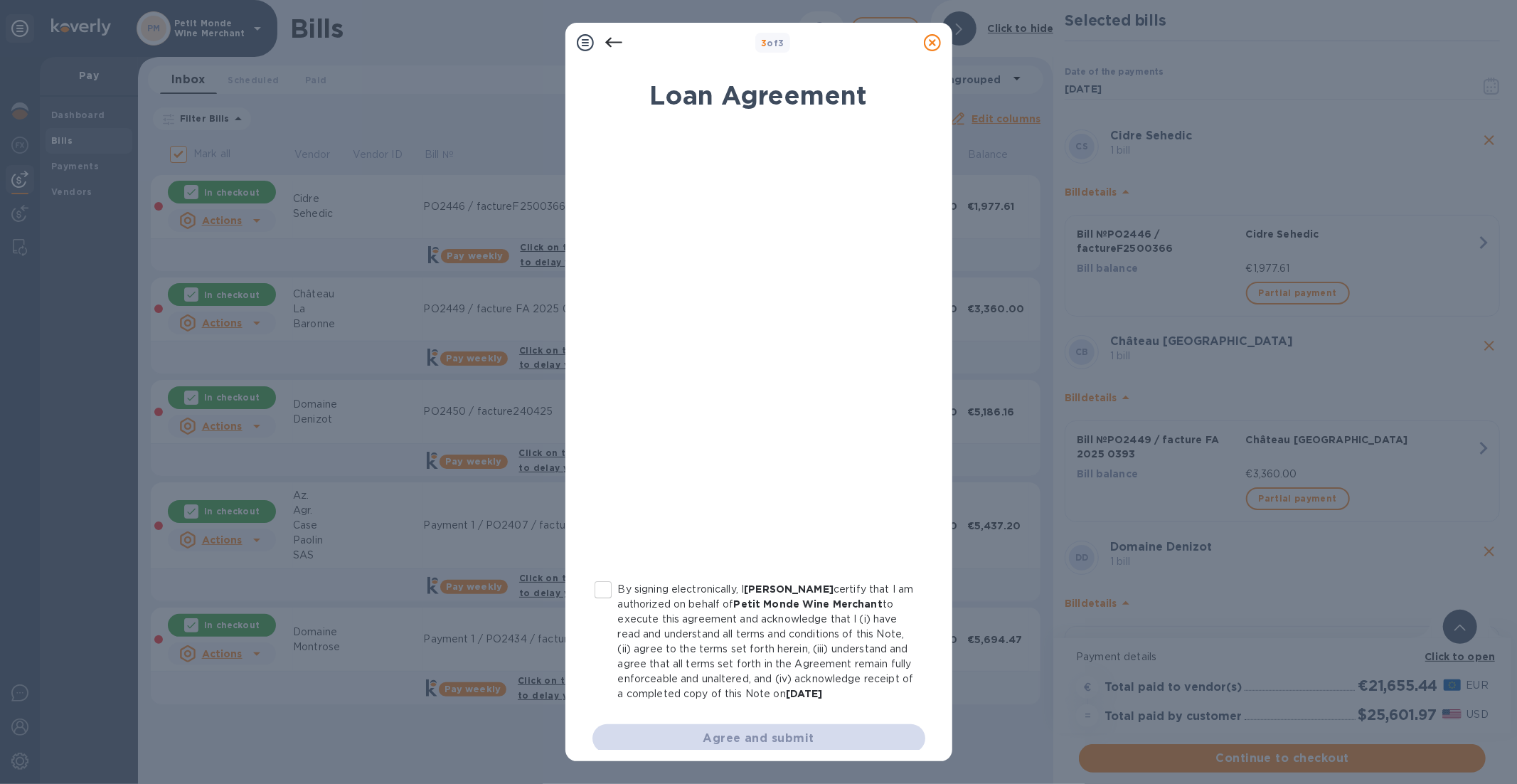
click at [603, 589] on input "By signing electronically, I [PERSON_NAME] certify that I am authorized on beha…" at bounding box center [603, 590] width 30 height 30
checkbox input "true"
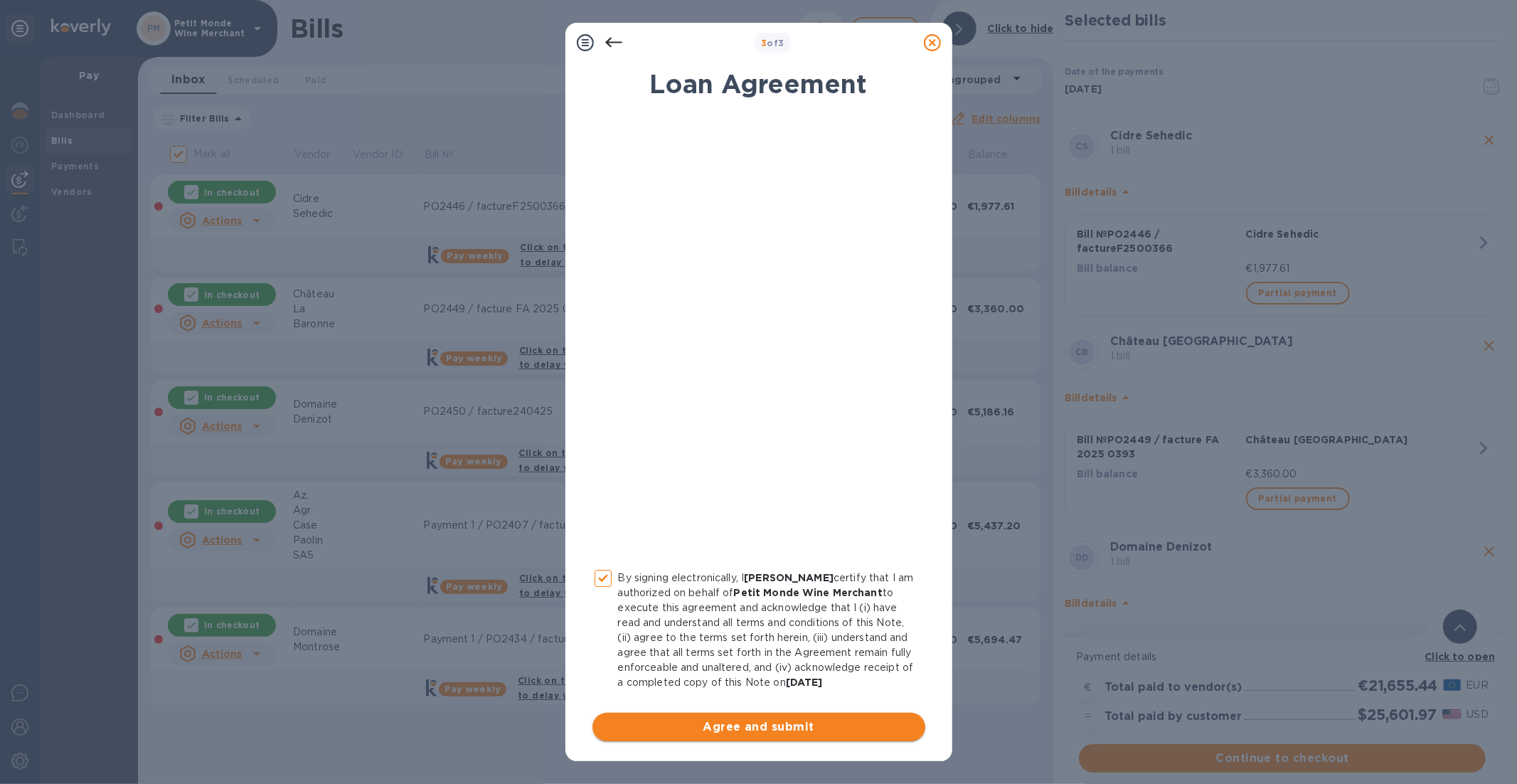
scroll to position [24, 0]
click at [745, 705] on button "Agree and submit" at bounding box center [758, 726] width 332 height 29
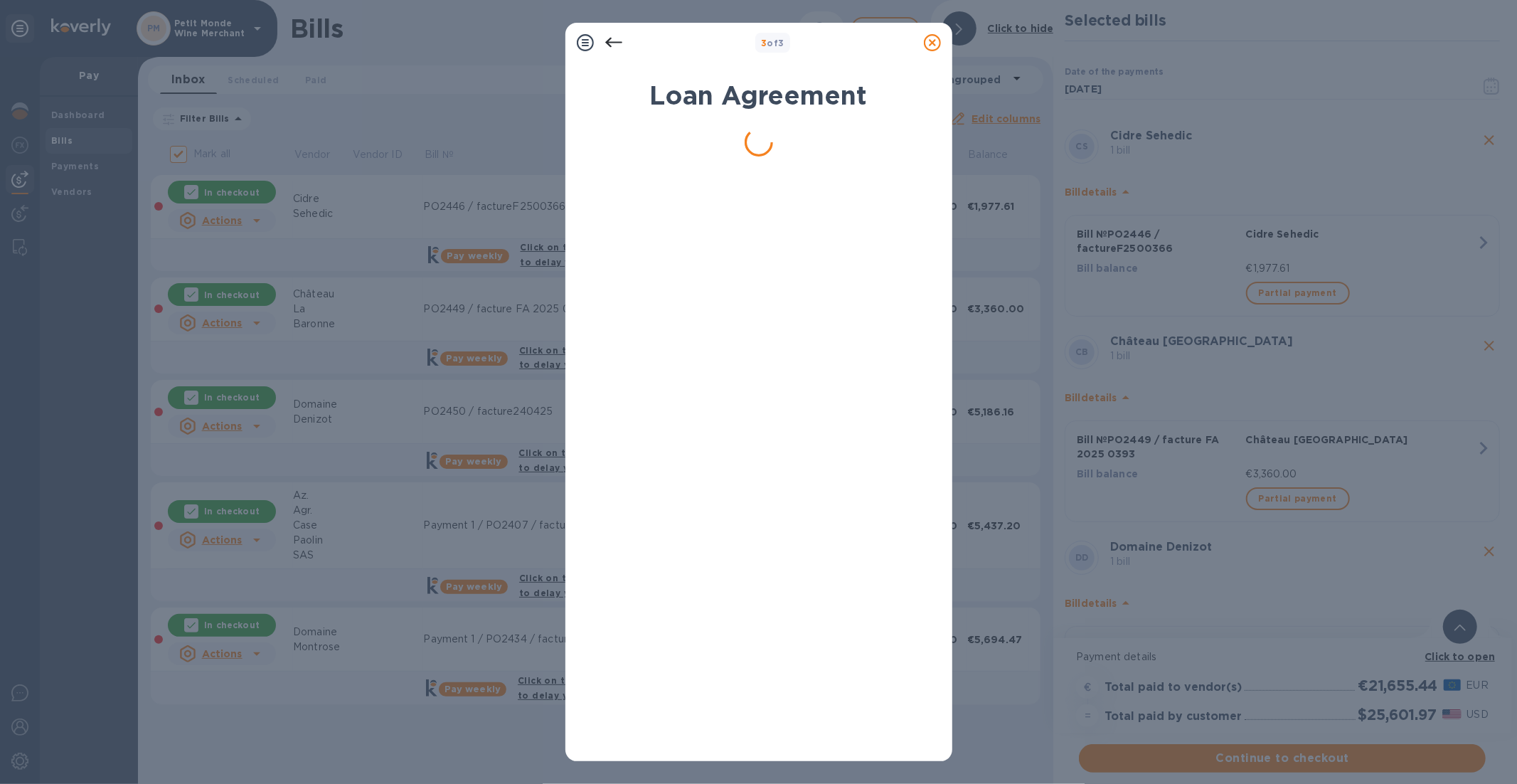
scroll to position [0, 0]
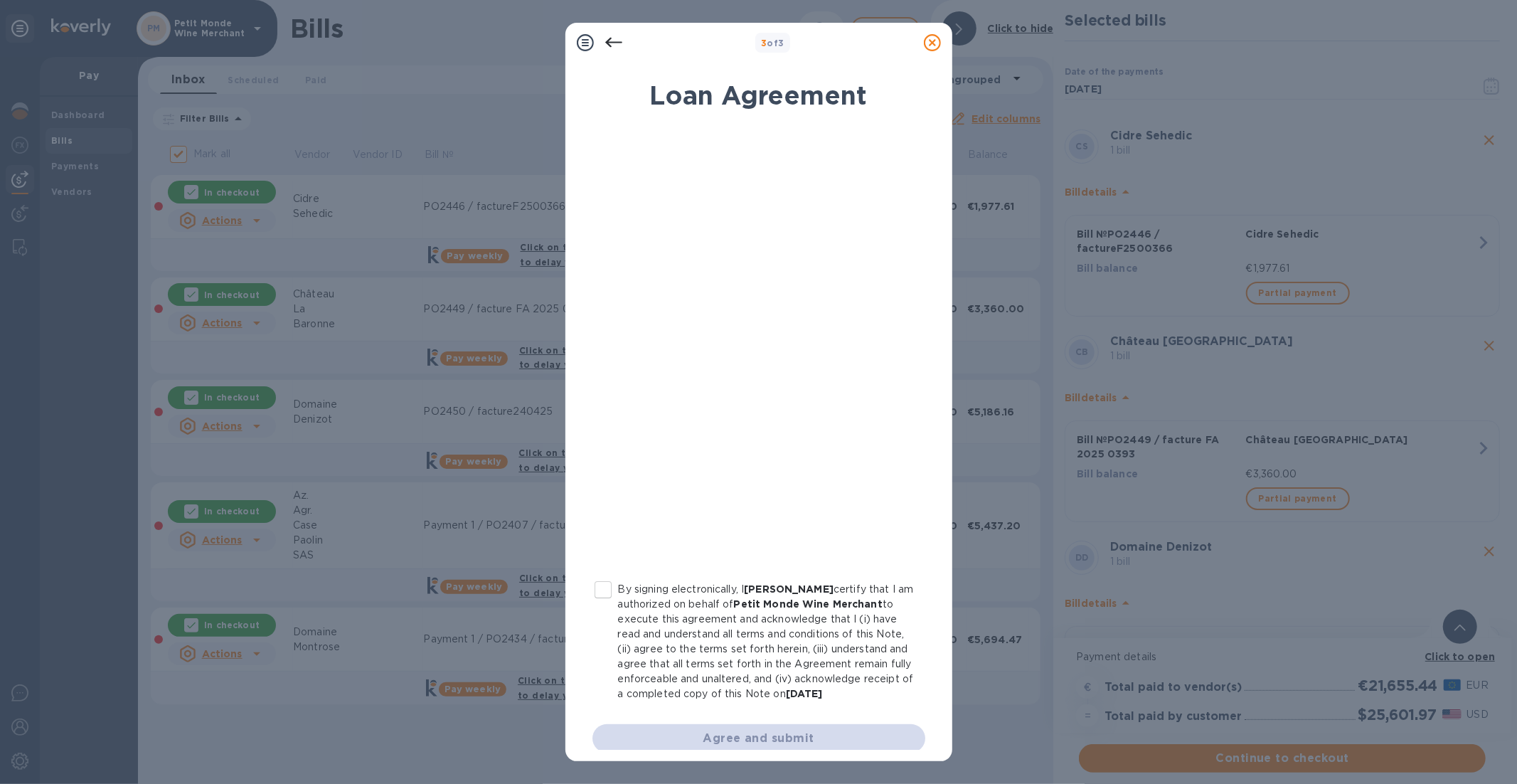
click at [607, 591] on input "By signing electronically, I [PERSON_NAME] certify that I am authorized on beha…" at bounding box center [603, 590] width 30 height 30
checkbox input "true"
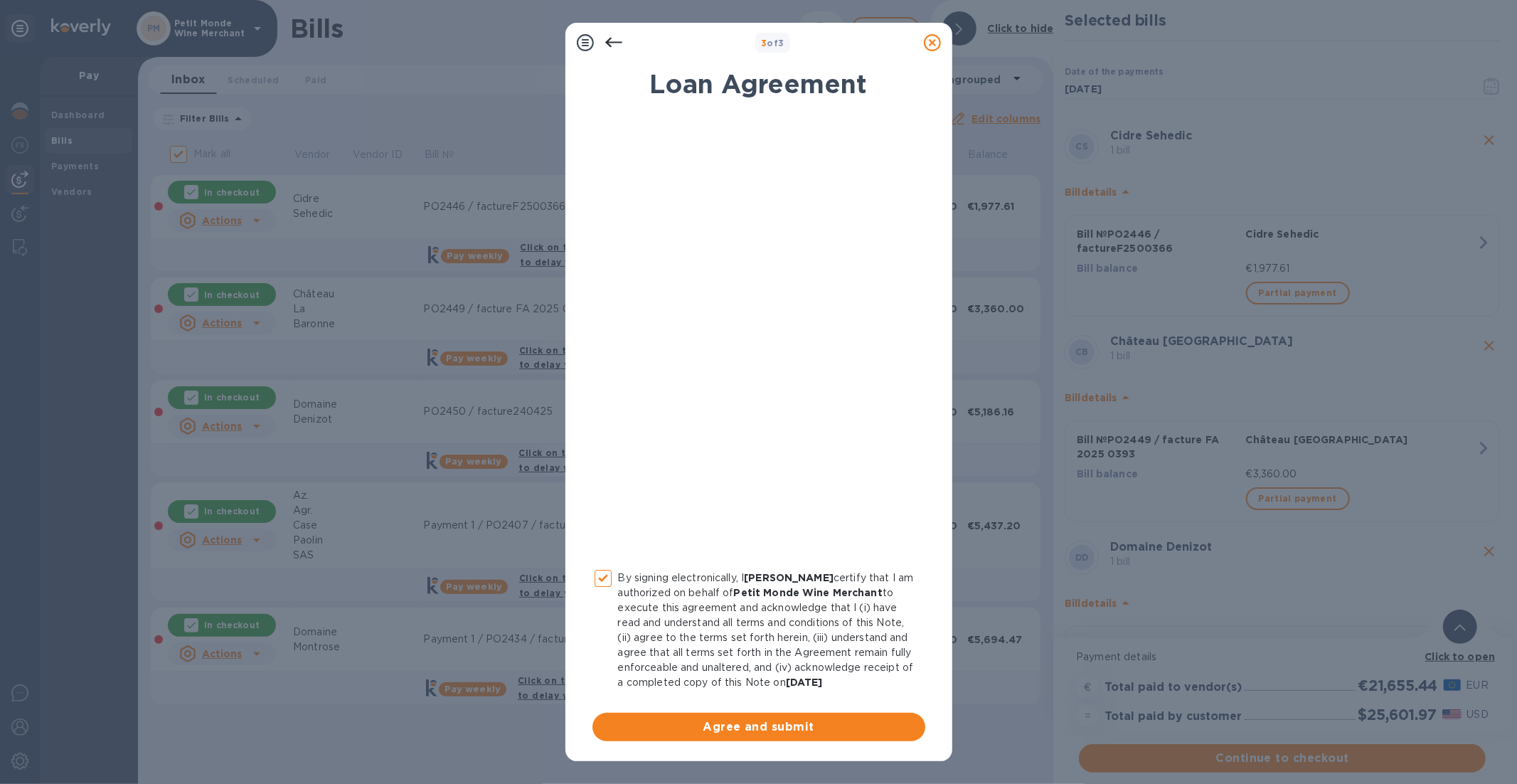
scroll to position [24, 0]
click at [720, 705] on span "Agree and submit" at bounding box center [759, 726] width 310 height 17
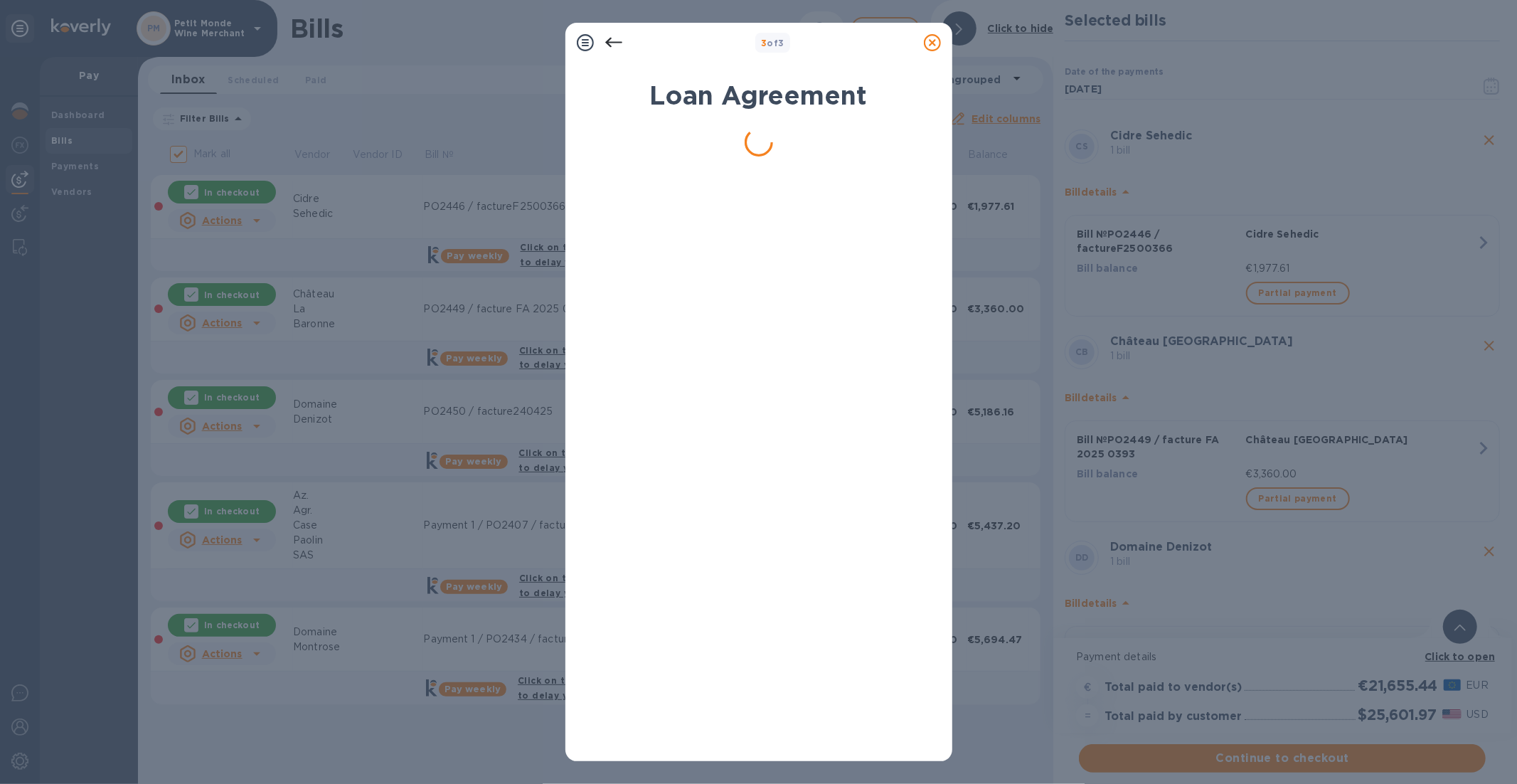
scroll to position [0, 0]
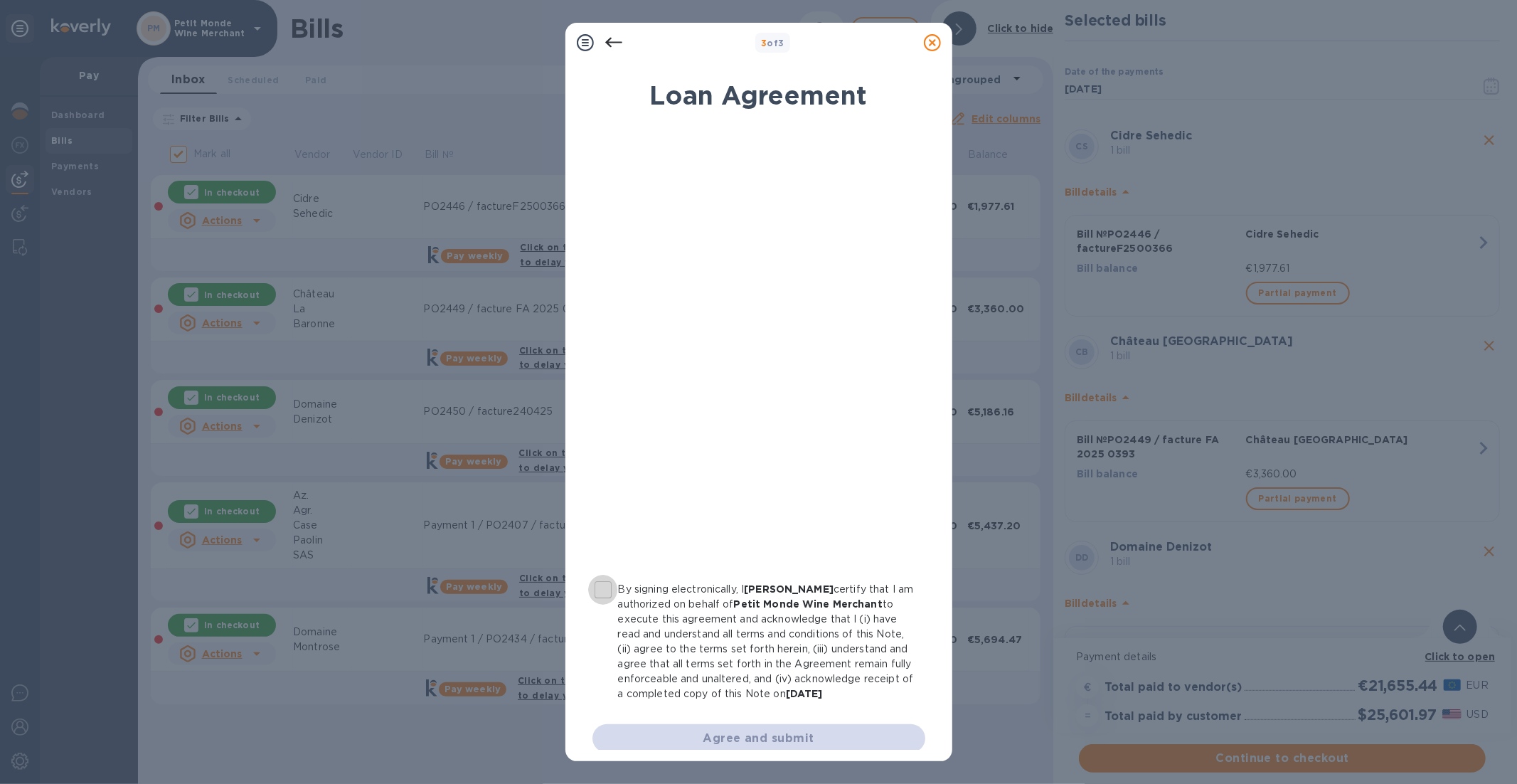
click at [598, 586] on input "By signing electronically, I [PERSON_NAME] certify that I am authorized on beha…" at bounding box center [603, 590] width 30 height 30
checkbox input "true"
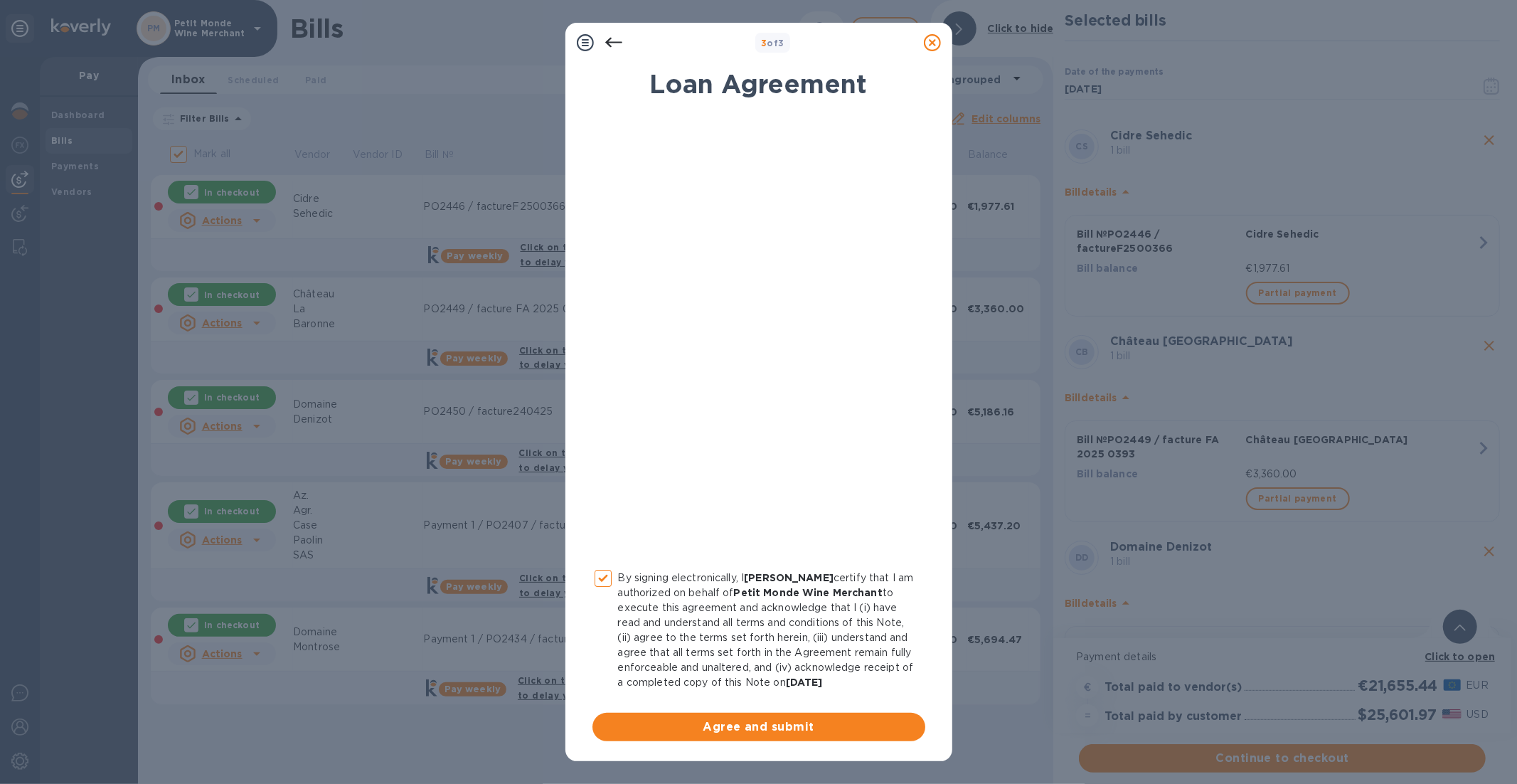
scroll to position [24, 0]
click at [744, 705] on span "Agree and submit" at bounding box center [759, 726] width 310 height 17
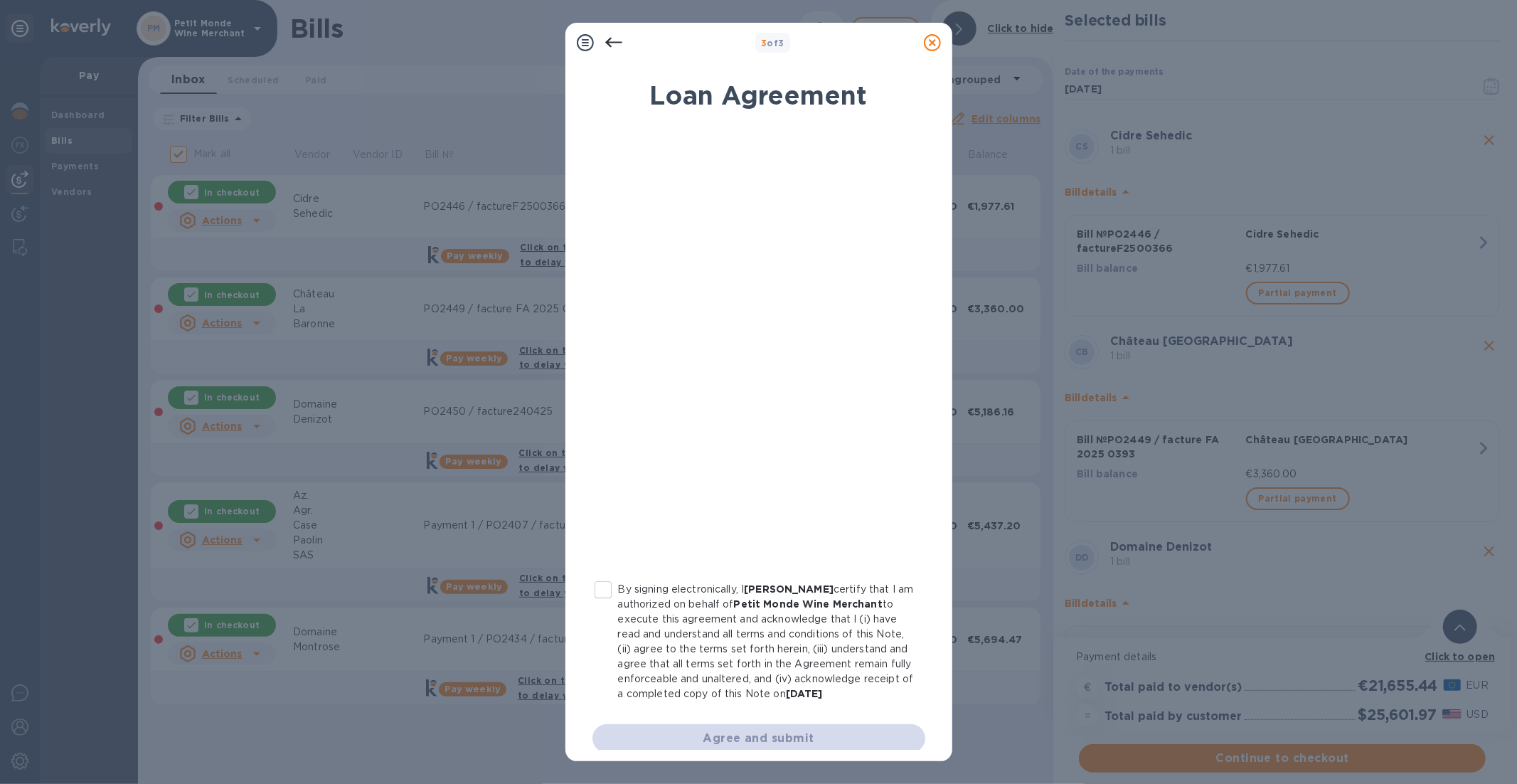
click at [603, 591] on input "By signing electronically, I [PERSON_NAME] certify that I am authorized on beha…" at bounding box center [603, 590] width 30 height 30
checkbox input "true"
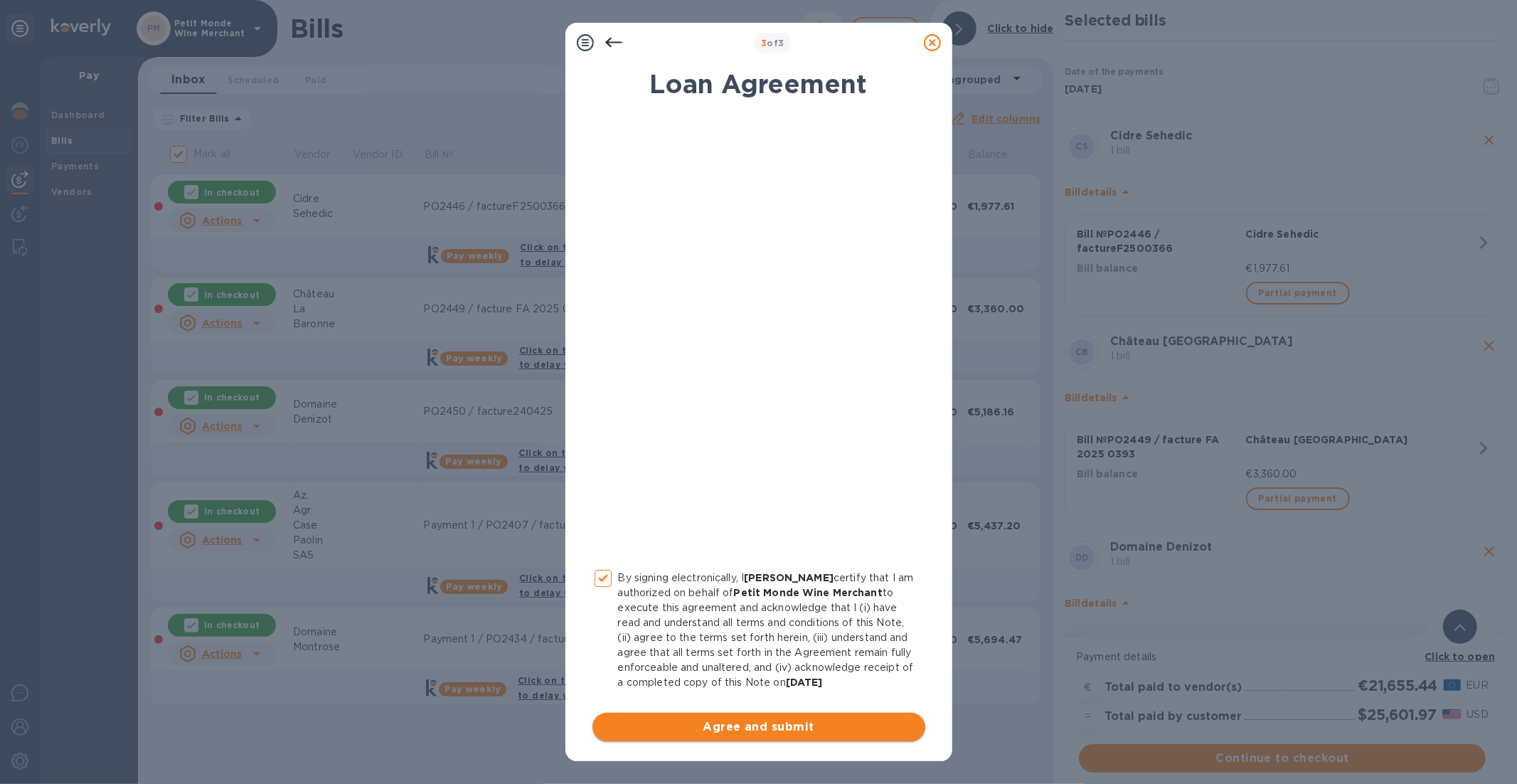
scroll to position [24, 0]
click at [744, 705] on span "Agree and submit" at bounding box center [759, 726] width 310 height 17
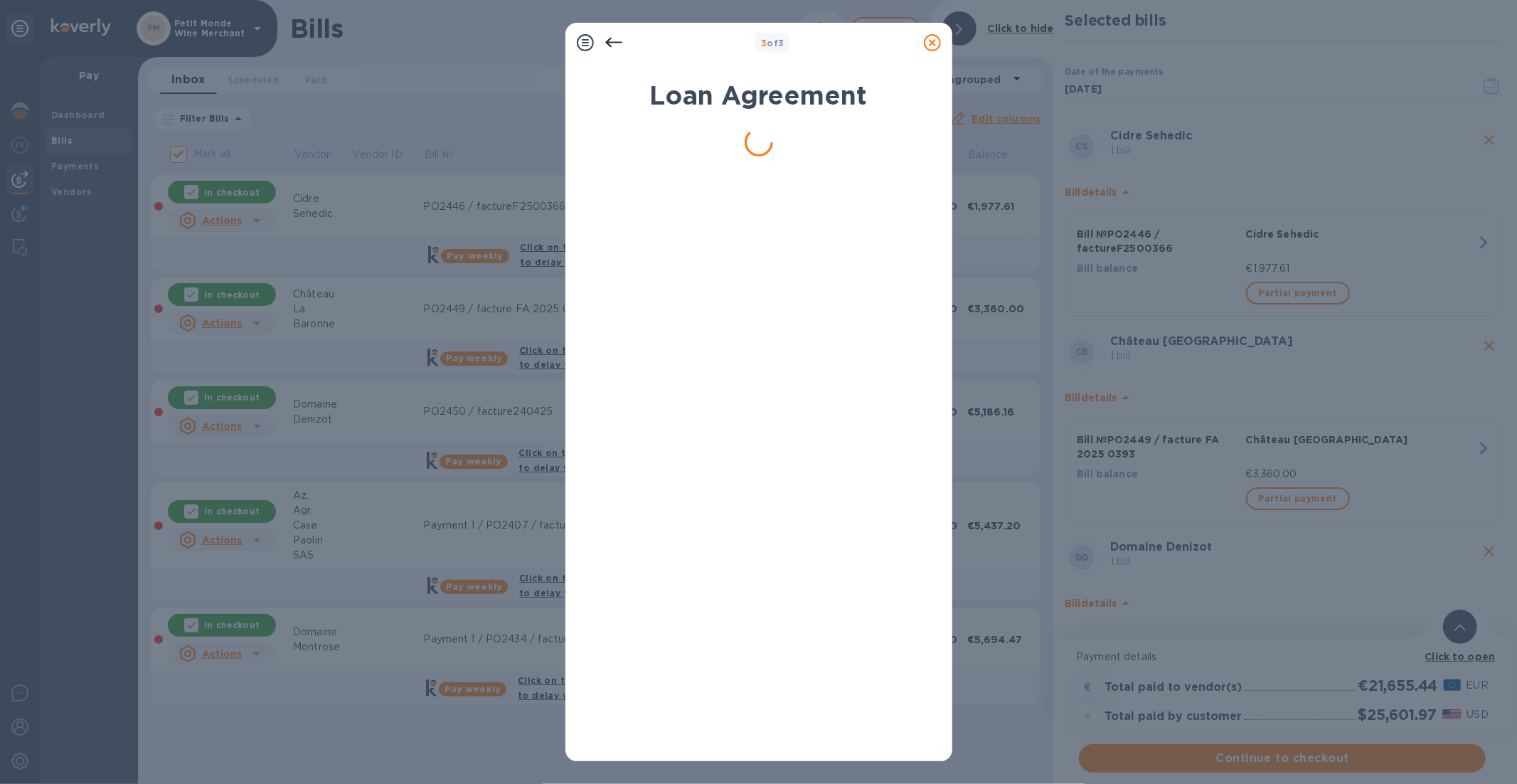
scroll to position [0, 0]
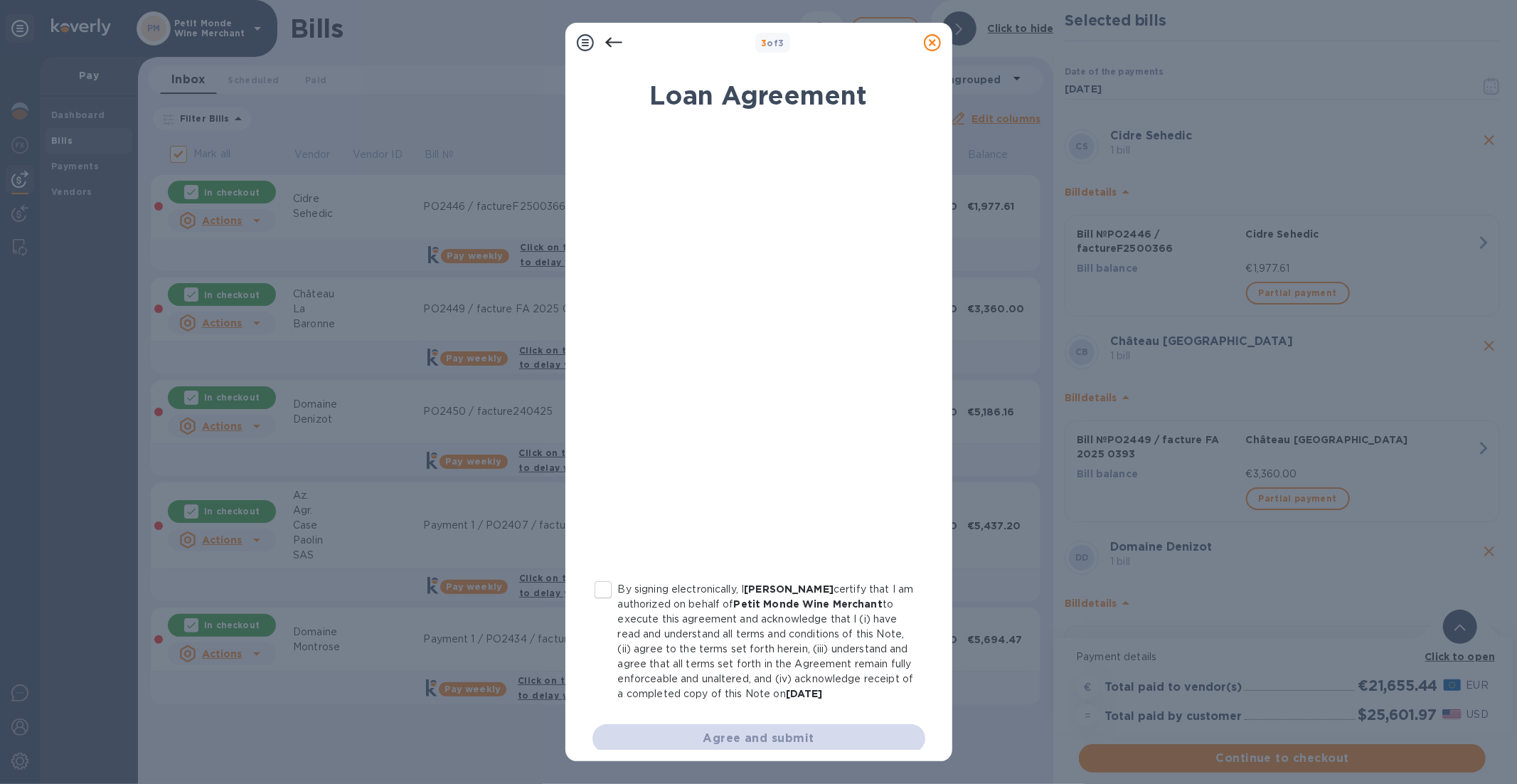
click at [605, 589] on input "By signing electronically, I [PERSON_NAME] certify that I am authorized on beha…" at bounding box center [603, 590] width 30 height 30
checkbox input "true"
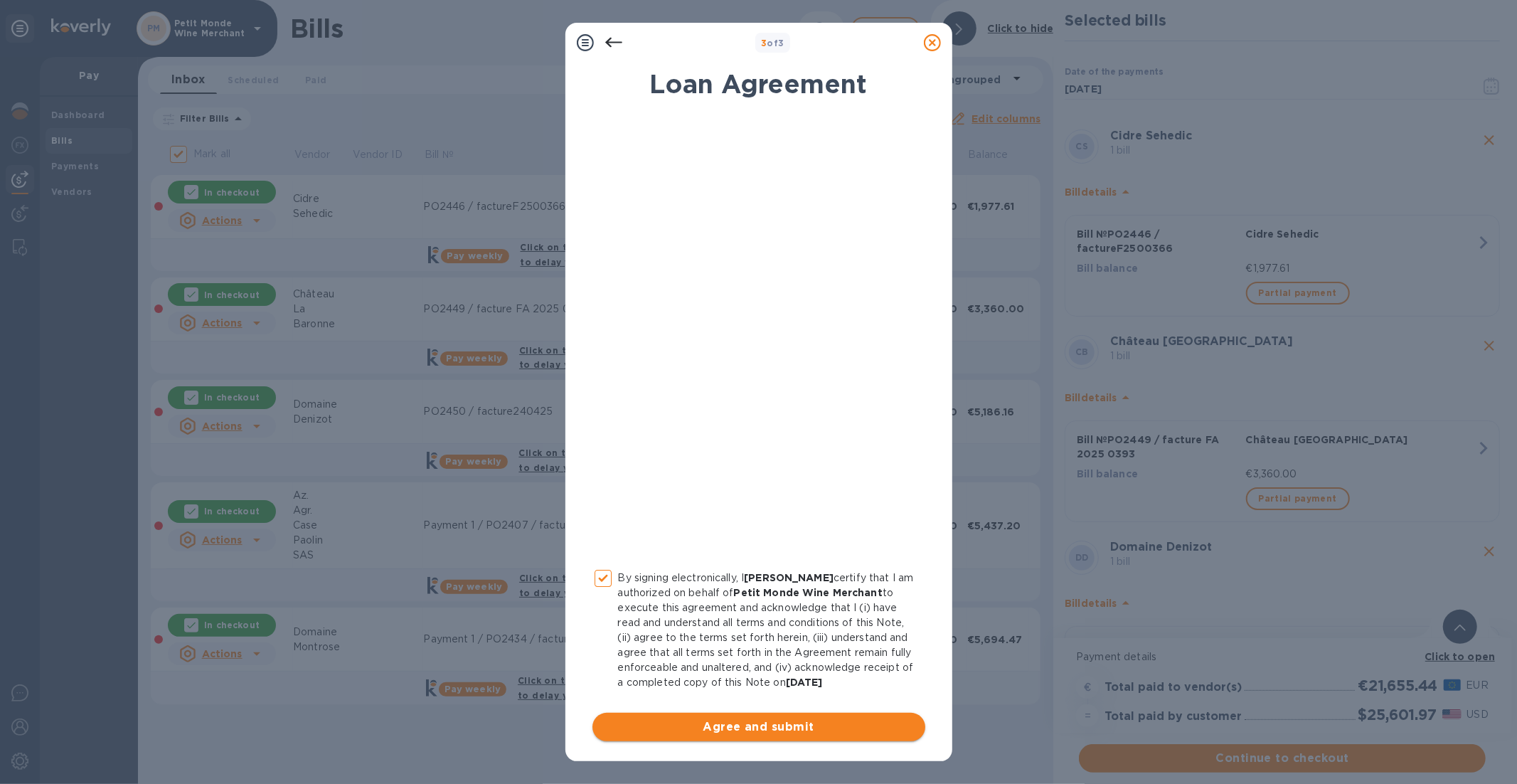
scroll to position [24, 0]
click at [789, 705] on span "Agree and submit" at bounding box center [759, 726] width 310 height 17
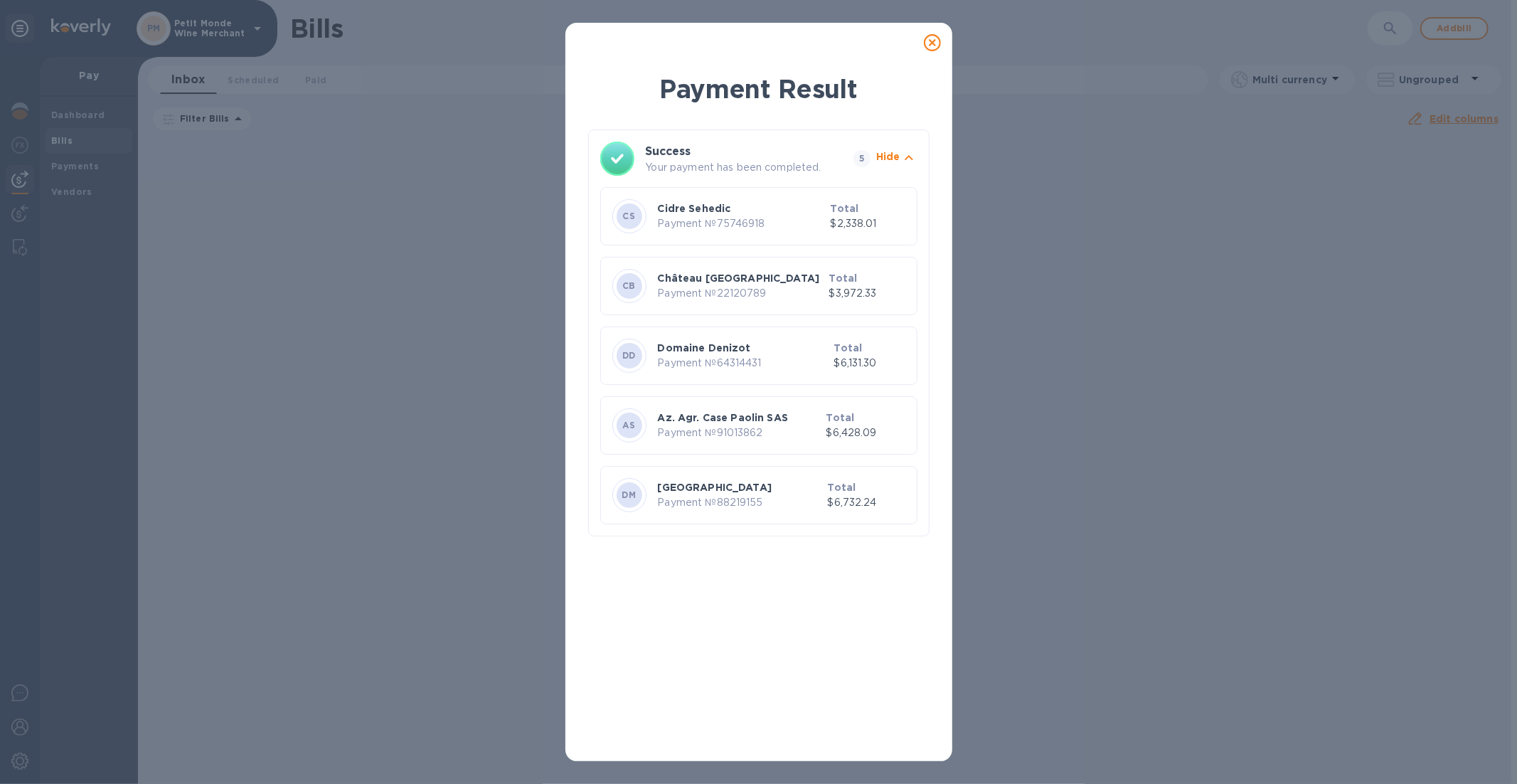
click at [928, 42] on icon at bounding box center [932, 42] width 17 height 17
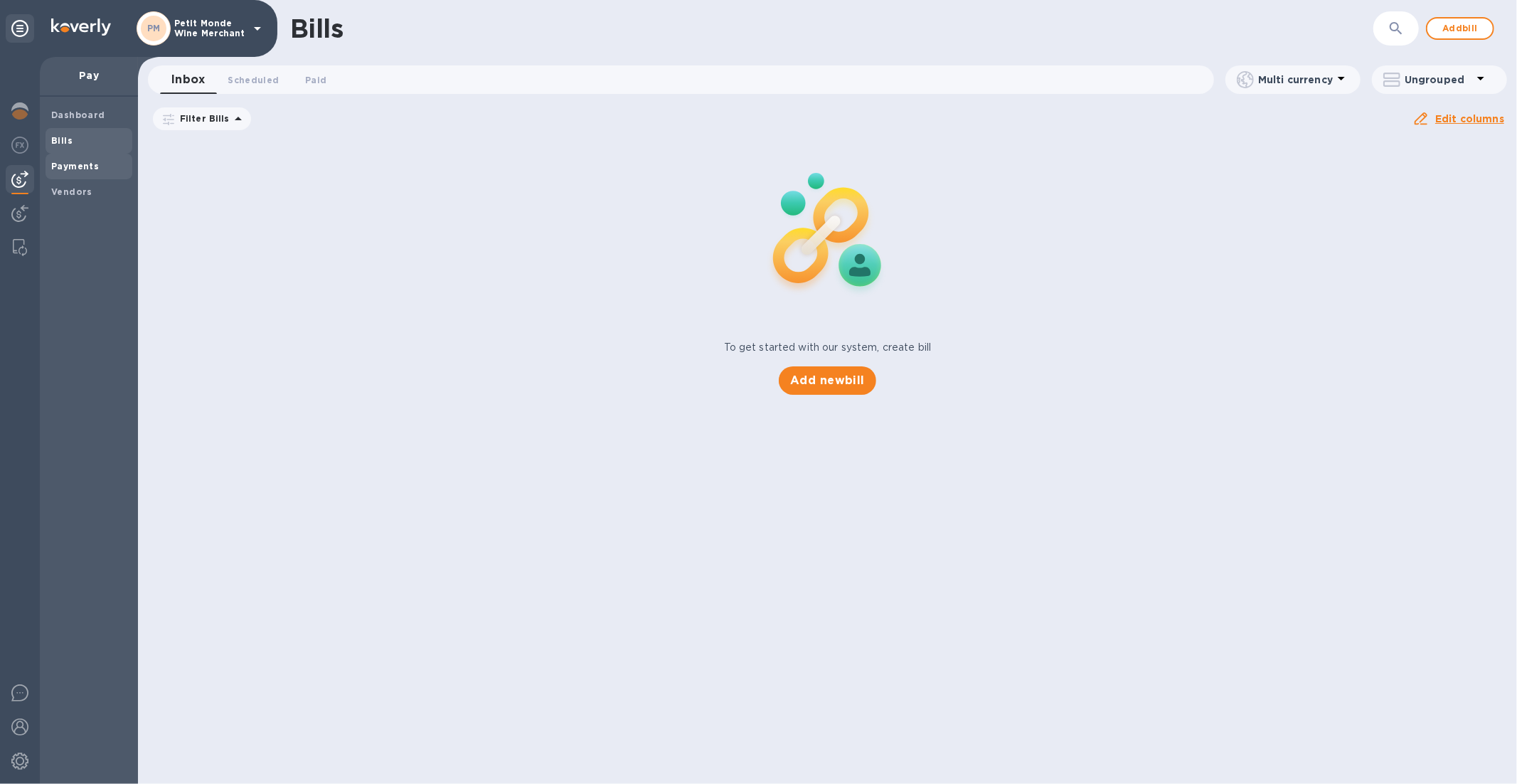
click at [110, 166] on span "Payments" at bounding box center [89, 166] width 75 height 14
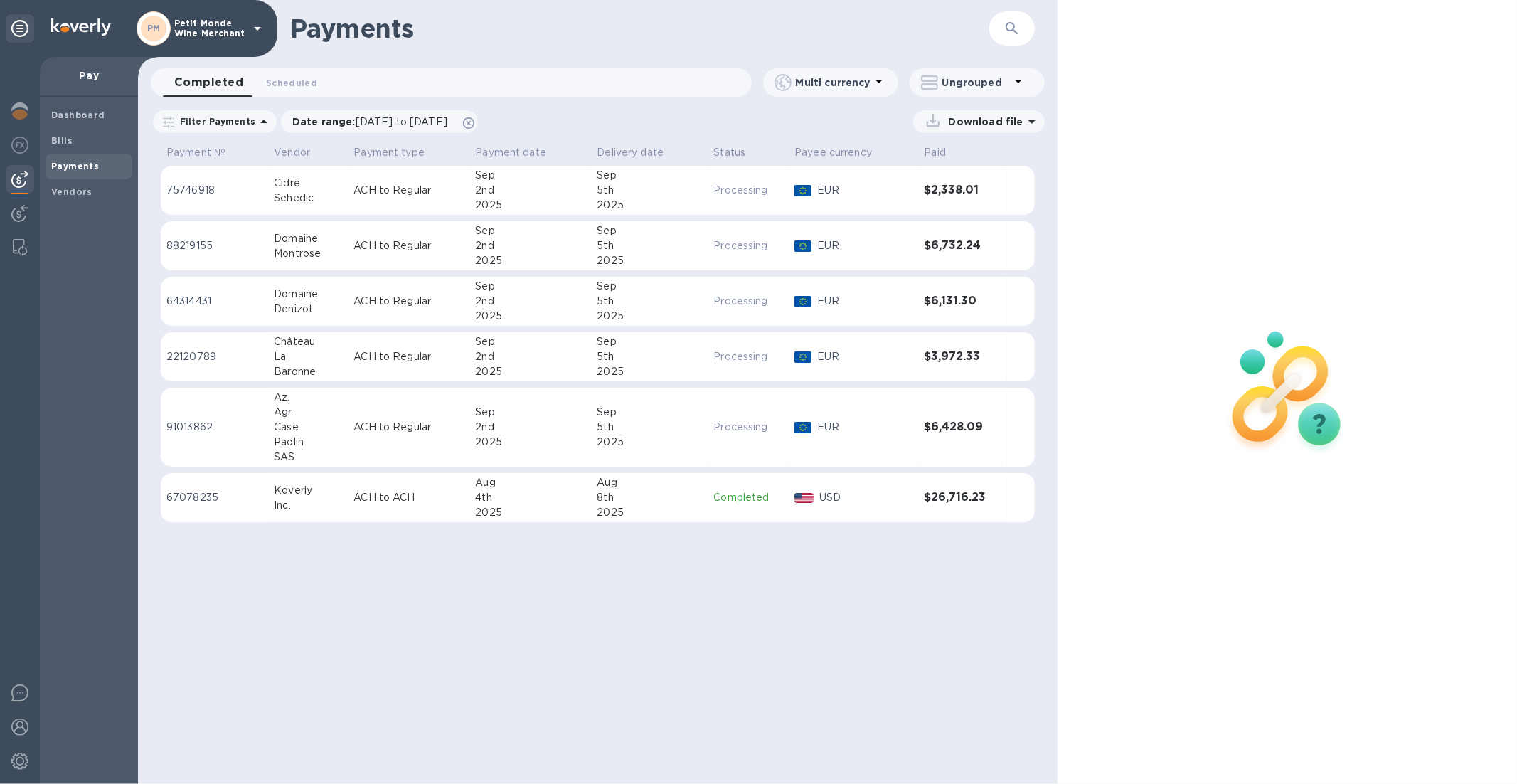
click at [425, 202] on td "ACH to Regular" at bounding box center [408, 190] width 122 height 50
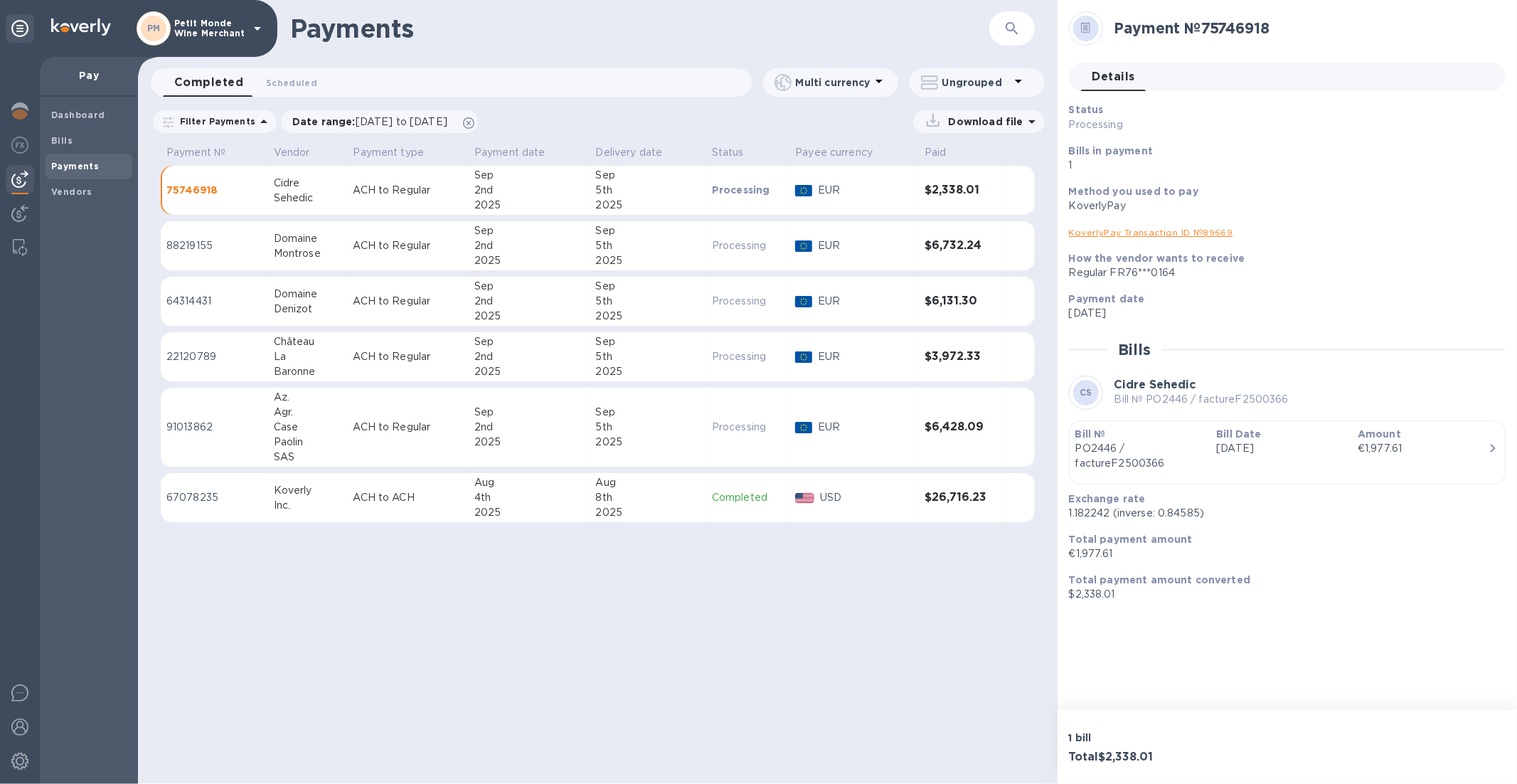
click at [1092, 515] on p "1.182242 (inverse: 0.84585)" at bounding box center [1282, 513] width 426 height 15
click at [1093, 516] on p "1.182242 (inverse: 0.84585)" at bounding box center [1282, 513] width 426 height 15
copy p "1.182242"
